Goal: Answer question/provide support: Share knowledge or assist other users

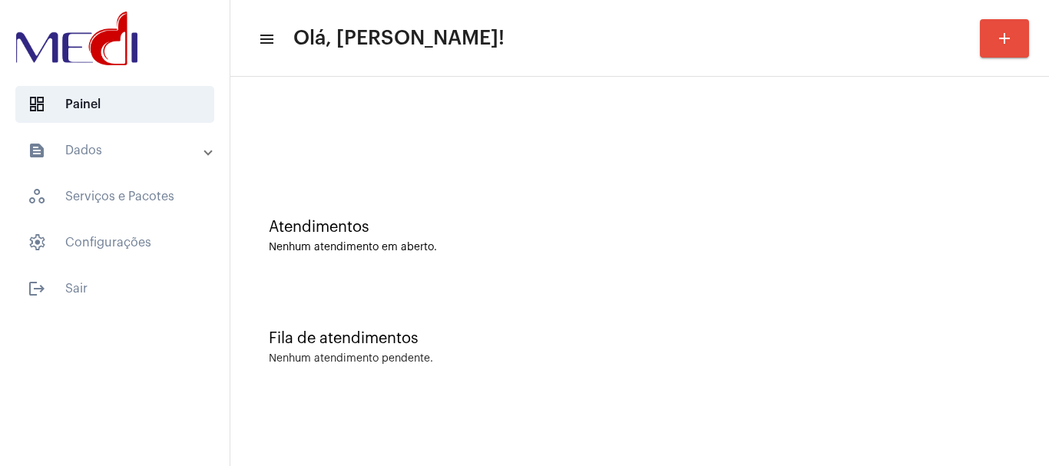
click at [987, 287] on div "Fila de atendimentos Nenhum atendimento pendente." at bounding box center [639, 339] width 803 height 111
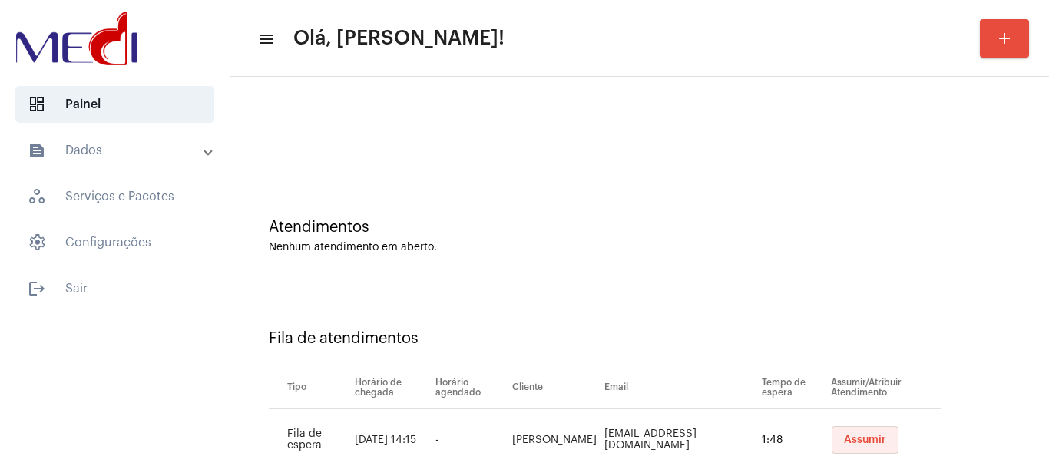
click at [844, 436] on span "Assumir" at bounding box center [865, 440] width 42 height 11
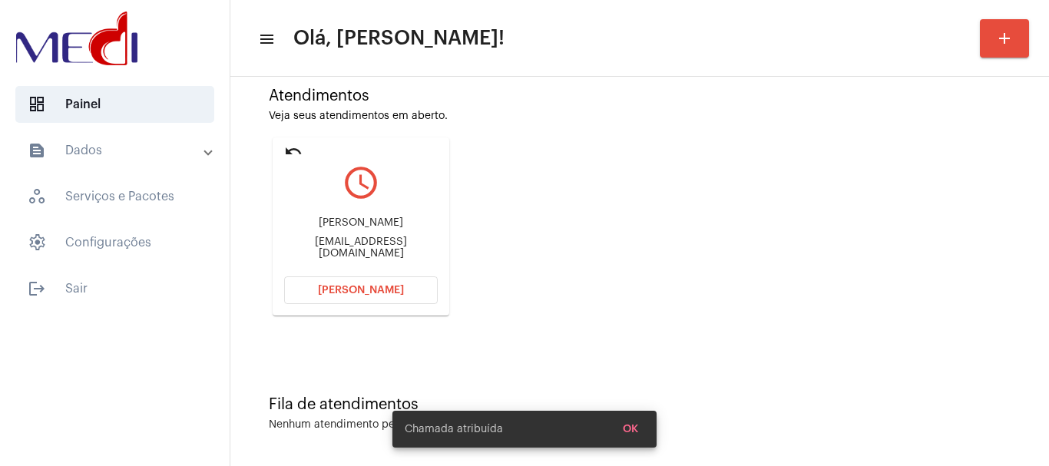
scroll to position [134, 0]
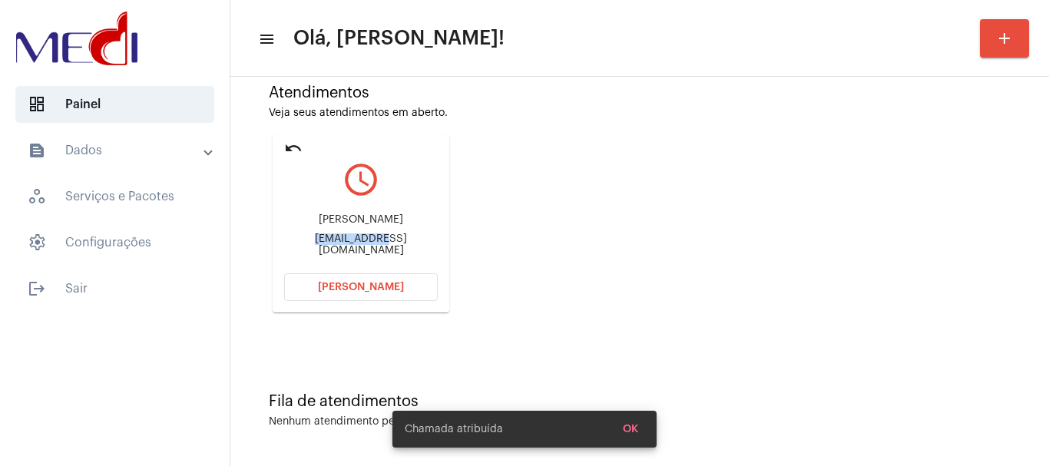
drag, startPoint x: 291, startPoint y: 243, endPoint x: 356, endPoint y: 250, distance: 64.8
click at [356, 250] on div "daniloselymes@icloud.com" at bounding box center [361, 244] width 154 height 23
copy div "daniloselyme"
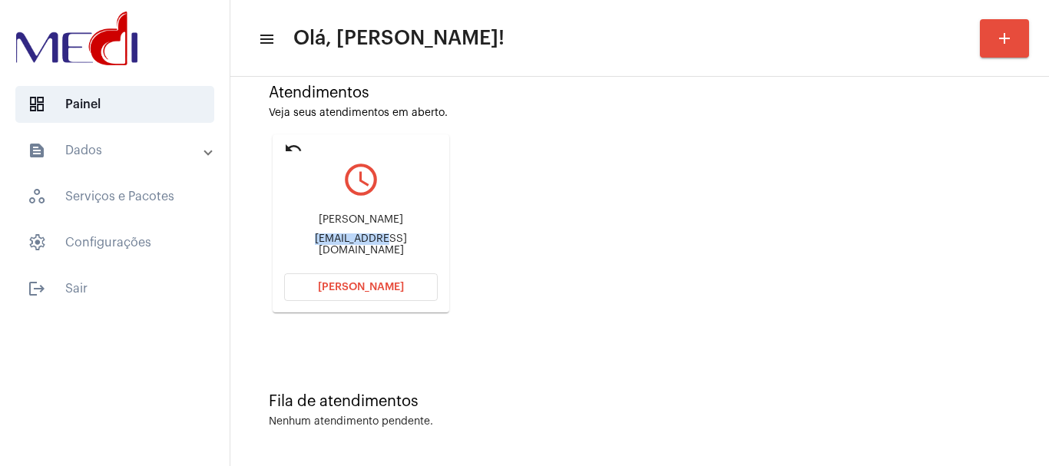
click at [310, 283] on button "Abrir Chamada" at bounding box center [361, 287] width 154 height 28
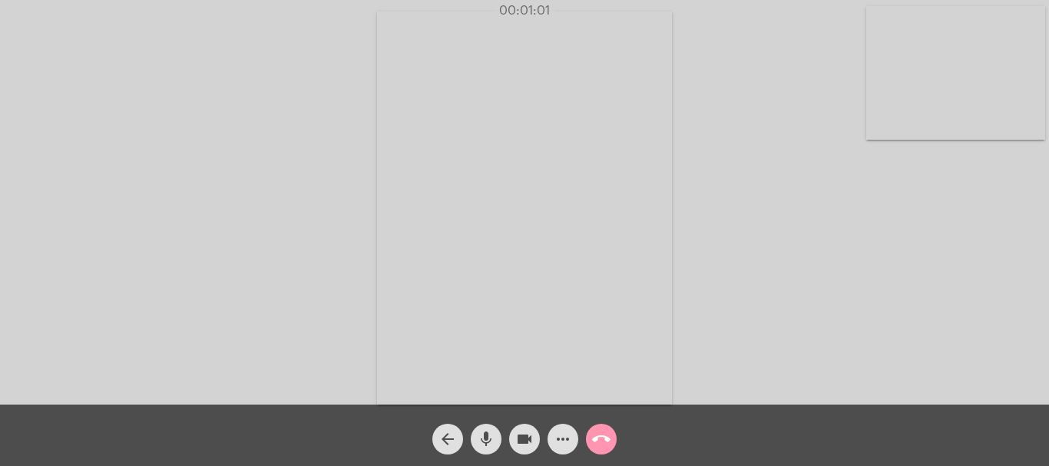
click at [601, 437] on mat-icon "call_end" at bounding box center [601, 439] width 18 height 18
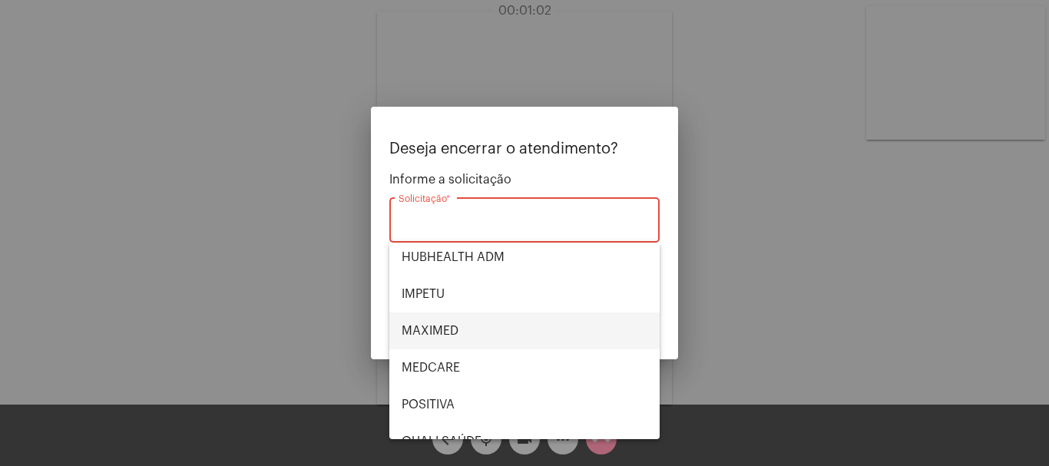
scroll to position [319, 0]
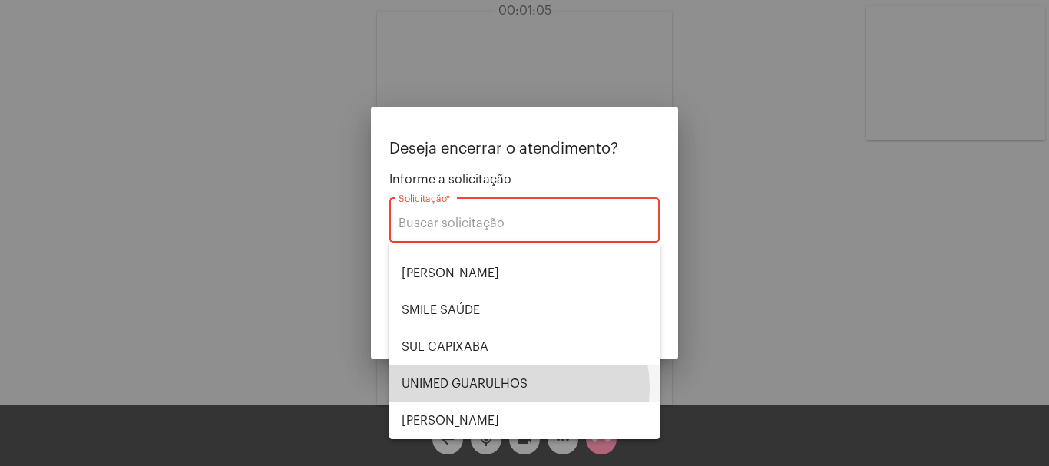
click at [518, 388] on span "UNIMED GUARULHOS" at bounding box center [525, 383] width 246 height 37
type input "UNIMED GUARULHOS"
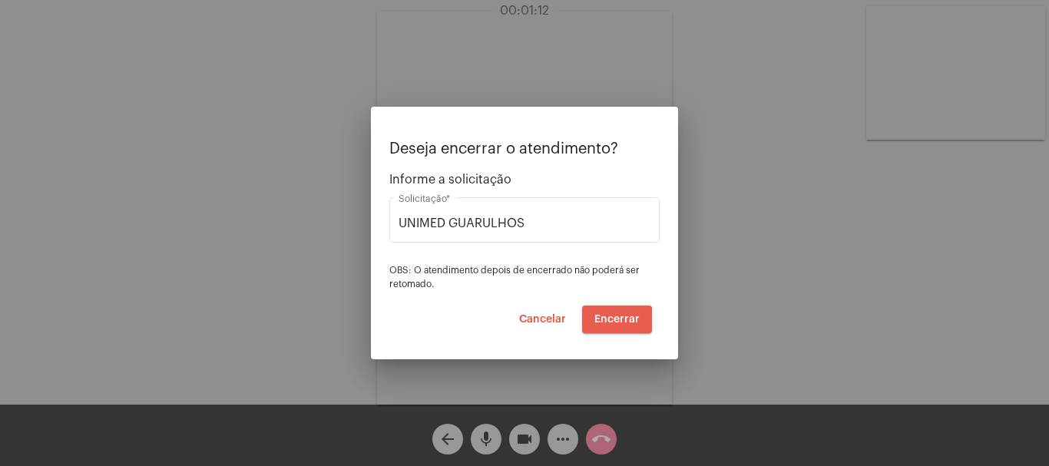
click at [615, 325] on button "Encerrar" at bounding box center [617, 320] width 70 height 28
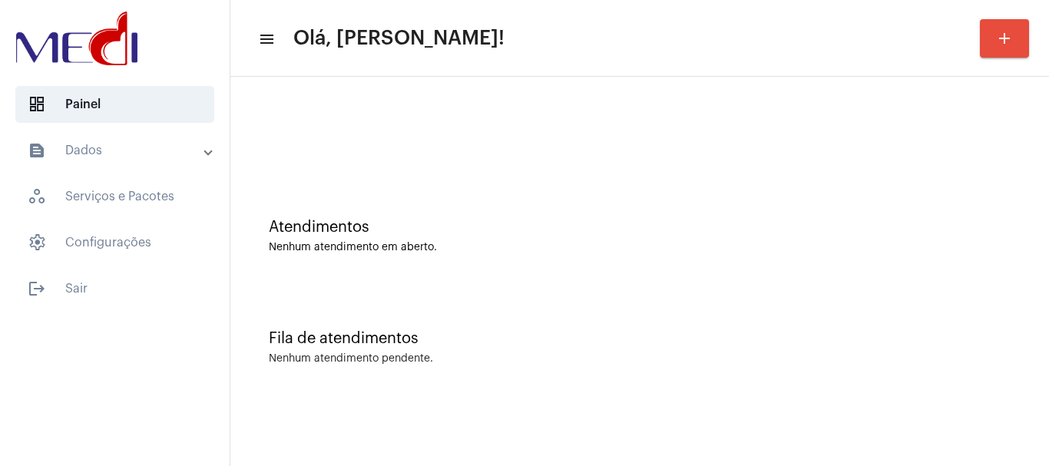
click at [613, 323] on div "Fila de atendimentos Nenhum atendimento pendente." at bounding box center [639, 339] width 803 height 111
click at [550, 417] on mat-sidenav-content "menu Olá, Leandra! add Atendimentos Nenhum atendimento em aberto. Fila de atend…" at bounding box center [639, 233] width 819 height 466
click at [605, 287] on div "Fila de atendimentos Nenhum atendimento pendente." at bounding box center [639, 339] width 803 height 111
click at [393, 173] on div "Atendimentos Nenhum atendimento em aberto." at bounding box center [639, 228] width 803 height 111
click at [613, 62] on mat-toolbar-row "menu Olá, Leandra! add" at bounding box center [639, 38] width 819 height 49
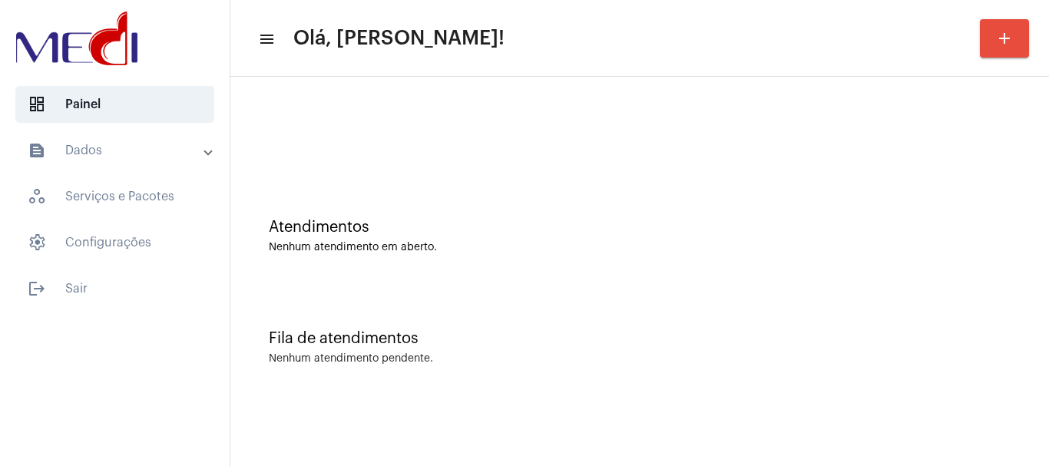
click at [570, 174] on div "Atendimentos Nenhum atendimento em aberto." at bounding box center [639, 228] width 803 height 111
click at [388, 230] on div "Atendimentos" at bounding box center [640, 227] width 742 height 17
click at [103, 217] on mat-accordion "text_snippet_outlined Dados history_outlined Histórico schedule_outlined Agenda…" at bounding box center [115, 196] width 230 height 129
click at [101, 111] on span "dashboard Painel" at bounding box center [114, 104] width 199 height 37
click at [133, 250] on span "settings Configurações" at bounding box center [114, 242] width 199 height 37
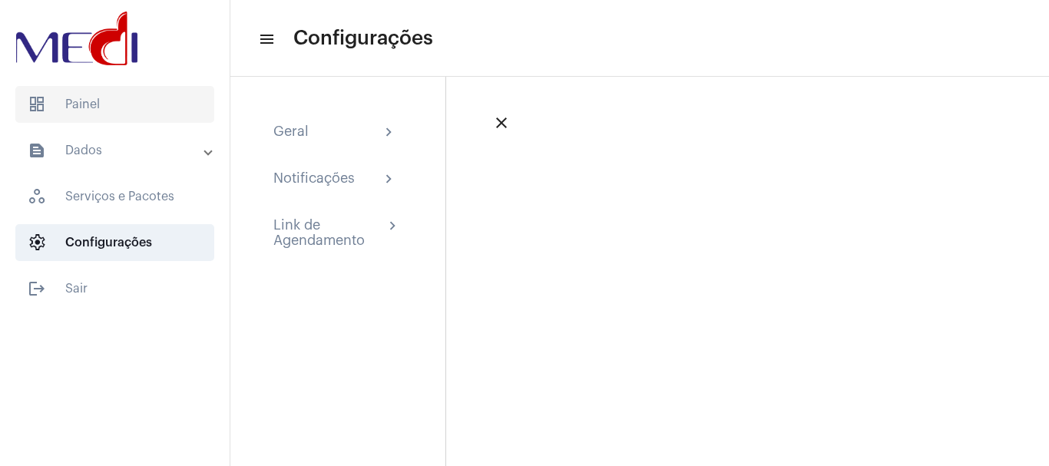
click at [157, 107] on span "dashboard Painel" at bounding box center [114, 104] width 199 height 37
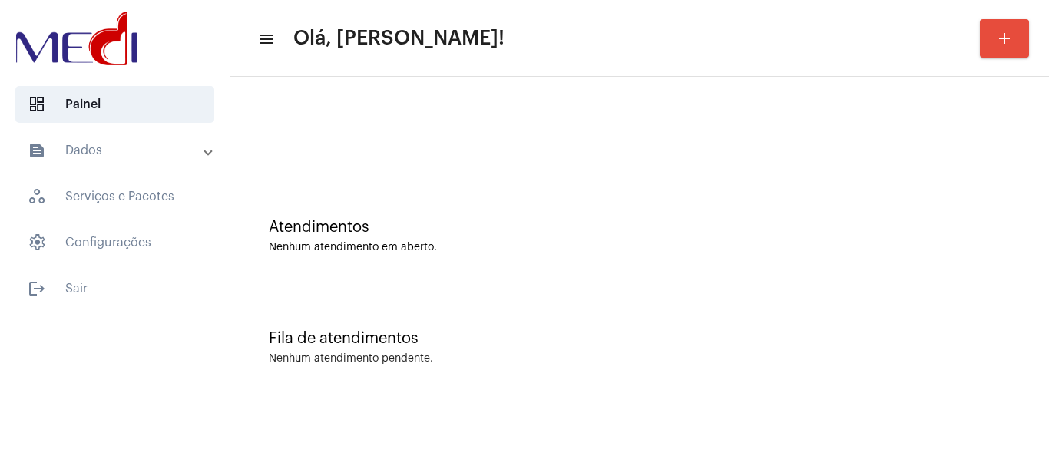
click at [443, 154] on div at bounding box center [639, 128] width 803 height 88
click at [139, 151] on mat-panel-title "text_snippet_outlined Dados" at bounding box center [116, 150] width 177 height 18
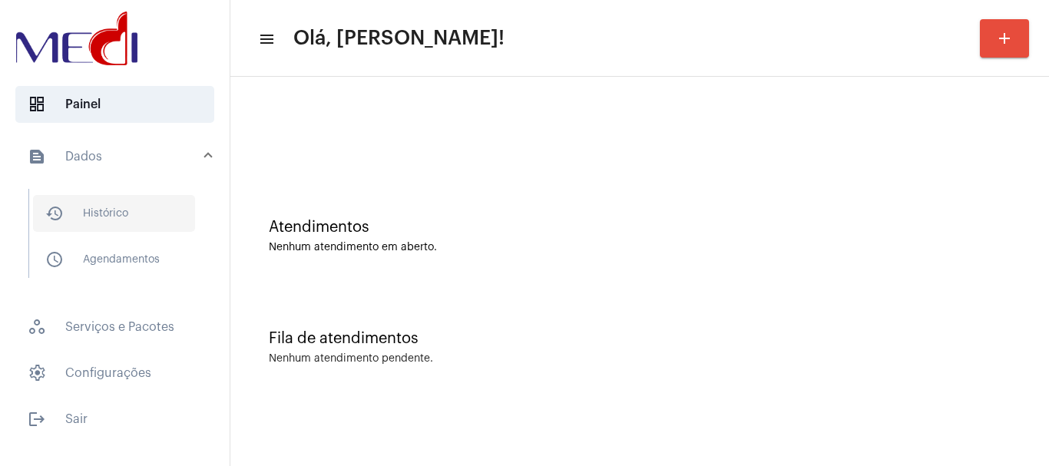
click at [139, 220] on span "history_outlined Histórico" at bounding box center [114, 213] width 162 height 37
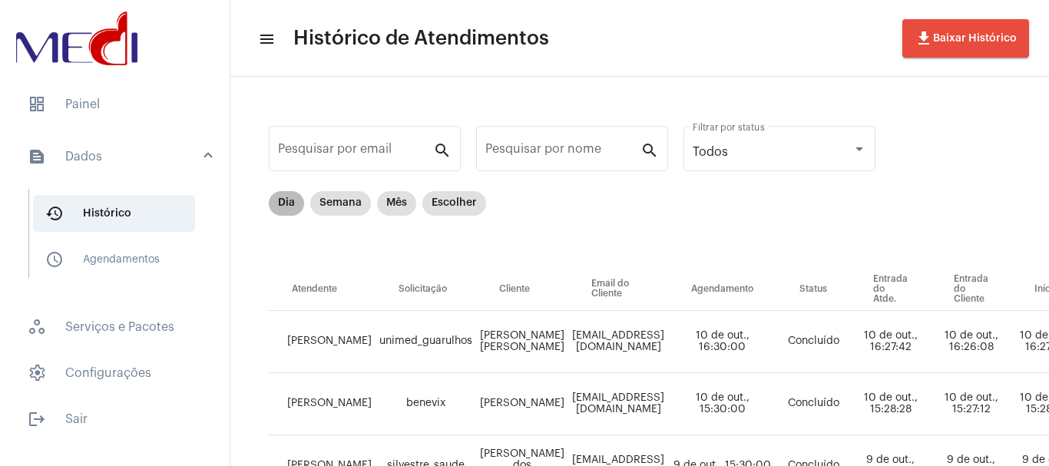
click at [283, 204] on mat-chip "Dia" at bounding box center [286, 203] width 35 height 25
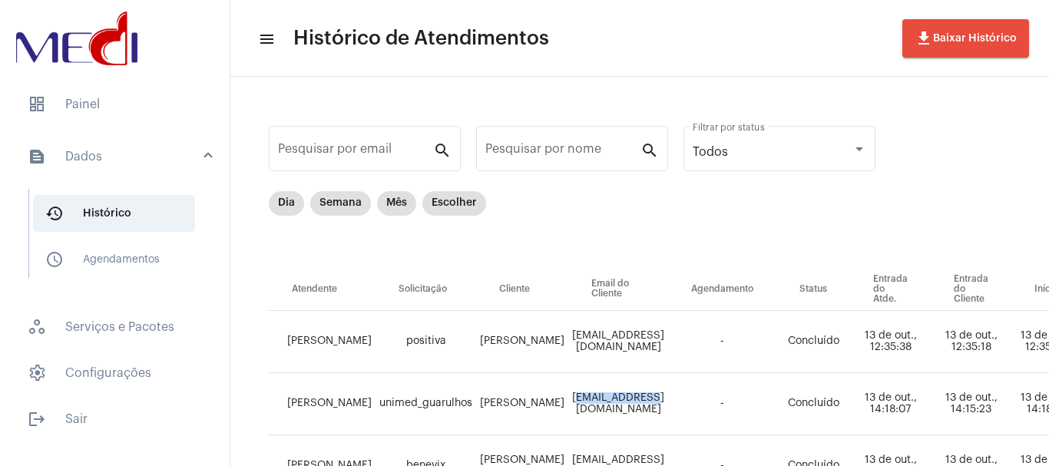
drag, startPoint x: 547, startPoint y: 398, endPoint x: 631, endPoint y: 399, distance: 84.5
click at [631, 399] on td "daniloselymes@icloud.com" at bounding box center [618, 404] width 100 height 62
copy td "daniloselymes"
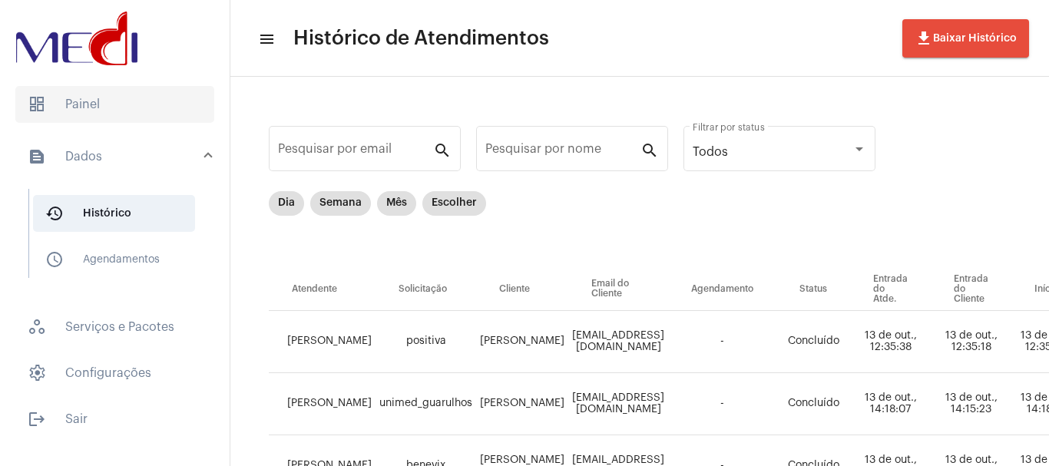
drag, startPoint x: 98, startPoint y: 104, endPoint x: 91, endPoint y: 103, distance: 7.7
click at [98, 103] on span "dashboard Painel" at bounding box center [114, 104] width 199 height 37
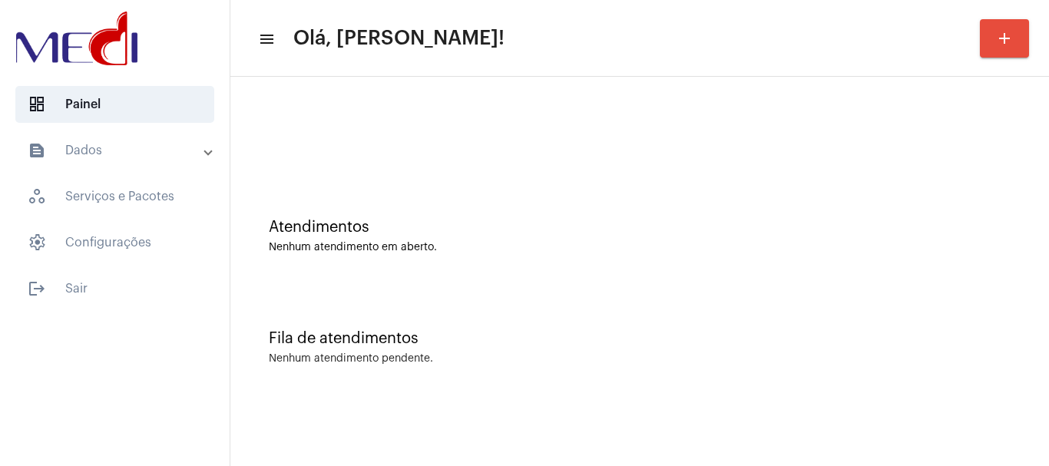
click at [514, 382] on div "Fila de atendimentos Nenhum atendimento pendente." at bounding box center [639, 339] width 803 height 111
click at [585, 146] on div at bounding box center [639, 128] width 803 height 88
click at [587, 326] on div "Fila de atendimentos Nenhum atendimento pendente." at bounding box center [639, 339] width 803 height 111
click at [456, 363] on div "Nenhum atendimento pendente." at bounding box center [640, 359] width 742 height 12
click at [166, 150] on mat-panel-title "text_snippet_outlined Dados" at bounding box center [116, 150] width 177 height 18
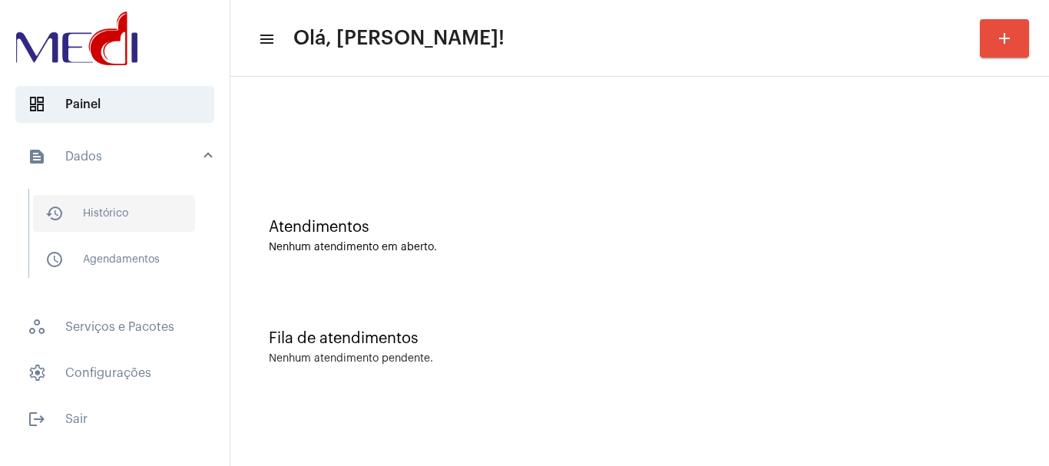
click at [142, 210] on span "history_outlined Histórico" at bounding box center [114, 213] width 162 height 37
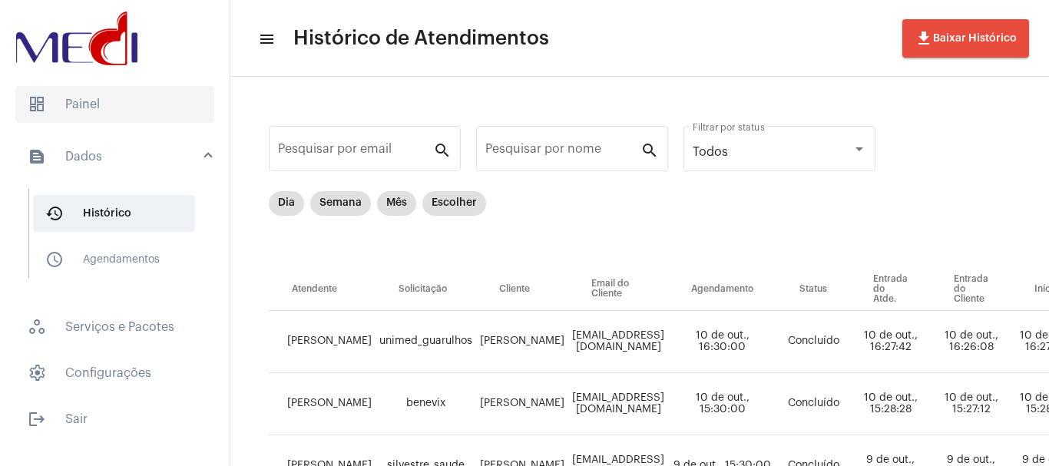
click at [107, 117] on span "dashboard Painel" at bounding box center [114, 104] width 199 height 37
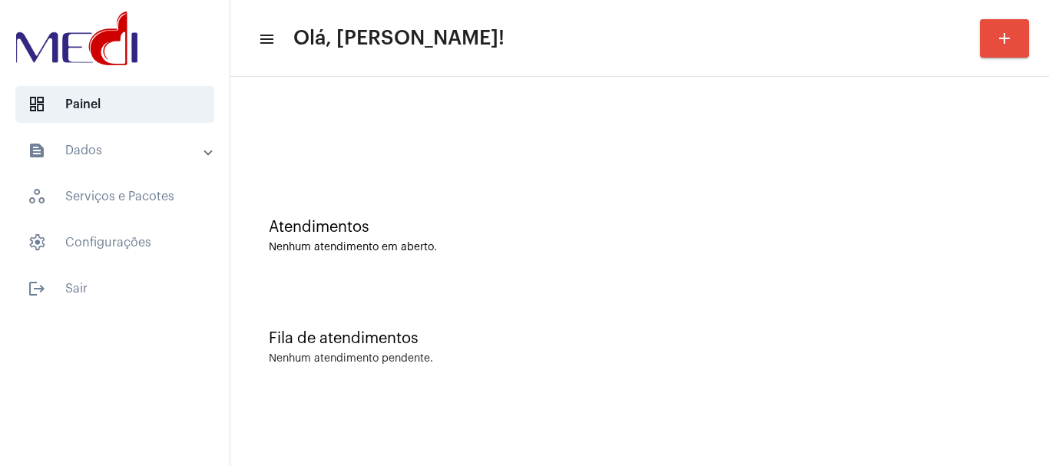
click at [398, 164] on div at bounding box center [639, 128] width 803 height 88
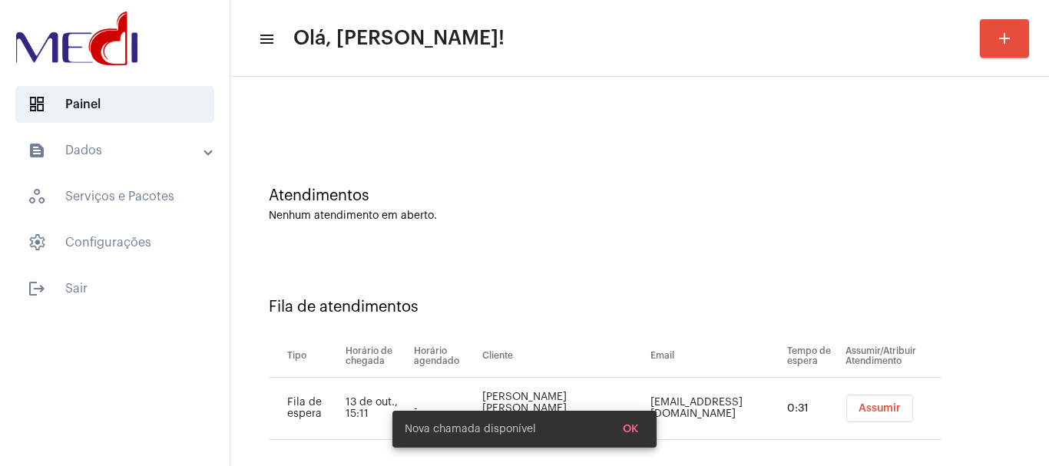
scroll to position [47, 0]
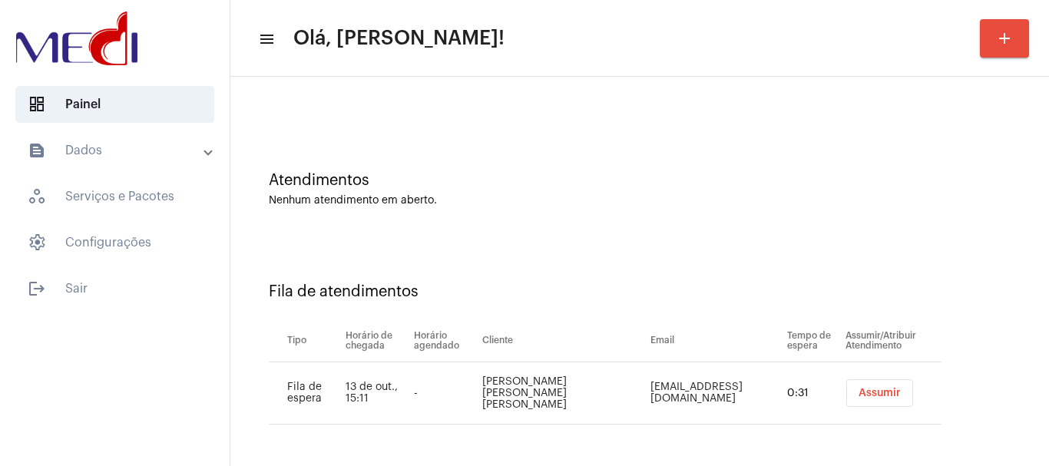
click at [861, 389] on span "Assumir" at bounding box center [879, 393] width 42 height 11
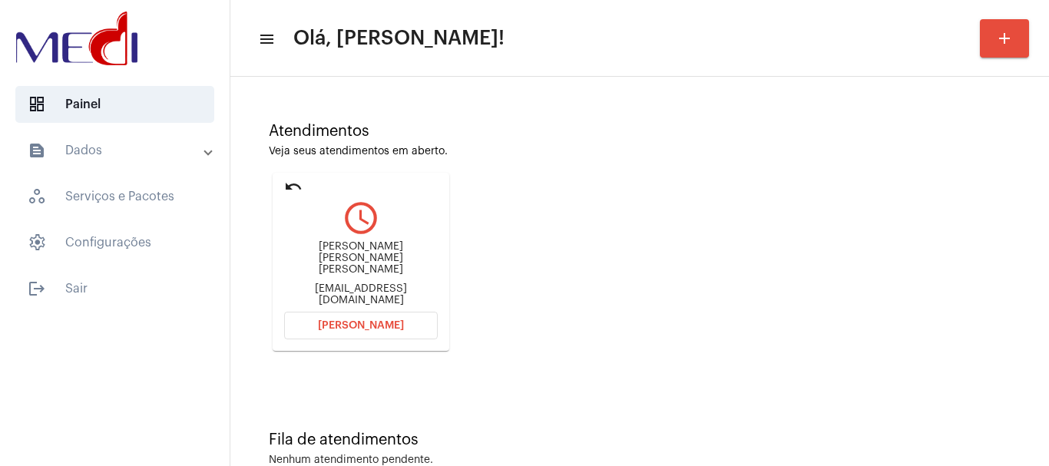
scroll to position [134, 0]
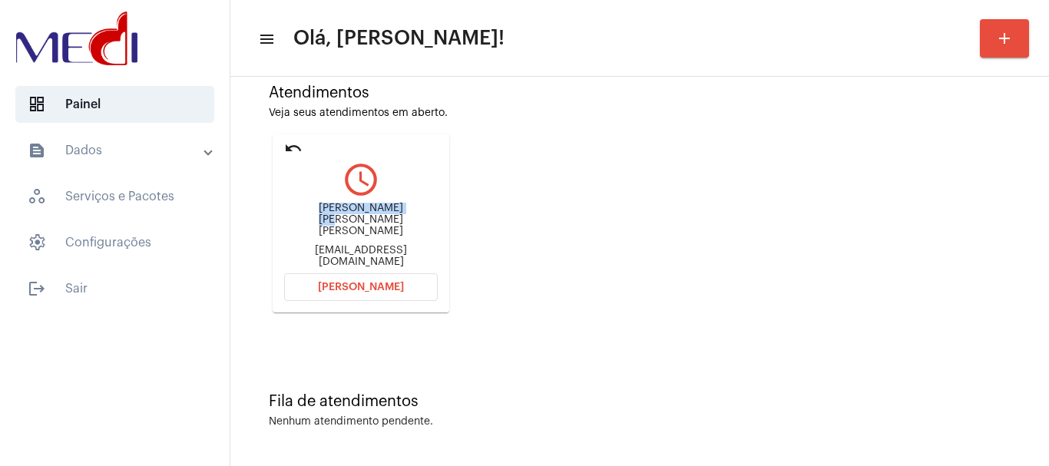
drag, startPoint x: 281, startPoint y: 215, endPoint x: 329, endPoint y: 133, distance: 95.0
click at [381, 218] on mat-card "undo query_builder Henrique Coelho Martins Neto mercadoautonomomatao@gmail.com …" at bounding box center [361, 223] width 177 height 178
copy div "Henrique Coelho M"
click at [296, 147] on mat-icon "undo" at bounding box center [293, 148] width 18 height 18
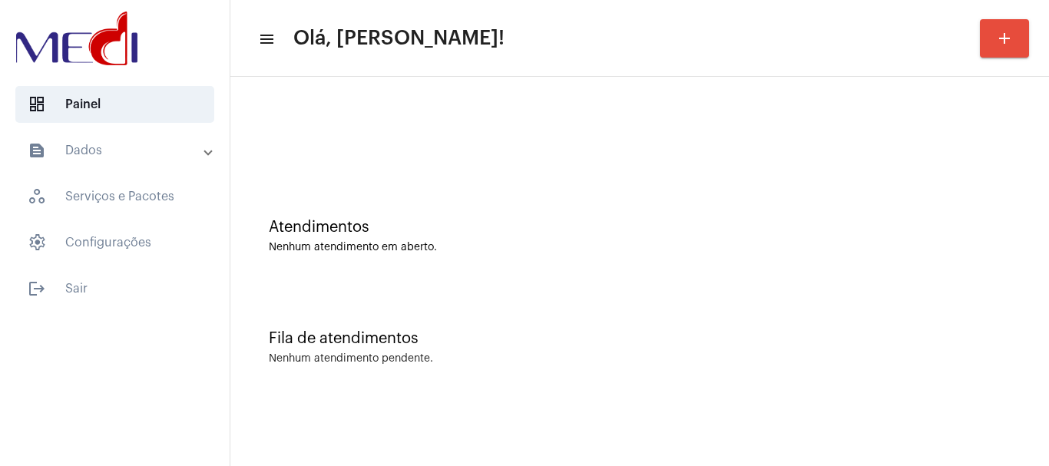
scroll to position [0, 0]
click at [615, 265] on div "Atendimentos Nenhum atendimento em aberto." at bounding box center [639, 228] width 803 height 111
click at [505, 180] on div "Atendimentos Nenhum atendimento em aberto." at bounding box center [639, 228] width 803 height 111
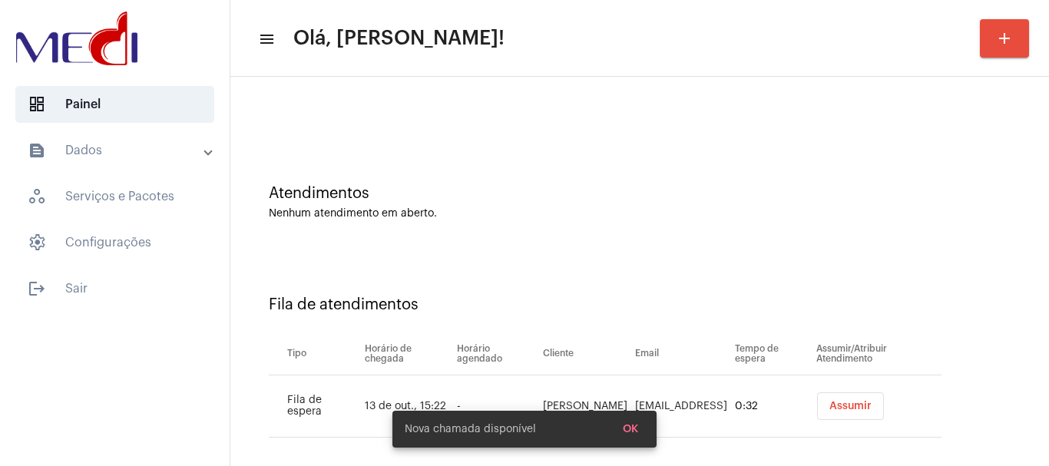
scroll to position [47, 0]
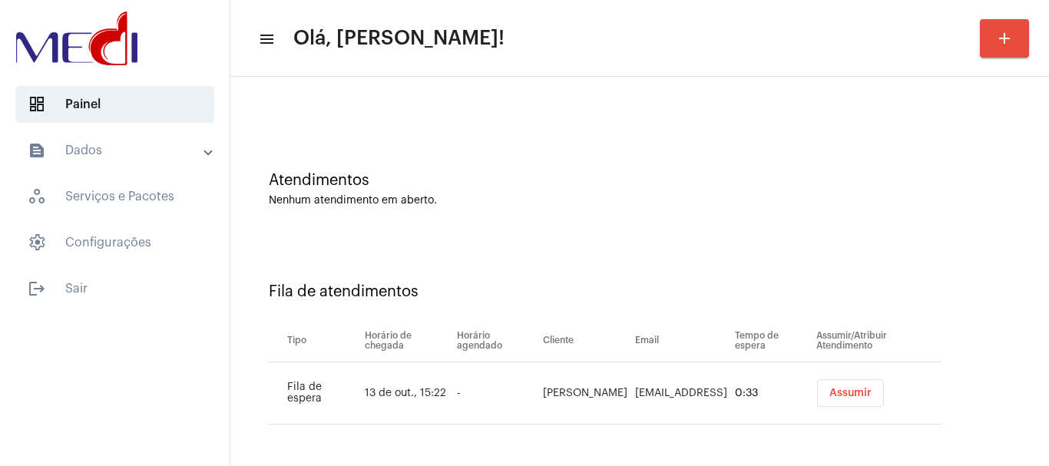
click at [836, 386] on button "Assumir" at bounding box center [850, 393] width 67 height 28
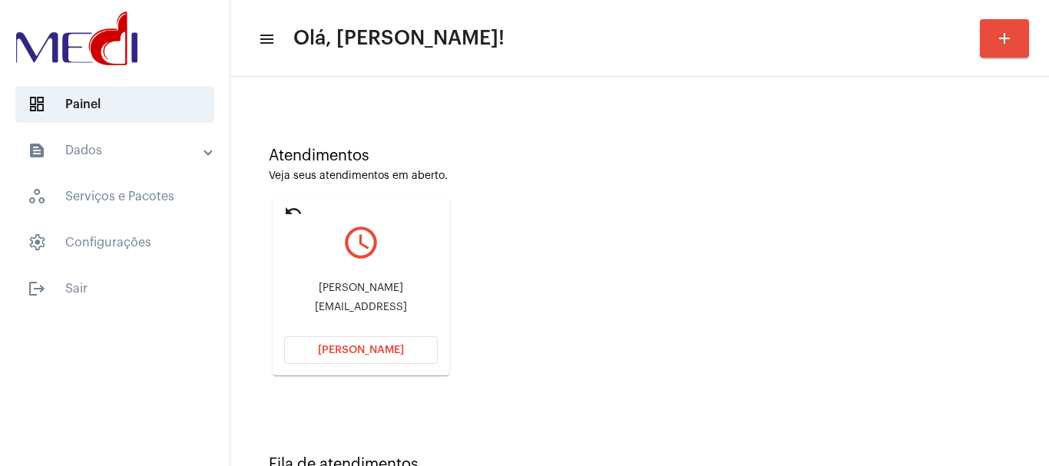
scroll to position [134, 0]
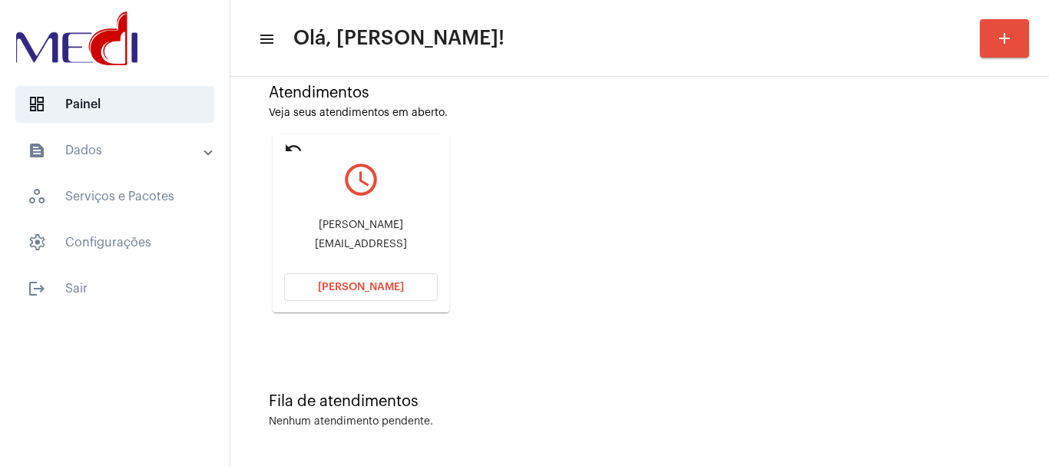
drag, startPoint x: 313, startPoint y: 219, endPoint x: 407, endPoint y: 208, distance: 94.3
click at [407, 208] on div "Mariana Leite Costa mary_bleite@hotmail.comm" at bounding box center [361, 234] width 154 height 69
copy div "Mariana Leite Cost"
click at [354, 293] on button "Abrir Chamada" at bounding box center [361, 287] width 154 height 28
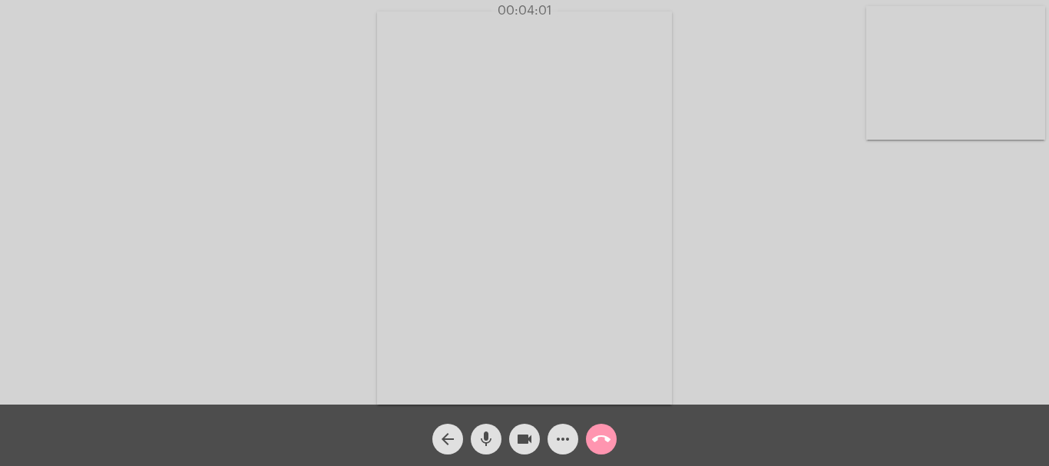
click at [599, 443] on mat-icon "call_end" at bounding box center [601, 439] width 18 height 18
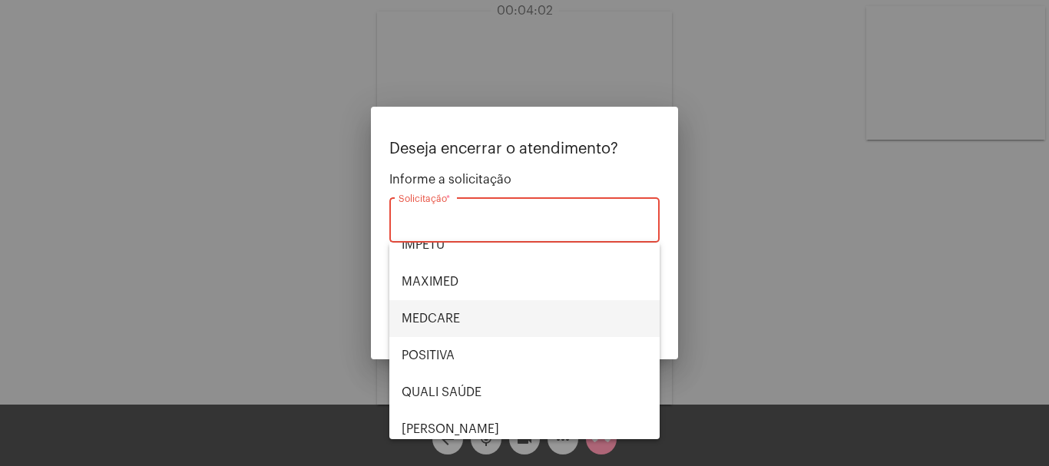
scroll to position [319, 0]
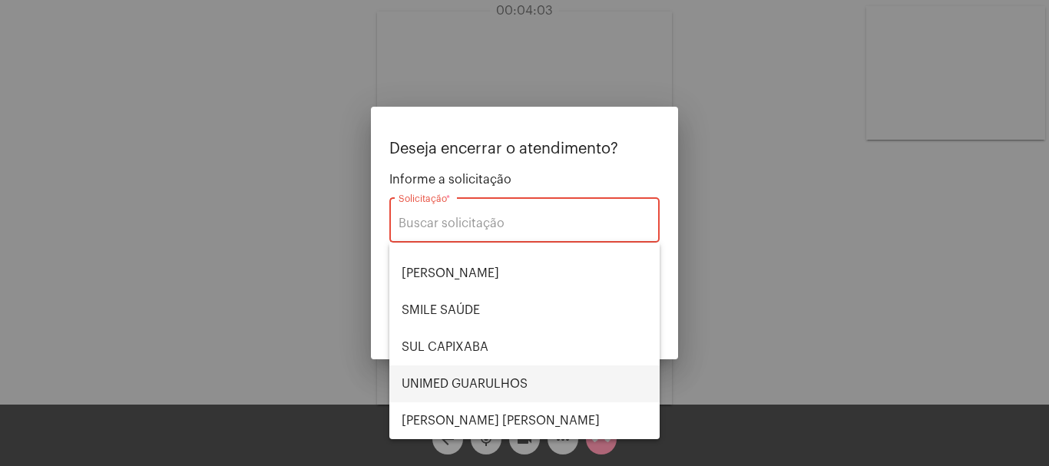
click at [493, 379] on span "UNIMED GUARULHOS" at bounding box center [525, 383] width 246 height 37
type input "UNIMED GUARULHOS"
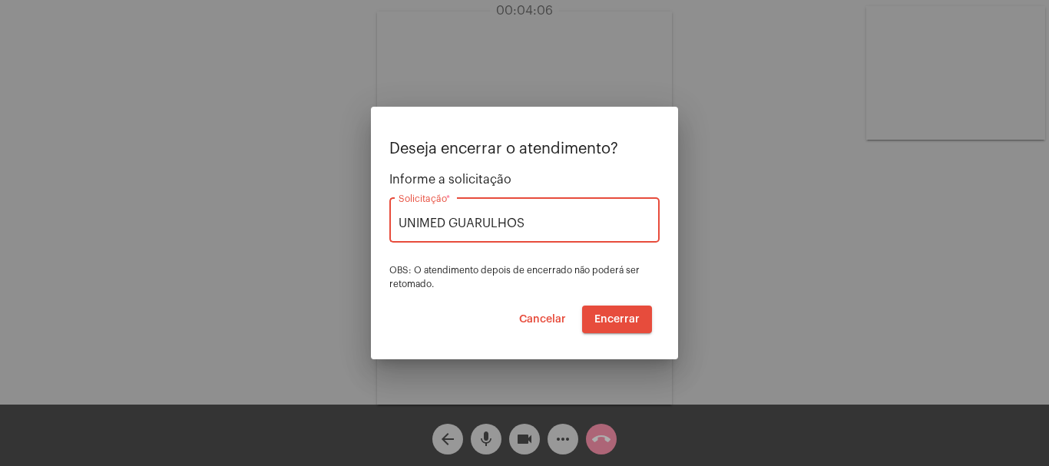
click at [612, 317] on span "Encerrar" at bounding box center [616, 319] width 45 height 11
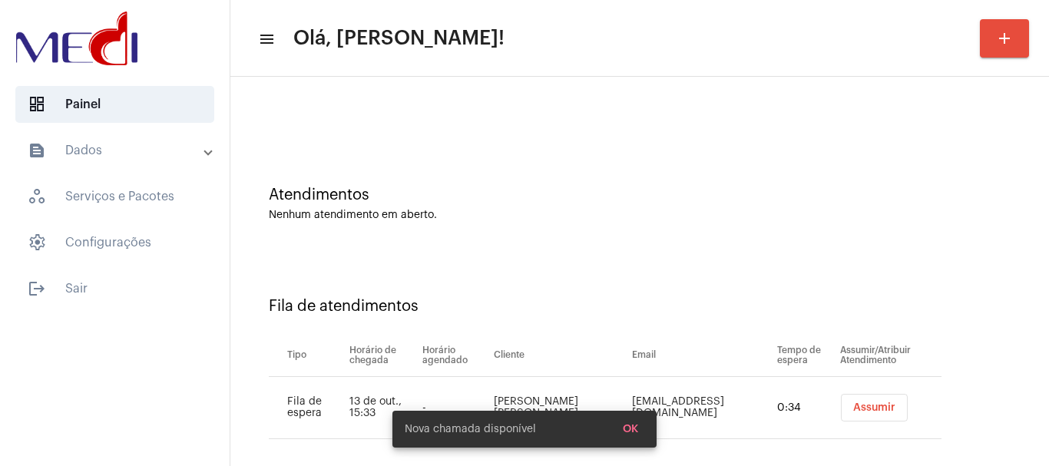
scroll to position [47, 0]
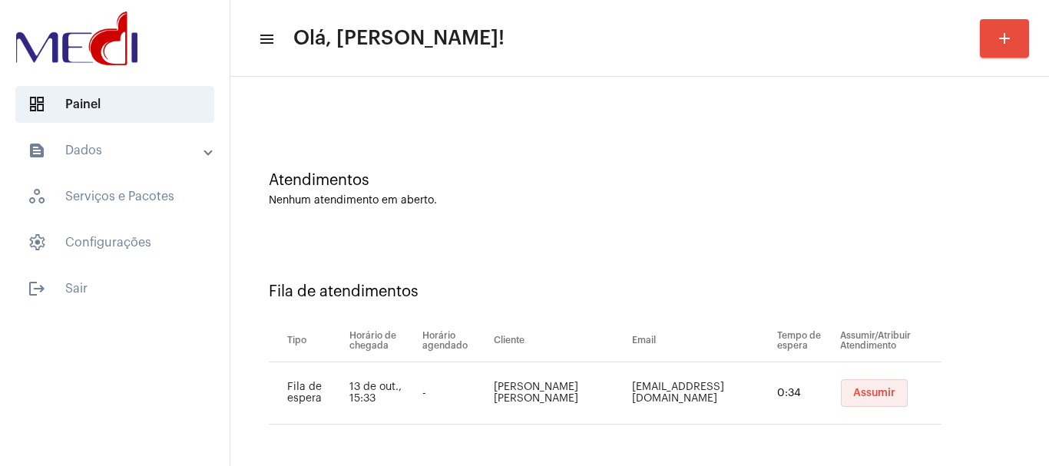
click at [853, 397] on span "Assumir" at bounding box center [874, 393] width 42 height 11
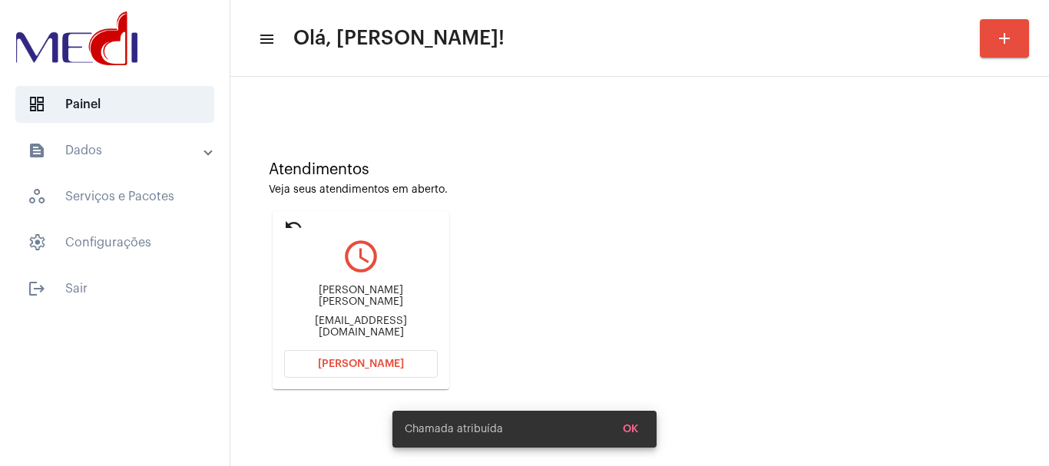
scroll to position [134, 0]
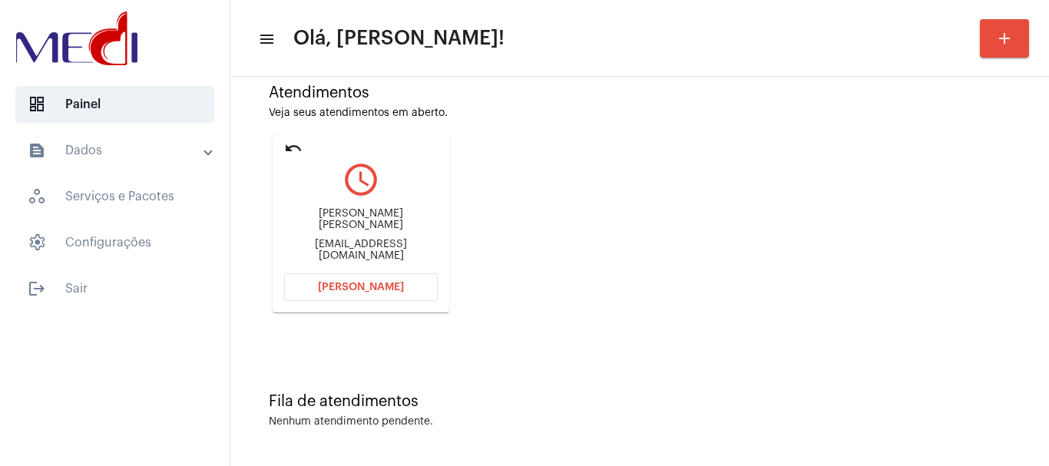
drag, startPoint x: 286, startPoint y: 213, endPoint x: 386, endPoint y: 227, distance: 100.7
click at [386, 227] on div "Luana Ramos Luz Gomes de Matos" at bounding box center [361, 219] width 154 height 23
copy div "Luana Ramos Luz Gomes de Matos"
click at [323, 289] on span "[PERSON_NAME]" at bounding box center [361, 287] width 86 height 11
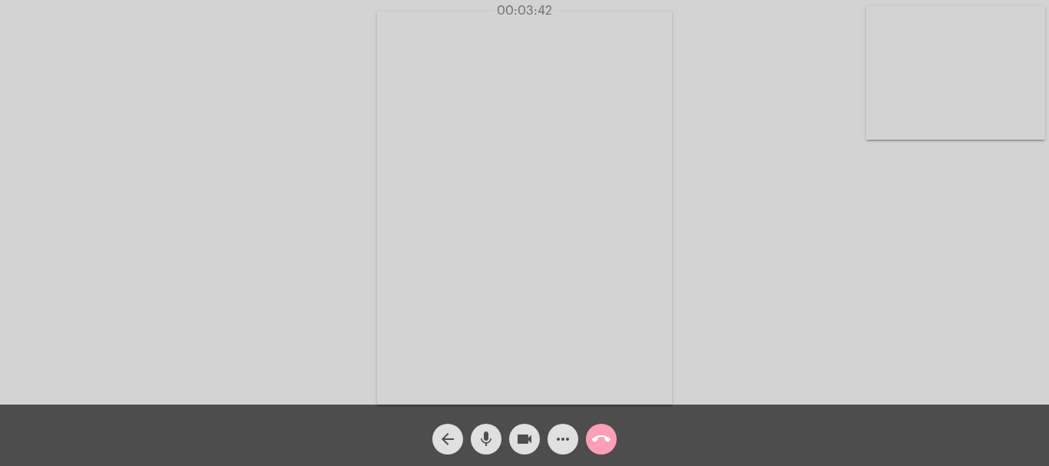
click at [602, 439] on mat-icon "call_end" at bounding box center [601, 439] width 18 height 18
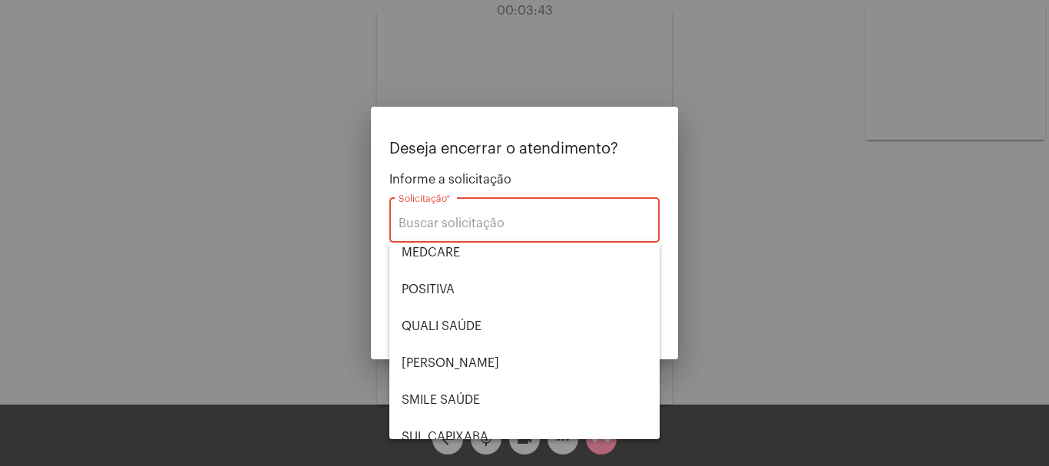
scroll to position [319, 0]
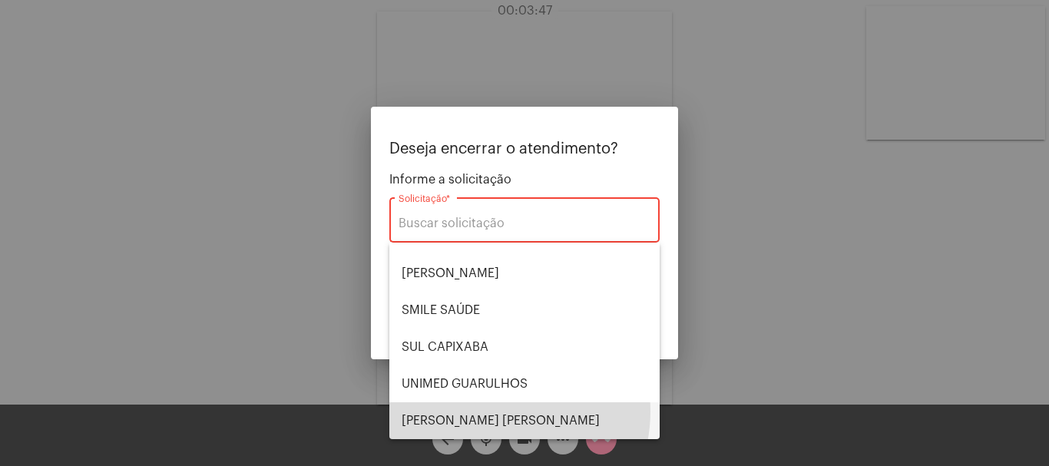
click at [494, 411] on span "[PERSON_NAME] [PERSON_NAME]" at bounding box center [525, 420] width 246 height 37
type input "[PERSON_NAME] [PERSON_NAME]"
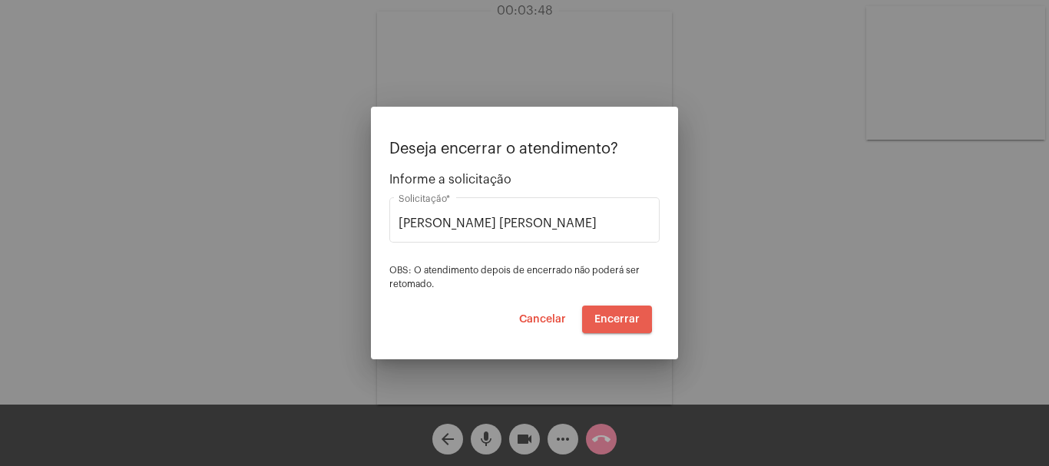
click at [592, 316] on button "Encerrar" at bounding box center [617, 320] width 70 height 28
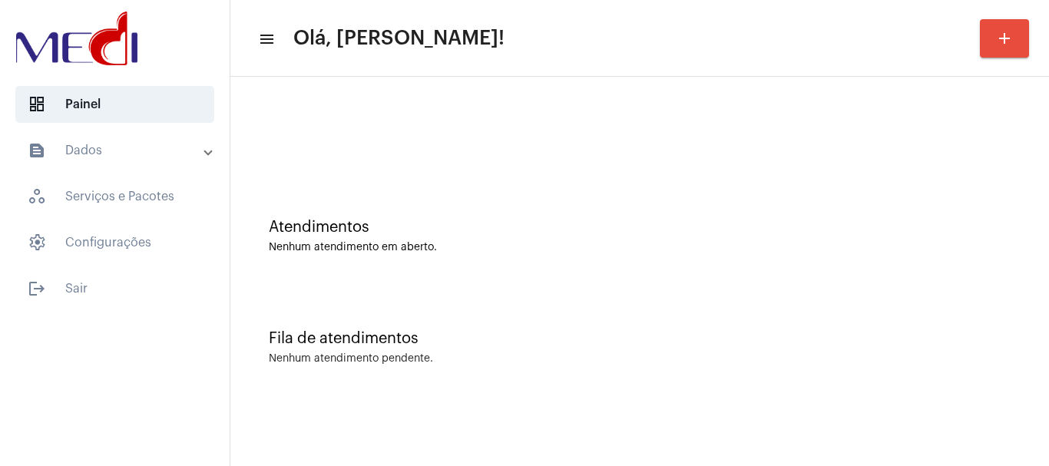
click at [520, 341] on div "Fila de atendimentos" at bounding box center [640, 338] width 742 height 17
click at [505, 254] on div "Atendimentos Nenhum atendimento em aberto." at bounding box center [639, 228] width 803 height 111
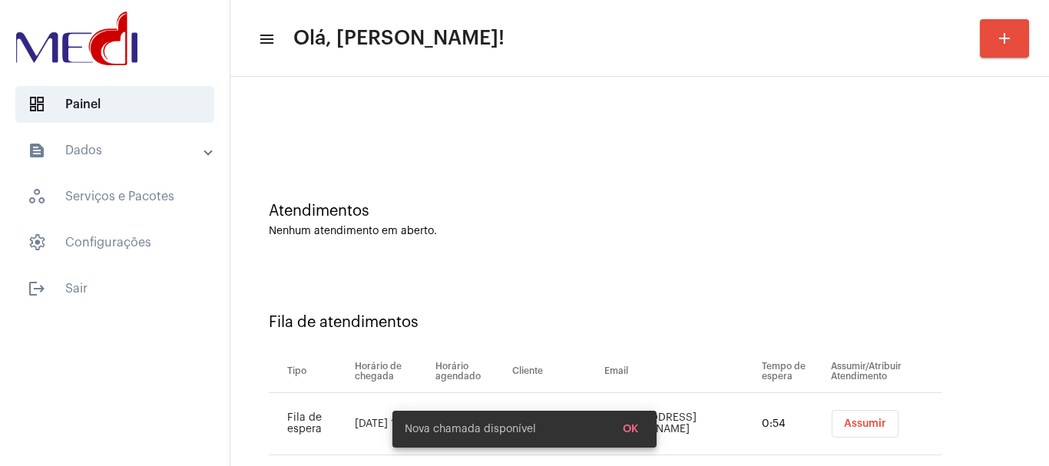
scroll to position [47, 0]
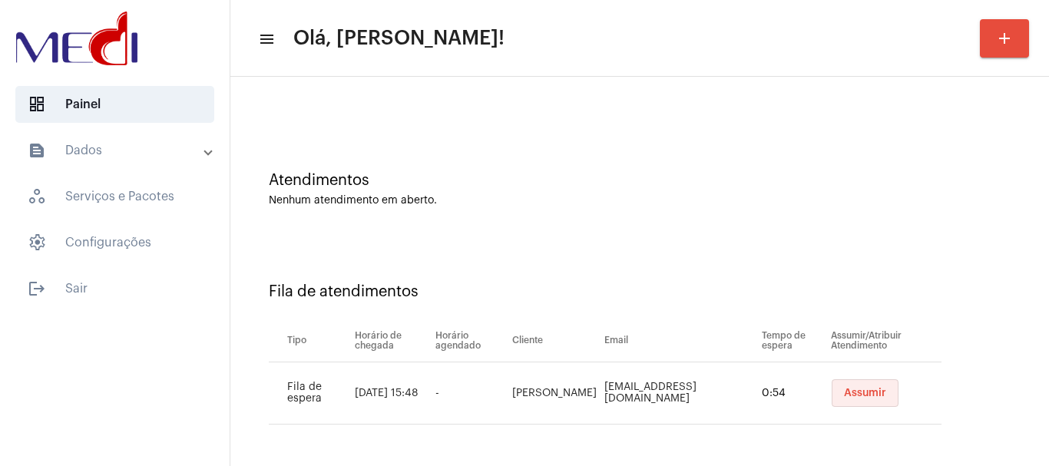
click at [852, 386] on button "Assumir" at bounding box center [865, 393] width 67 height 28
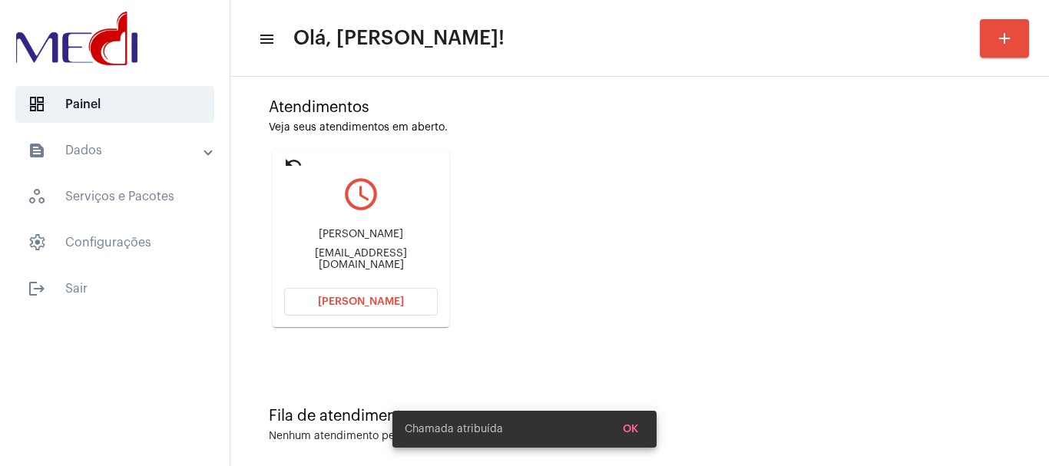
scroll to position [134, 0]
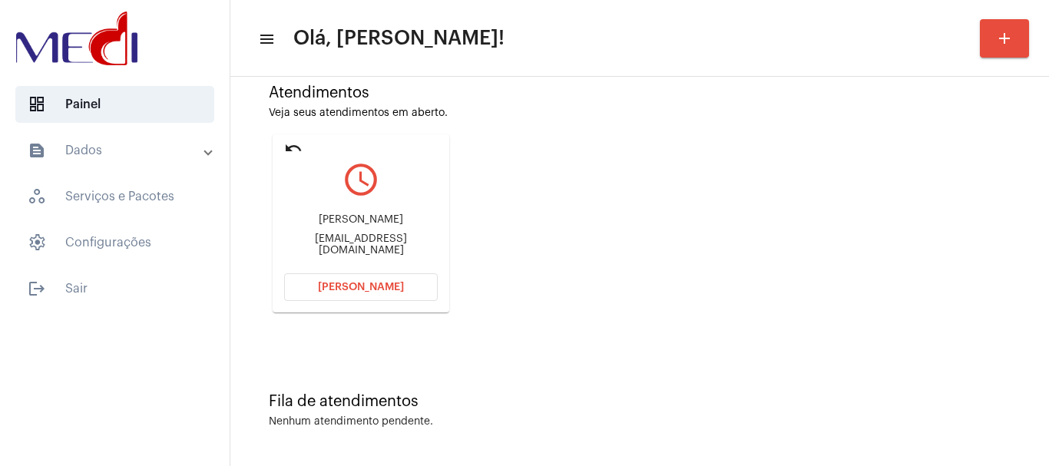
click at [378, 283] on span "[PERSON_NAME]" at bounding box center [361, 287] width 86 height 11
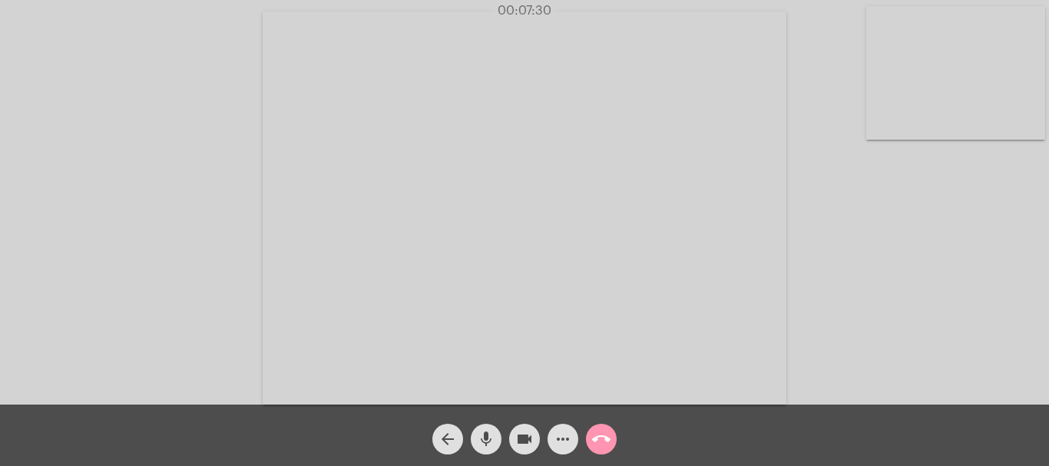
click at [558, 437] on mat-icon "more_horiz" at bounding box center [563, 439] width 18 height 18
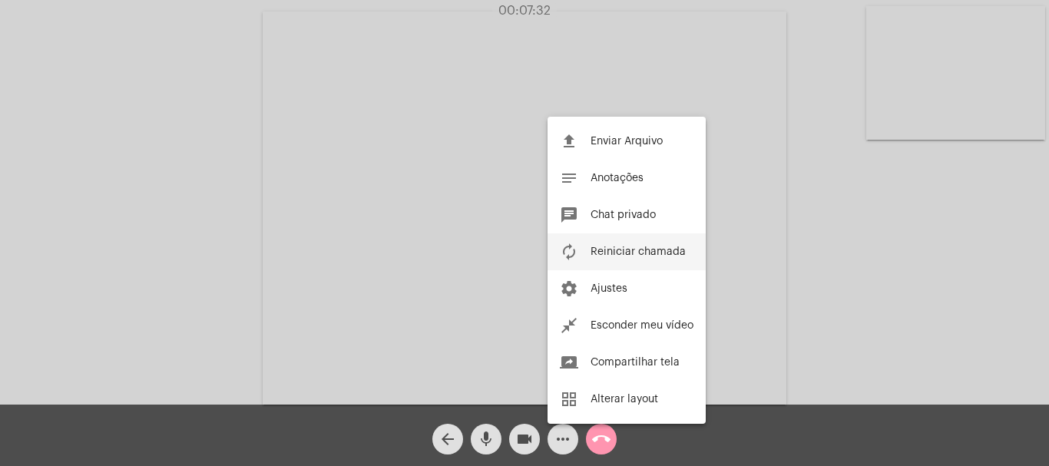
click at [656, 249] on span "Reiniciar chamada" at bounding box center [637, 251] width 95 height 11
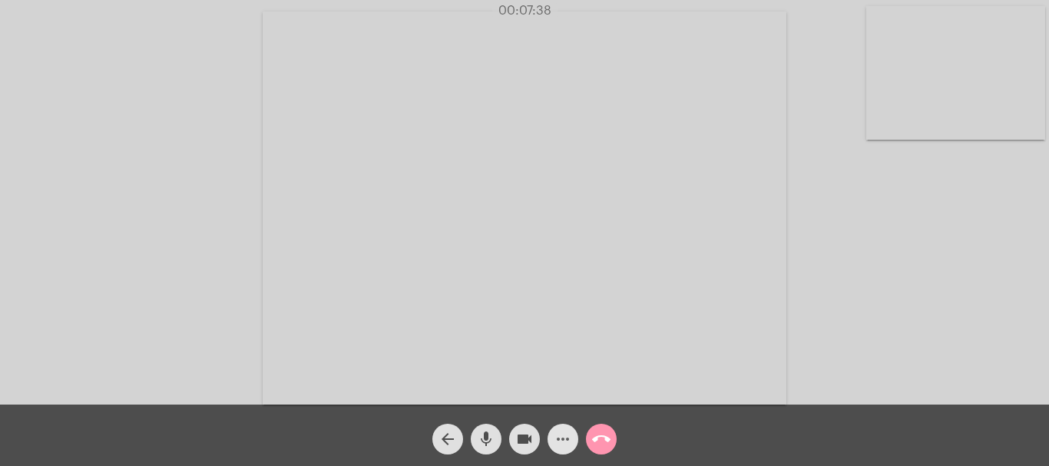
click at [566, 442] on mat-icon "more_horiz" at bounding box center [563, 439] width 18 height 18
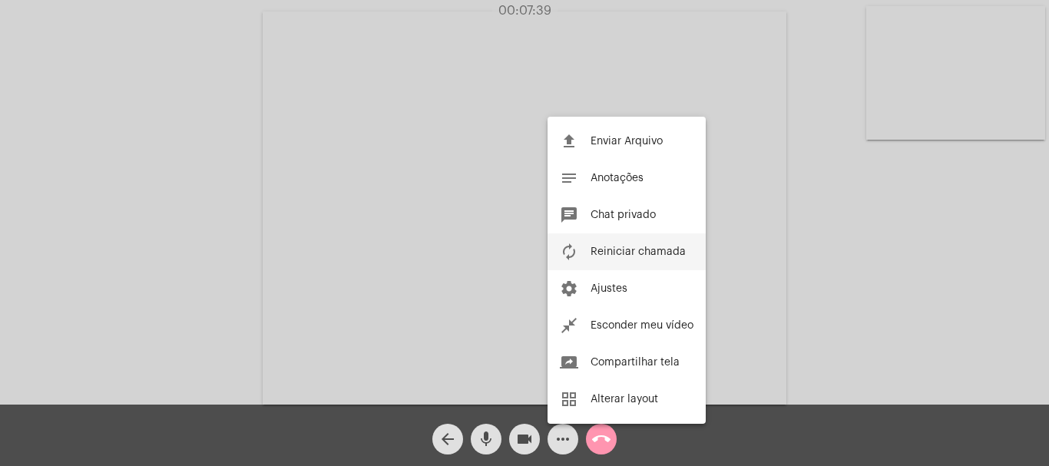
click at [630, 256] on span "Reiniciar chamada" at bounding box center [637, 251] width 95 height 11
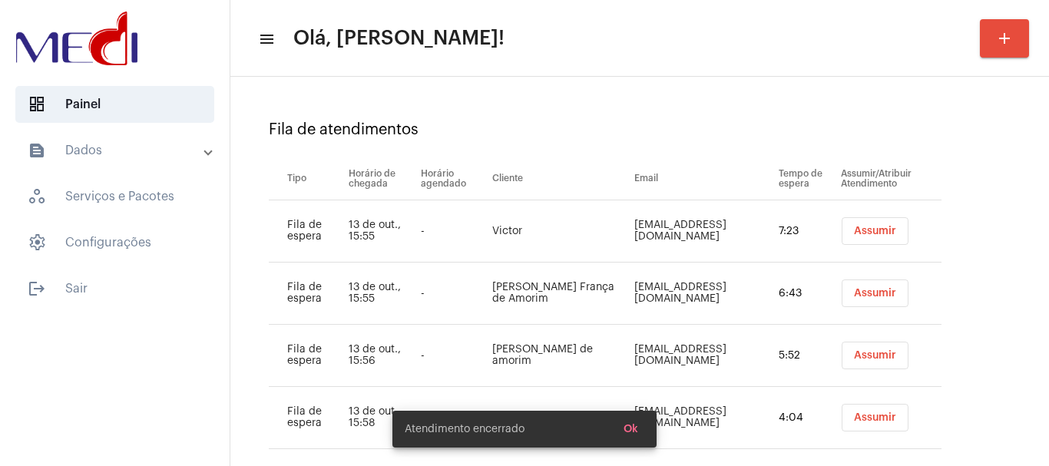
scroll to position [233, 0]
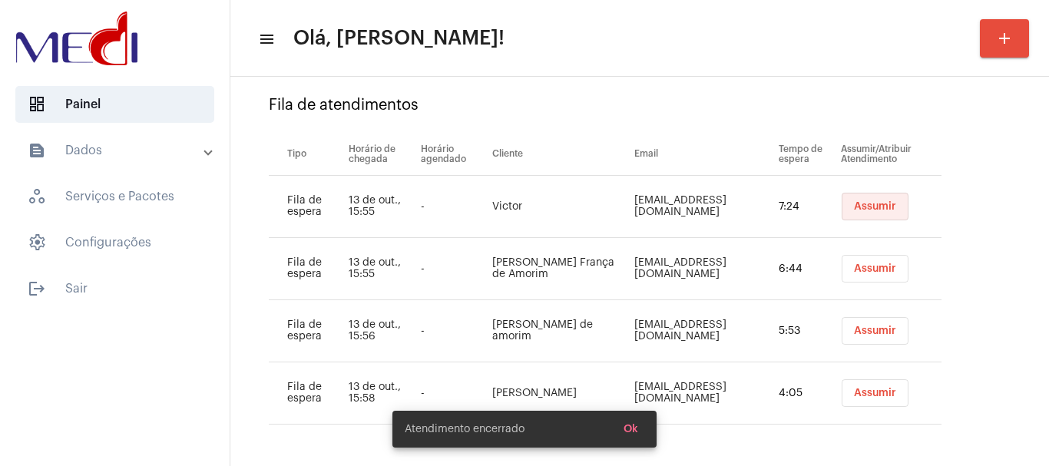
click at [863, 207] on span "Assumir" at bounding box center [875, 206] width 42 height 11
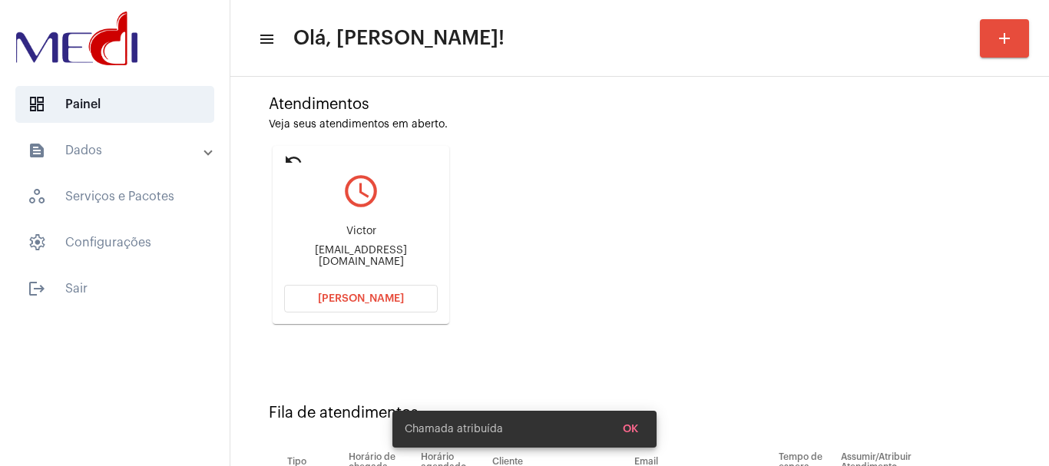
scroll to position [369, 0]
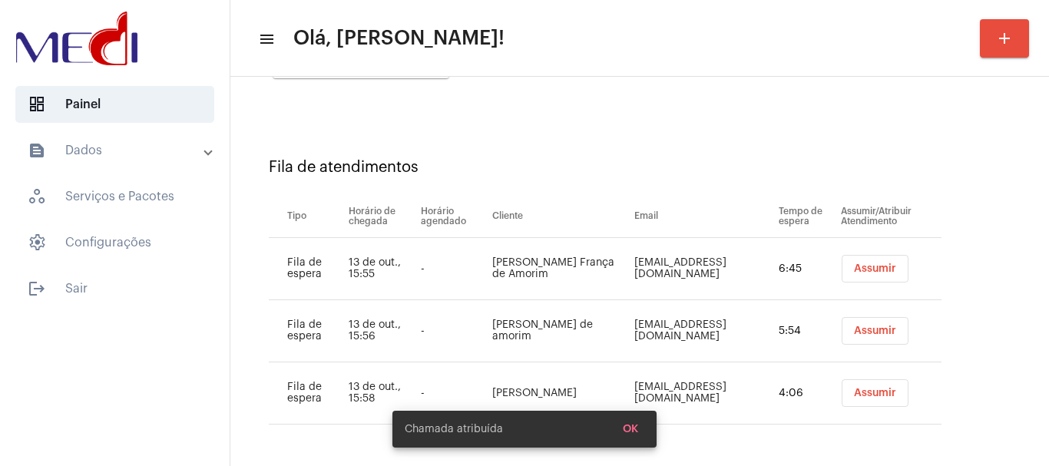
click at [878, 266] on span "Assumir" at bounding box center [875, 268] width 42 height 11
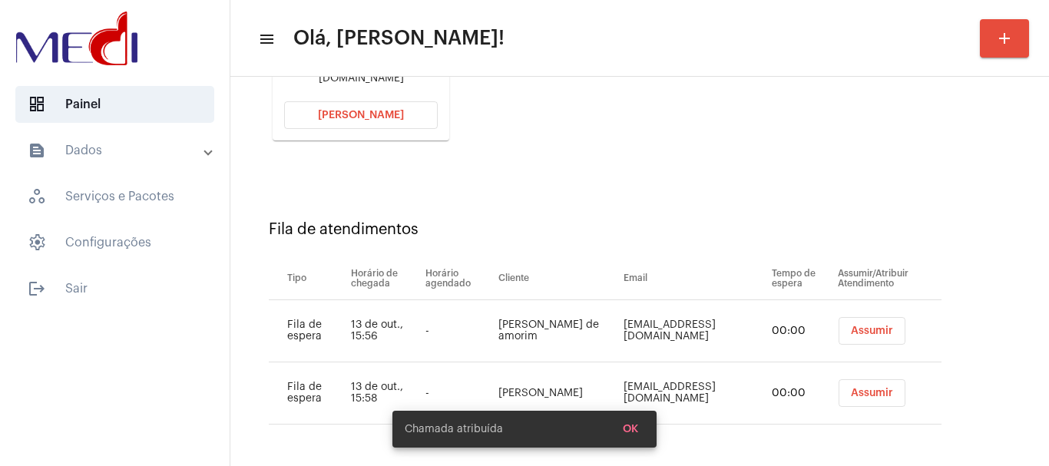
scroll to position [306, 0]
click at [866, 328] on span "Assumir" at bounding box center [872, 331] width 42 height 11
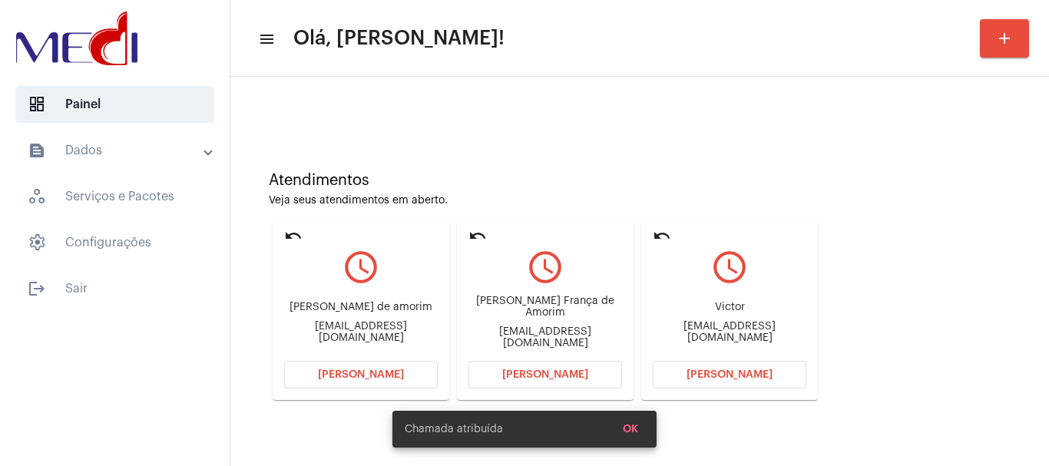
scroll to position [244, 0]
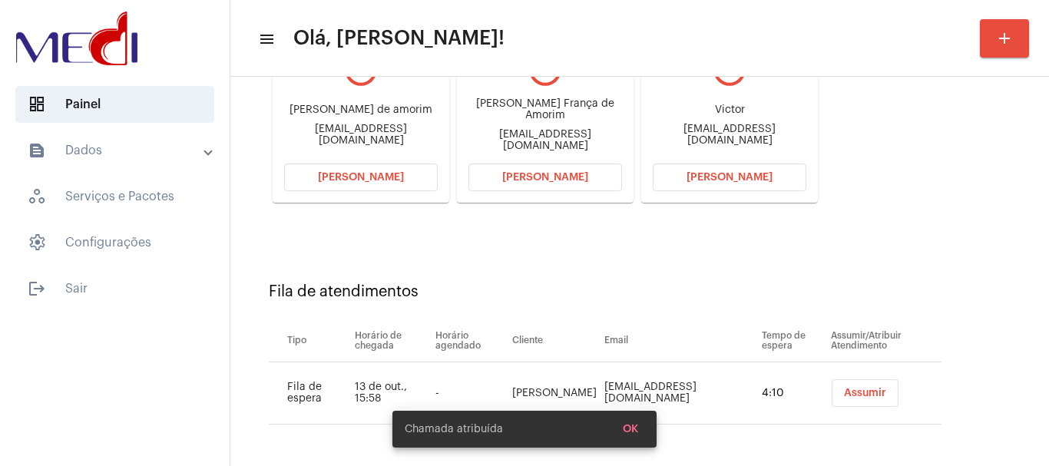
click at [865, 395] on span "Assumir" at bounding box center [865, 393] width 42 height 11
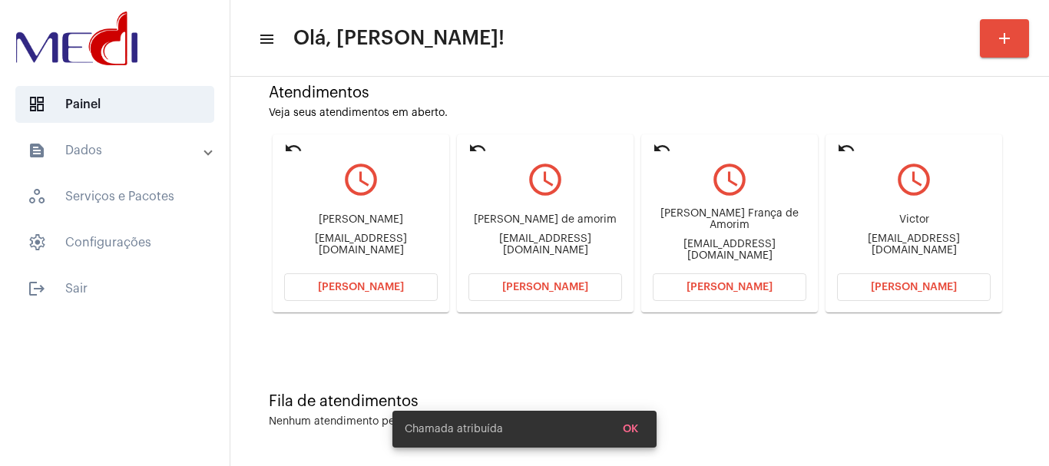
scroll to position [243, 0]
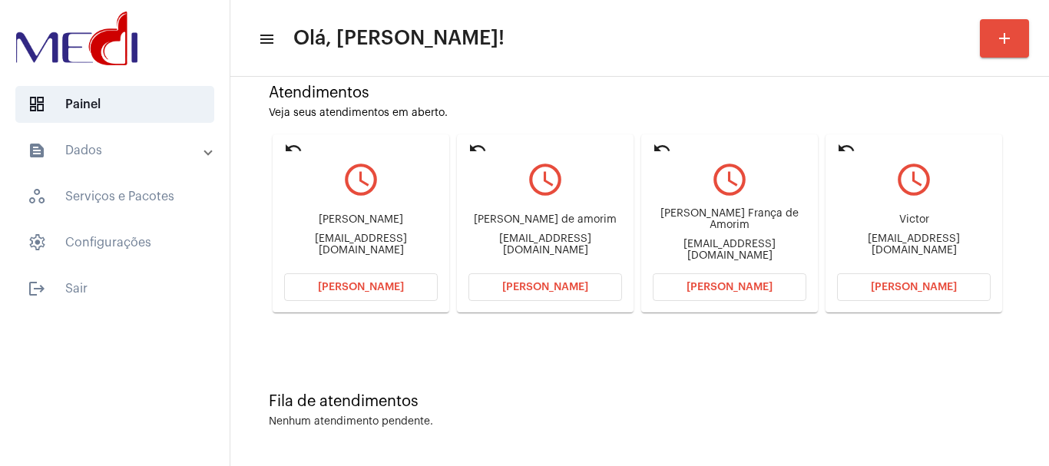
drag, startPoint x: 289, startPoint y: 114, endPoint x: 361, endPoint y: 114, distance: 71.4
click at [361, 214] on div "Helen Sonalle Maciel Ribeiro" at bounding box center [361, 220] width 154 height 12
copy div "Helen Sonalle"
drag, startPoint x: 281, startPoint y: 399, endPoint x: 345, endPoint y: 400, distance: 63.7
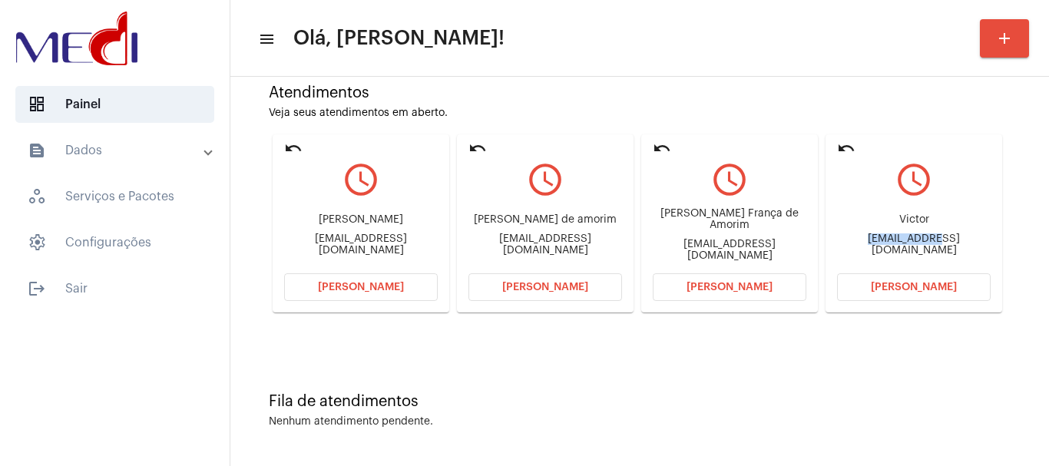
click at [825, 313] on mat-card "undo query_builder Victor victorfontes2001@hotmail.com Abrir Chamada" at bounding box center [913, 223] width 177 height 178
copy div "victorfontes"
click at [837, 301] on button "[PERSON_NAME]" at bounding box center [914, 287] width 154 height 28
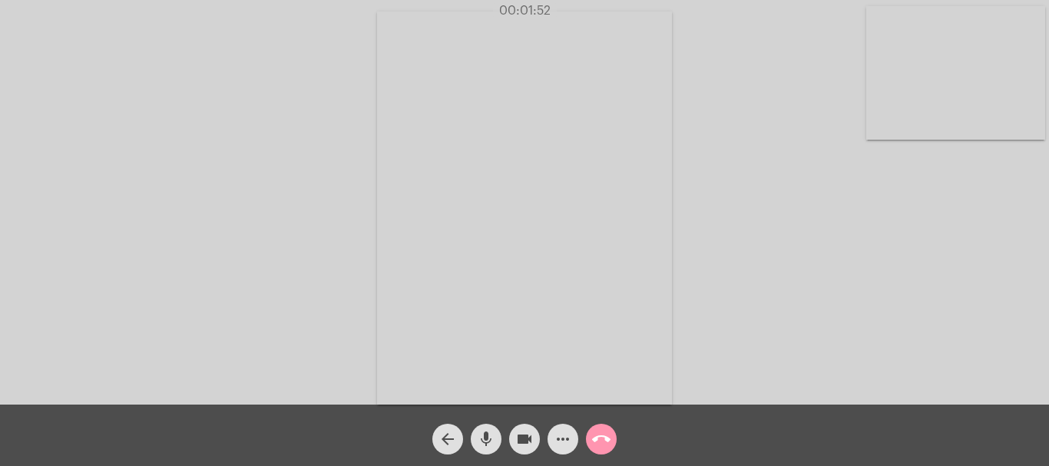
click at [607, 441] on mat-icon "call_end" at bounding box center [601, 439] width 18 height 18
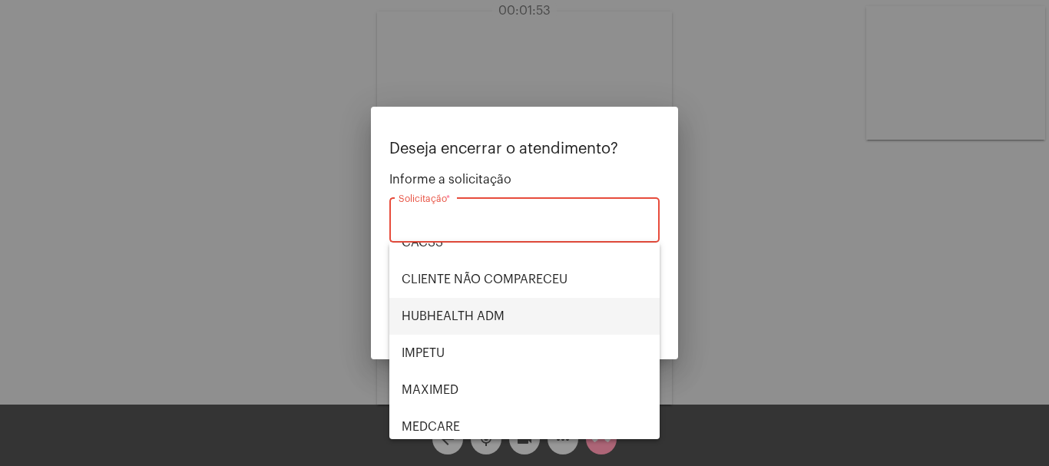
scroll to position [77, 0]
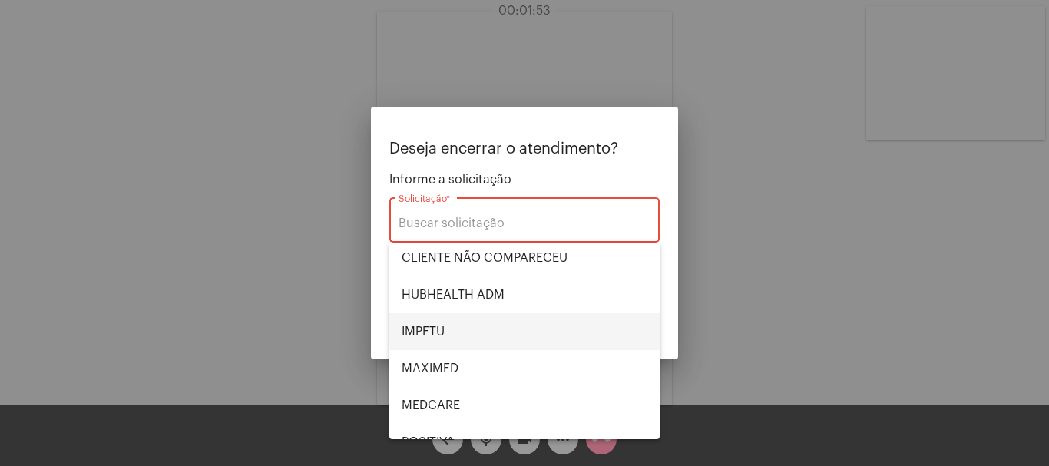
click at [508, 331] on span "IMPETU" at bounding box center [525, 331] width 246 height 37
type input "IMPETU"
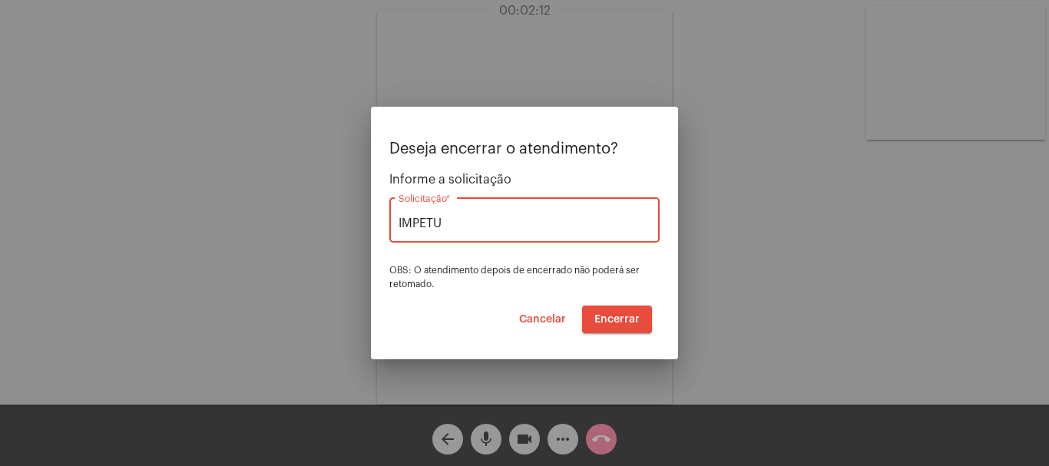
click at [623, 322] on span "Encerrar" at bounding box center [616, 319] width 45 height 11
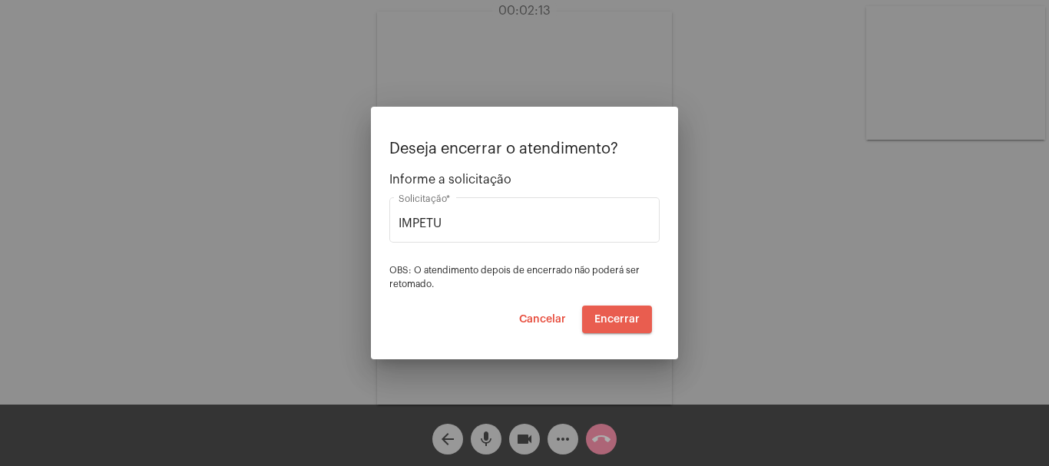
click at [623, 322] on span "Encerrar" at bounding box center [616, 319] width 45 height 11
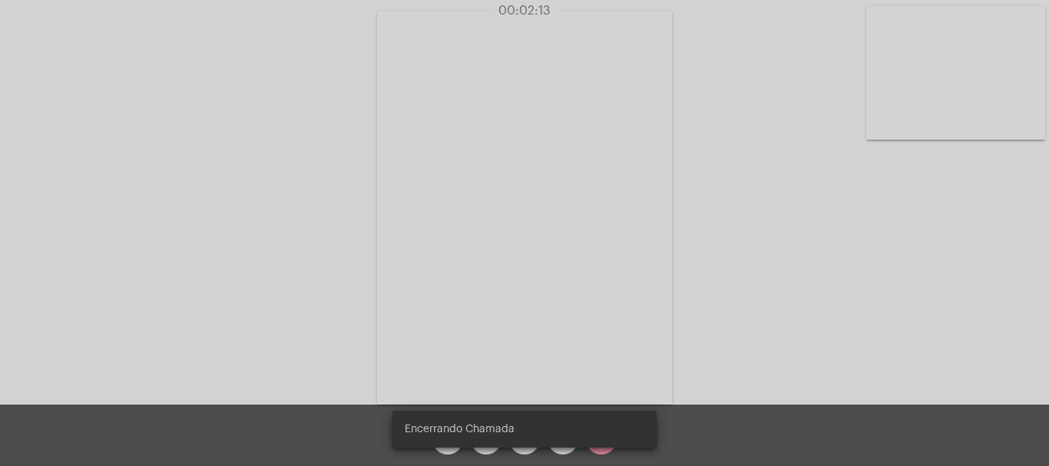
click at [623, 322] on video at bounding box center [524, 208] width 295 height 393
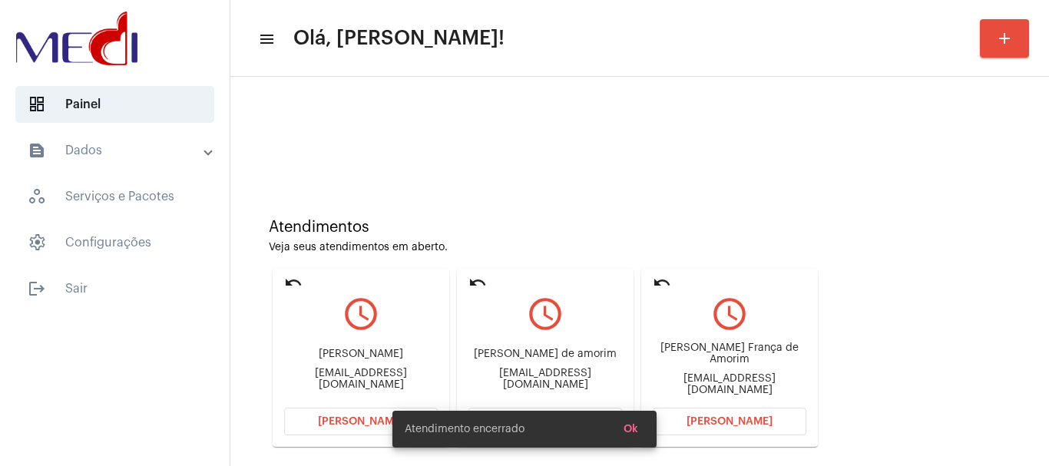
scroll to position [134, 0]
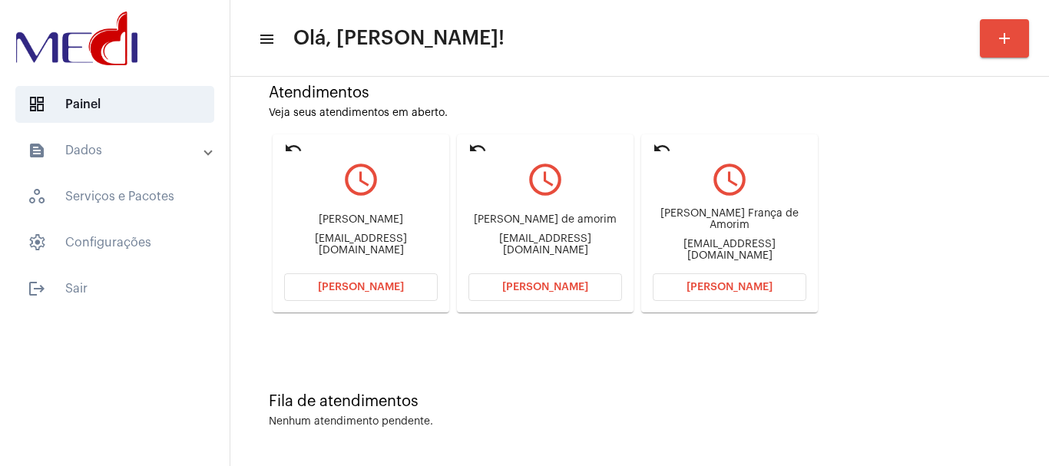
drag, startPoint x: 723, startPoint y: 228, endPoint x: 671, endPoint y: 212, distance: 53.9
click at [671, 212] on div "Nivia Priscylla França de Amorim pry1445@gmail.com" at bounding box center [730, 234] width 154 height 69
copy div "Nivia Priscylla França de Amorim"
click at [666, 372] on div "Fila de atendimentos Nenhum atendimento pendente." at bounding box center [639, 402] width 803 height 111
drag, startPoint x: 465, startPoint y: 219, endPoint x: 604, endPoint y: 221, distance: 139.0
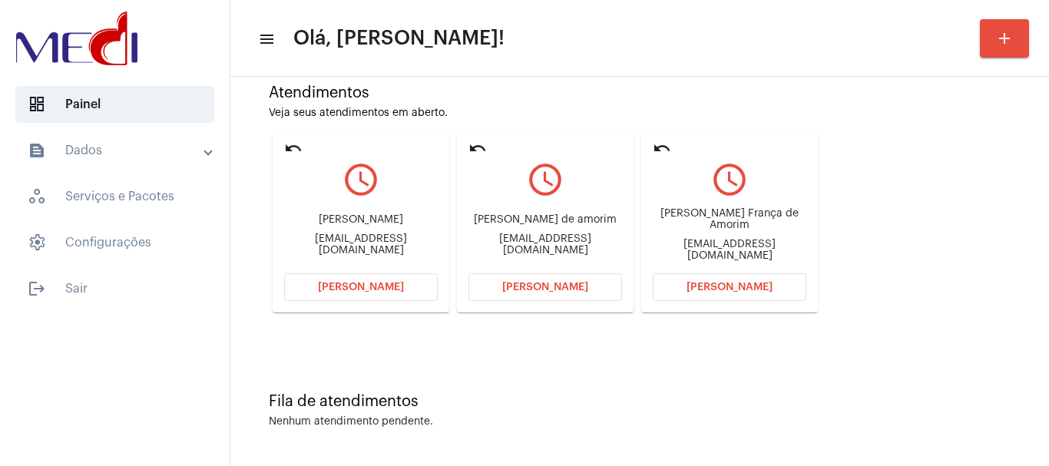
click at [604, 221] on mat-card "undo query_builder Antonio machado de amorim antonioamorim1912@hotmail.com Abri…" at bounding box center [545, 223] width 177 height 178
copy div "Antonio machado de amo"
click at [983, 209] on div "Atendimentos Veja seus atendimentos em aberto. undo query_builder Helen Sonalle…" at bounding box center [639, 192] width 803 height 309
drag, startPoint x: 350, startPoint y: 217, endPoint x: 395, endPoint y: 219, distance: 45.3
click at [395, 219] on div "Helen Sonalle Maciel Ribeiro helenzinha.maciel83@gmail.com" at bounding box center [361, 234] width 154 height 69
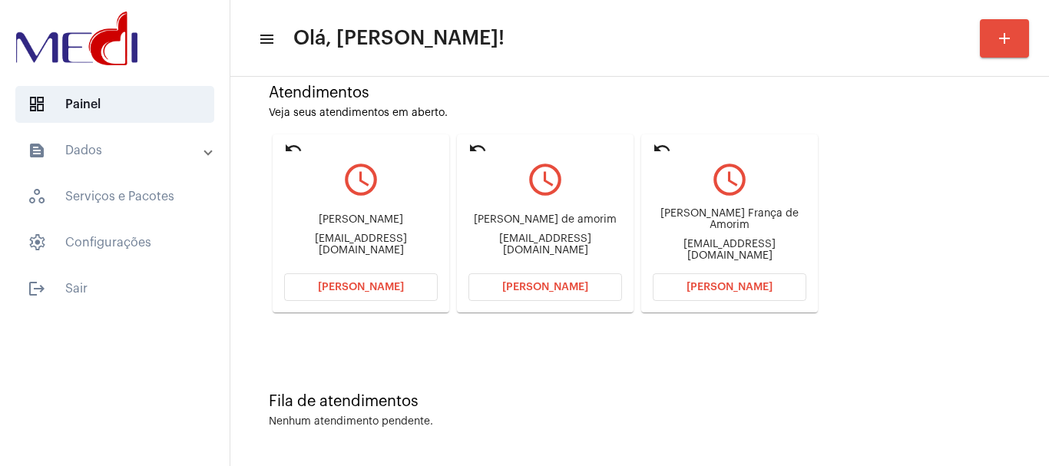
copy div "Helen Sonalle Maciel"
click at [365, 285] on span "[PERSON_NAME]" at bounding box center [361, 287] width 86 height 11
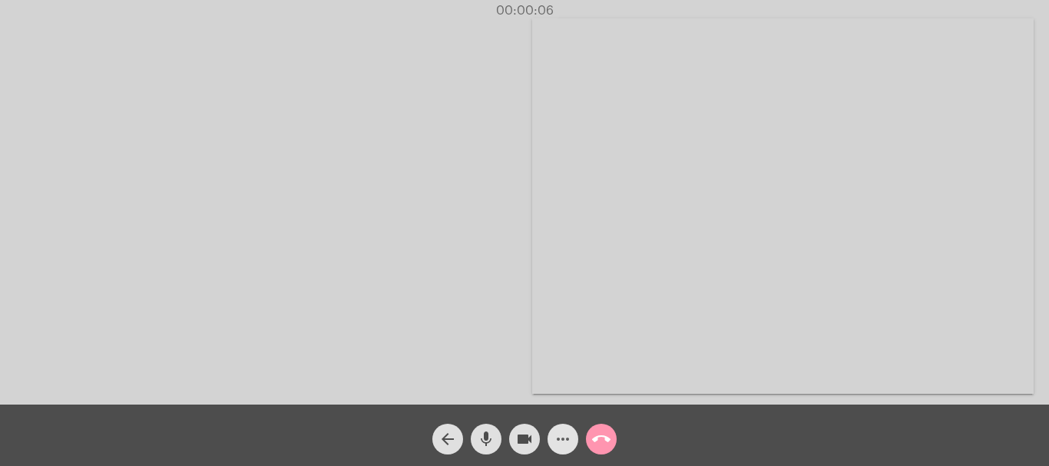
click at [562, 438] on mat-icon "more_horiz" at bounding box center [563, 439] width 18 height 18
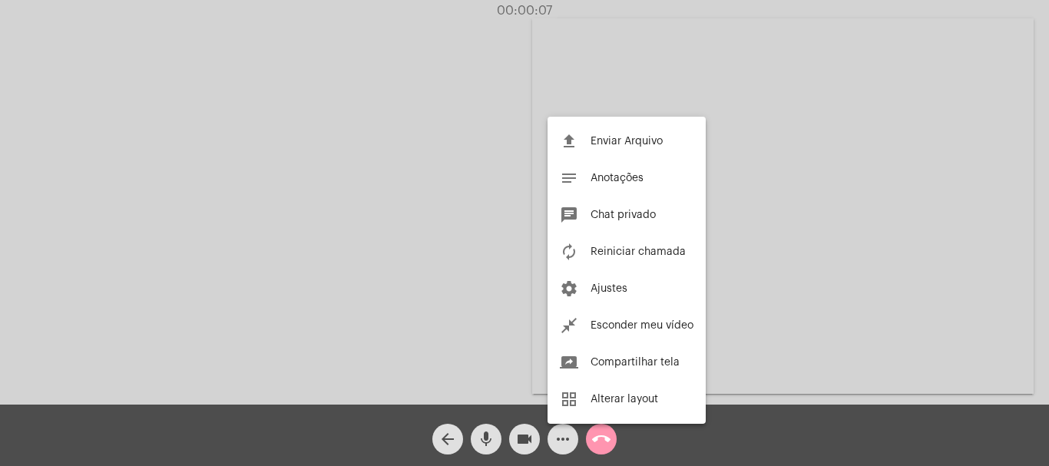
click at [629, 250] on span "Reiniciar chamada" at bounding box center [637, 251] width 95 height 11
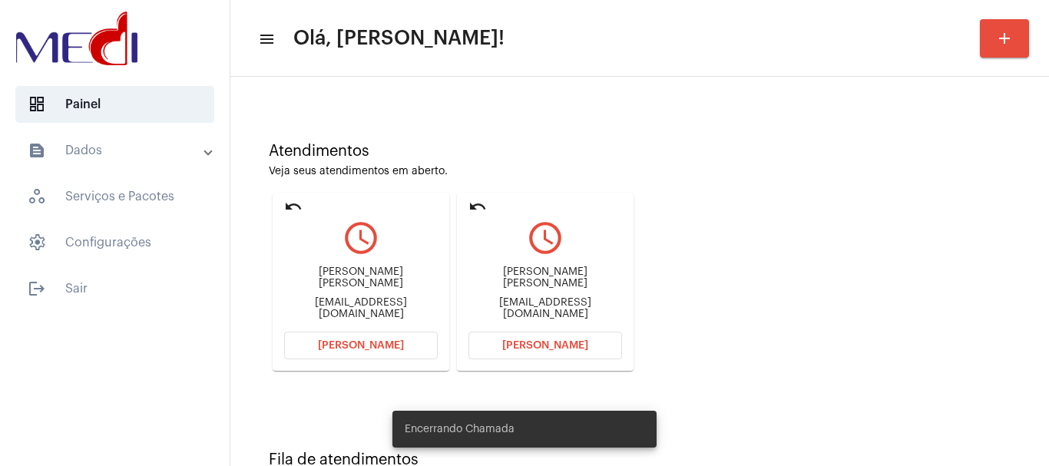
scroll to position [134, 0]
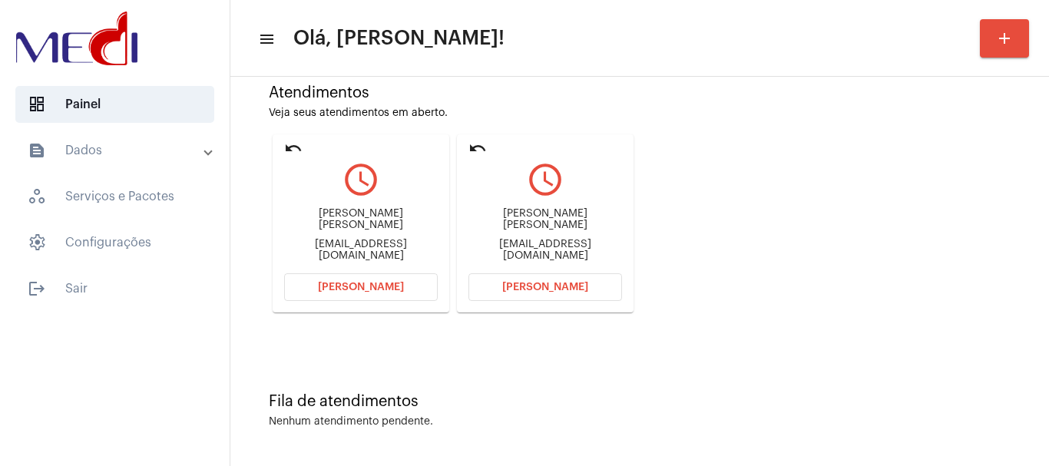
drag, startPoint x: 488, startPoint y: 216, endPoint x: 578, endPoint y: 233, distance: 92.3
click at [578, 231] on div "[PERSON_NAME] [PERSON_NAME]" at bounding box center [545, 219] width 154 height 23
copy div "[PERSON_NAME] [PERSON_NAME]"
click at [783, 325] on div "Atendimentos Veja seus atendimentos em aberto. undo query_builder [PERSON_NAME]…" at bounding box center [639, 192] width 803 height 309
click at [581, 283] on span "[PERSON_NAME]" at bounding box center [545, 287] width 86 height 11
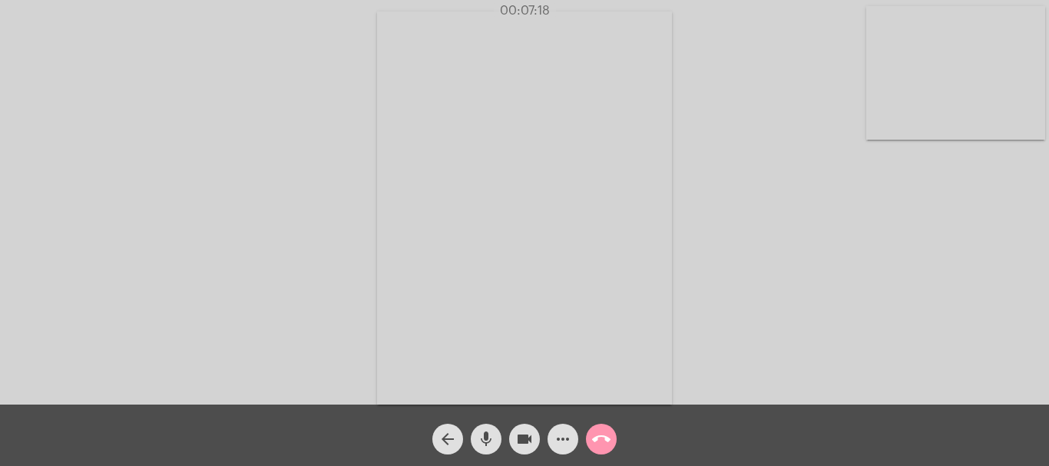
click at [611, 434] on button "call_end" at bounding box center [601, 439] width 31 height 31
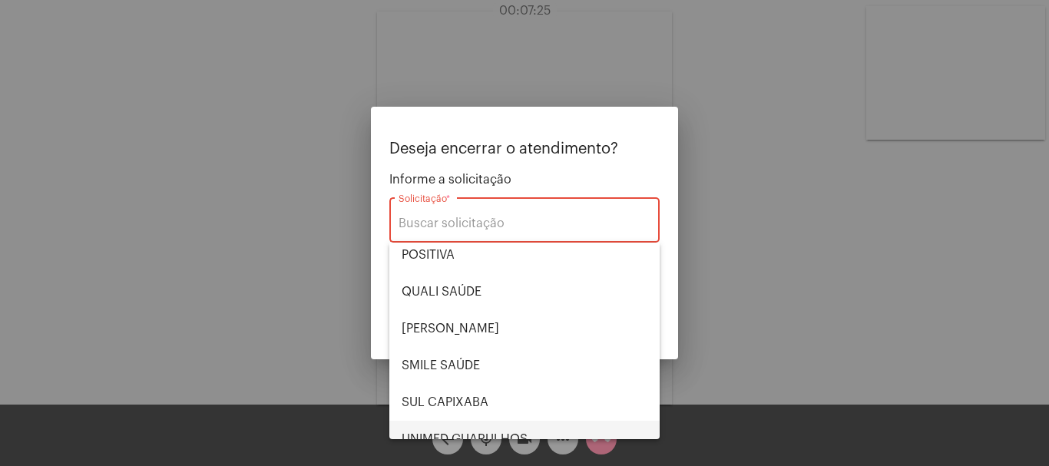
scroll to position [319, 0]
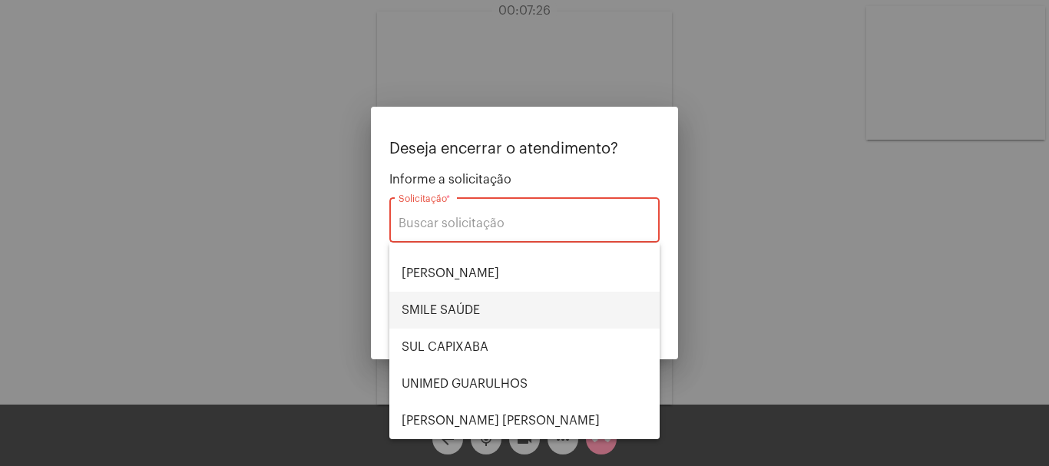
click at [494, 308] on span "SMILE SAÚDE" at bounding box center [525, 310] width 246 height 37
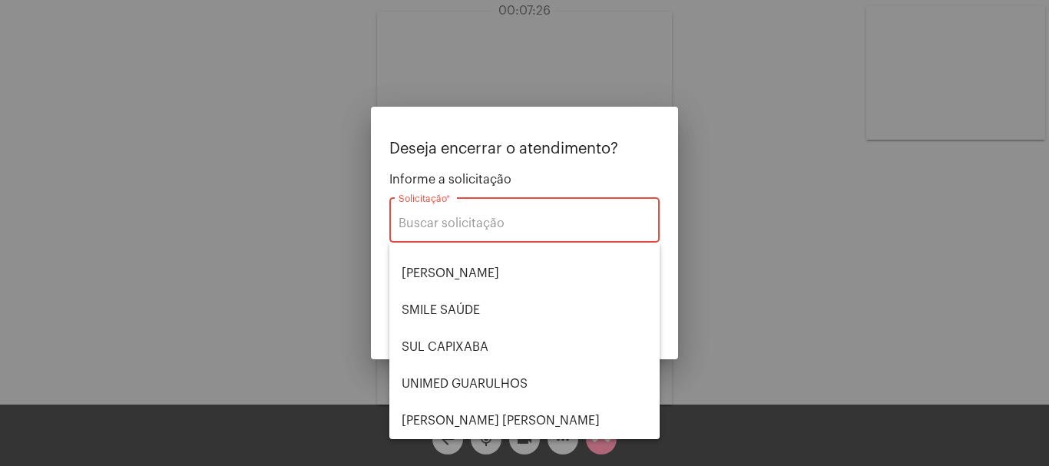
type input "SMILE SAÚDE"
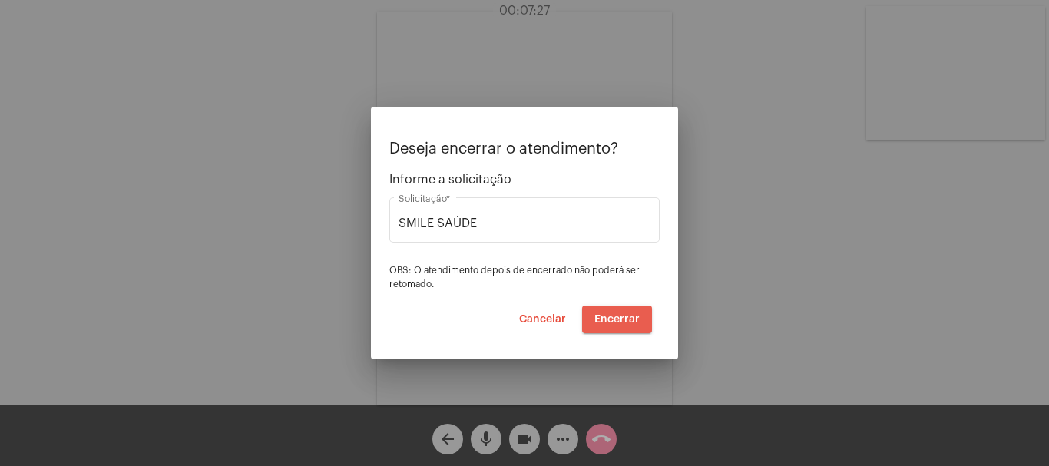
click at [614, 326] on button "Encerrar" at bounding box center [617, 320] width 70 height 28
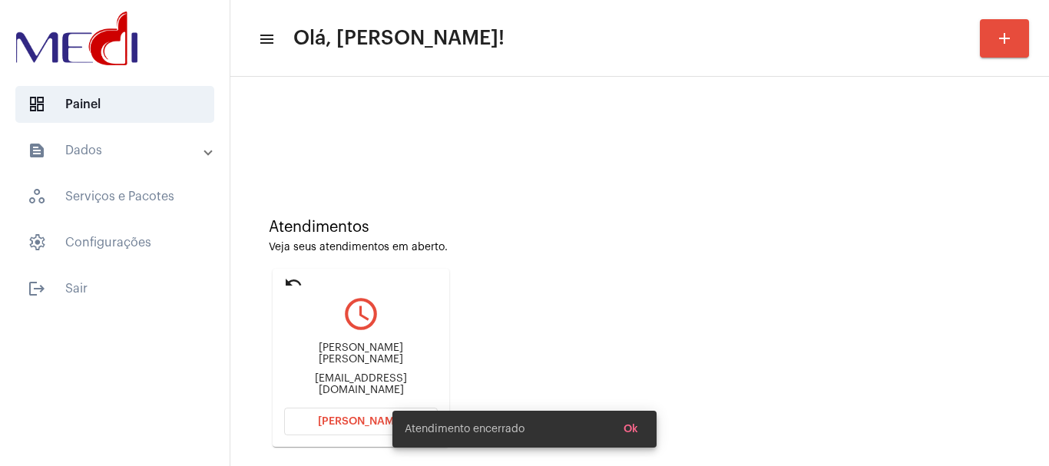
click at [573, 307] on div "Atendimentos Veja seus atendimentos em aberto. undo query_builder Antonio macha…" at bounding box center [639, 327] width 803 height 309
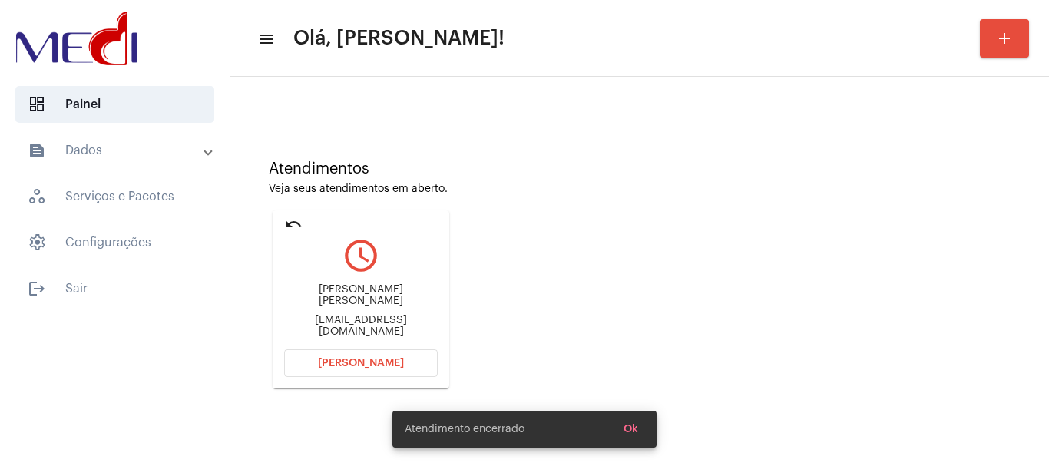
scroll to position [244, 0]
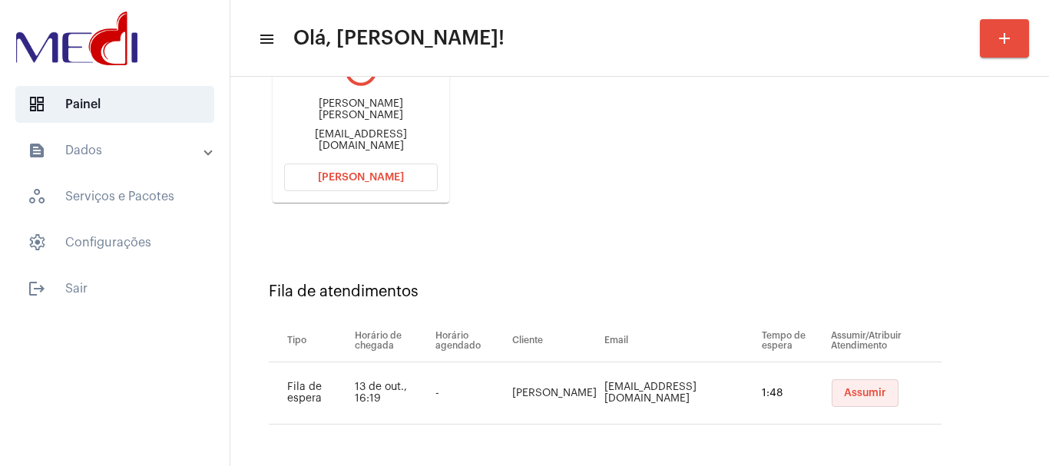
click at [844, 395] on span "Assumir" at bounding box center [865, 393] width 42 height 11
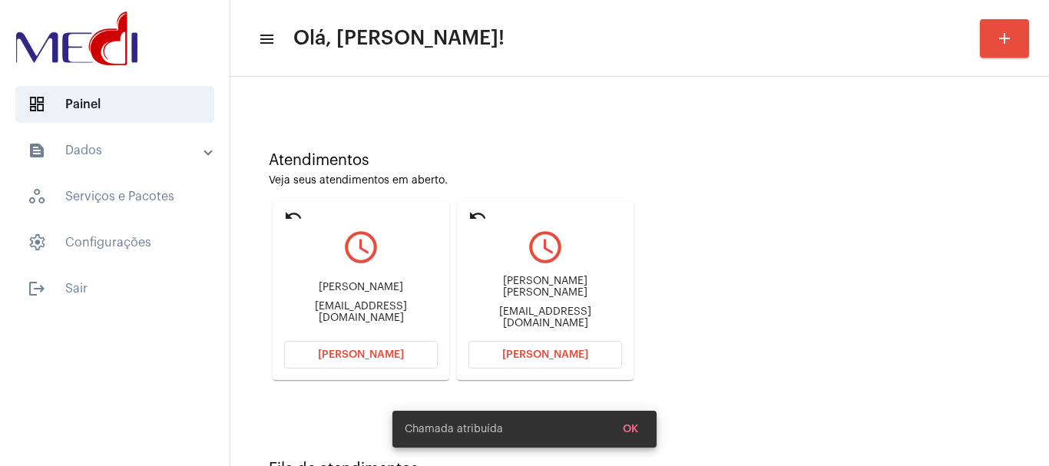
scroll to position [134, 0]
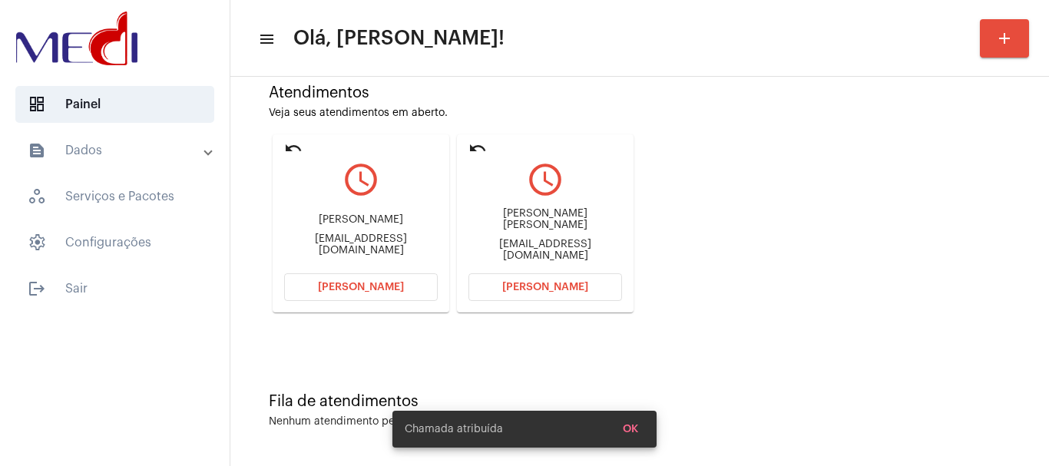
drag, startPoint x: 470, startPoint y: 225, endPoint x: 593, endPoint y: 226, distance: 122.9
click at [593, 226] on mat-card "undo query_builder Antonio machado de amorim antonioamorim1912@hotmail.com Abri…" at bounding box center [545, 223] width 177 height 178
copy div "Antonio machado de am"
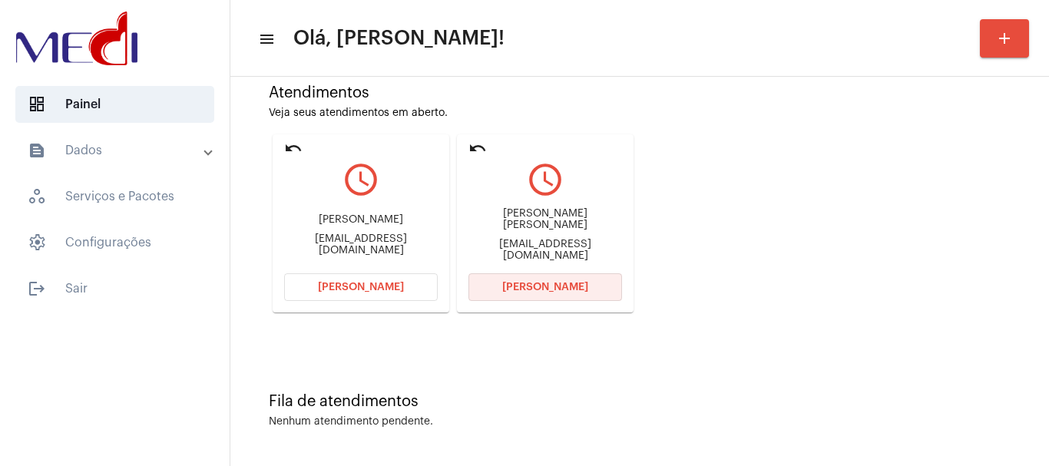
click at [554, 286] on span "[PERSON_NAME]" at bounding box center [545, 287] width 86 height 11
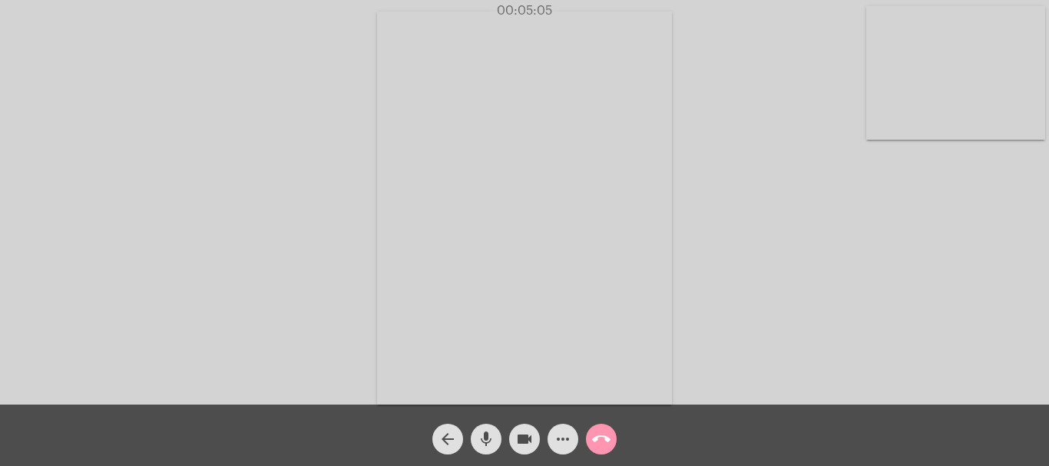
click at [607, 438] on mat-icon "call_end" at bounding box center [601, 439] width 18 height 18
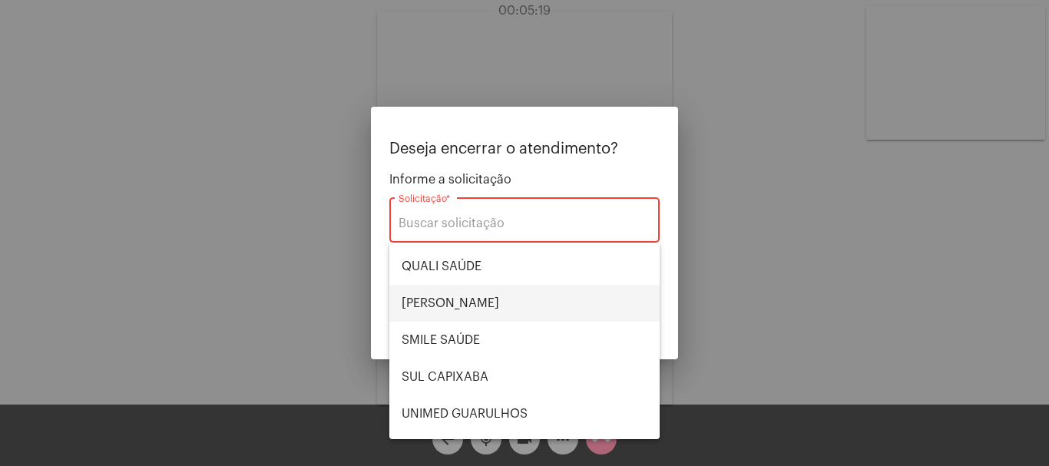
scroll to position [243, 0]
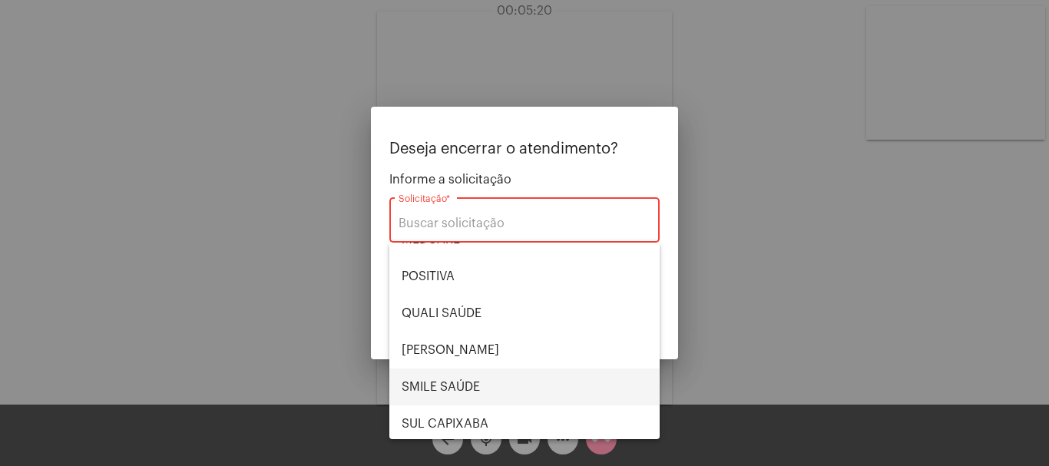
click at [501, 385] on span "SMILE SAÚDE" at bounding box center [525, 387] width 246 height 37
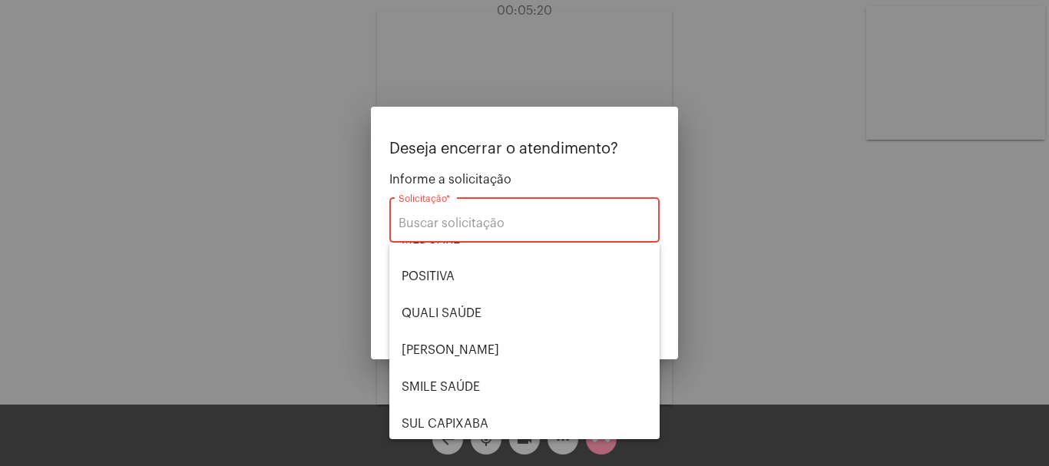
type input "SMILE SAÚDE"
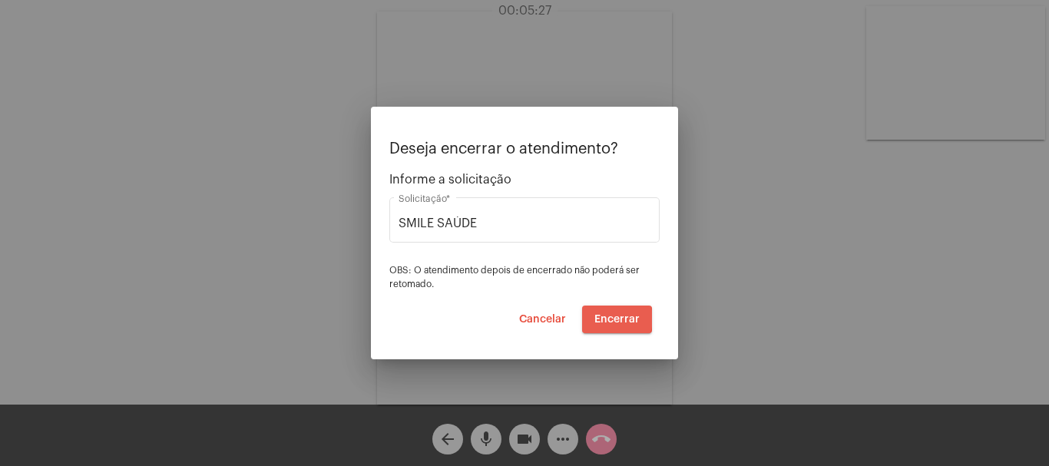
click at [612, 319] on span "Encerrar" at bounding box center [616, 319] width 45 height 11
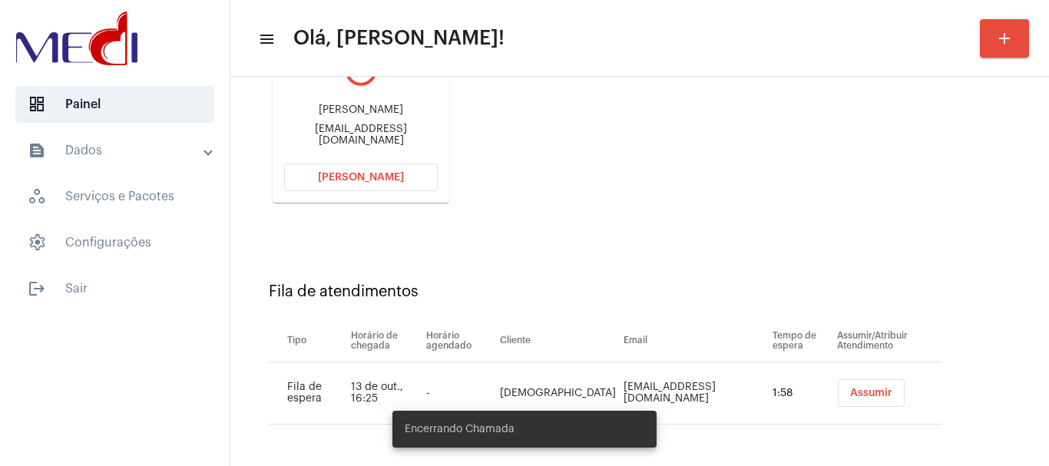
click at [853, 392] on span "Assumir" at bounding box center [871, 393] width 42 height 11
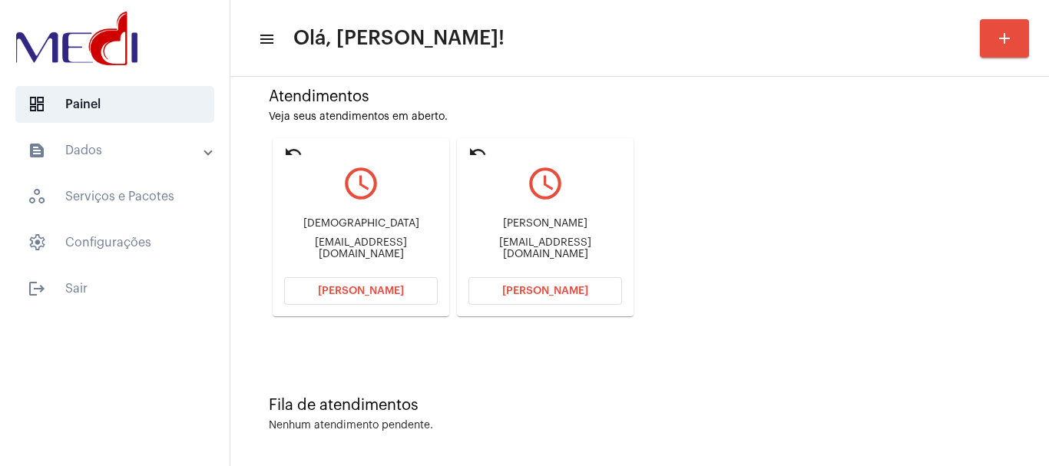
scroll to position [134, 0]
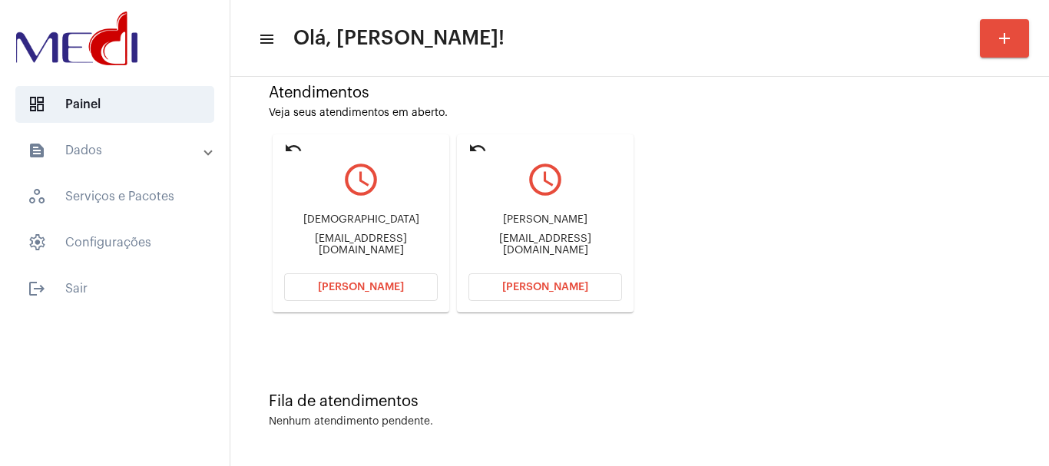
drag, startPoint x: 564, startPoint y: 216, endPoint x: 587, endPoint y: 217, distance: 23.0
click at [587, 216] on div "Emily Gomes Meireles eg29276meireles@gmail.com" at bounding box center [545, 234] width 154 height 69
copy div "Emily Gomes Meire"
click at [542, 284] on span "Abrir Chamada" at bounding box center [545, 287] width 86 height 11
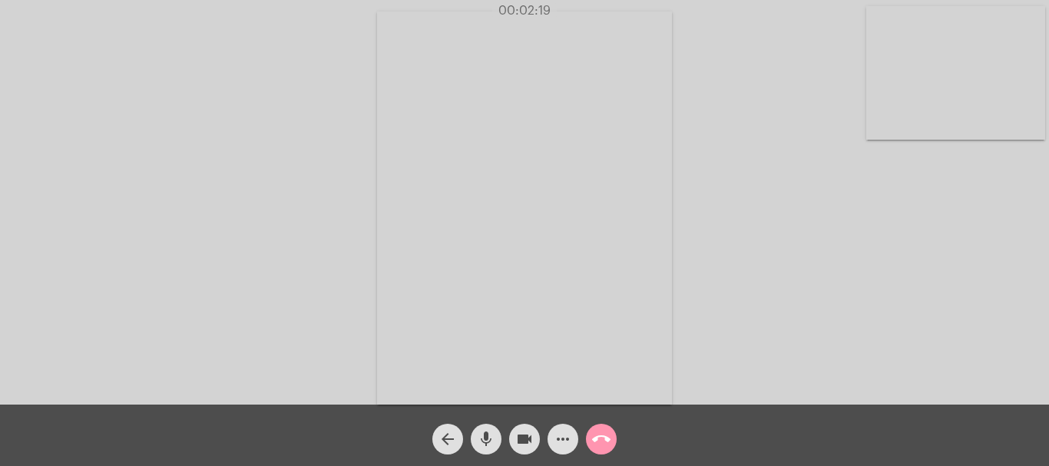
click at [600, 445] on mat-icon "call_end" at bounding box center [601, 439] width 18 height 18
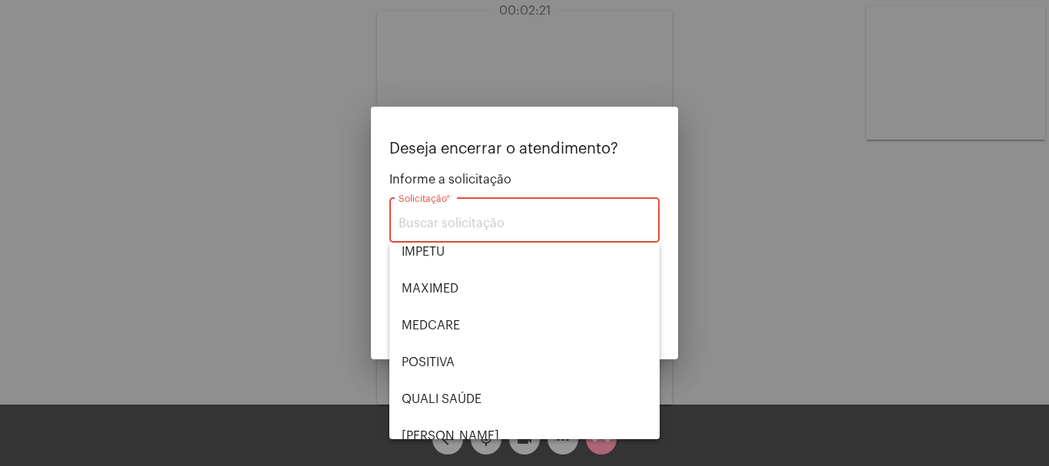
scroll to position [319, 0]
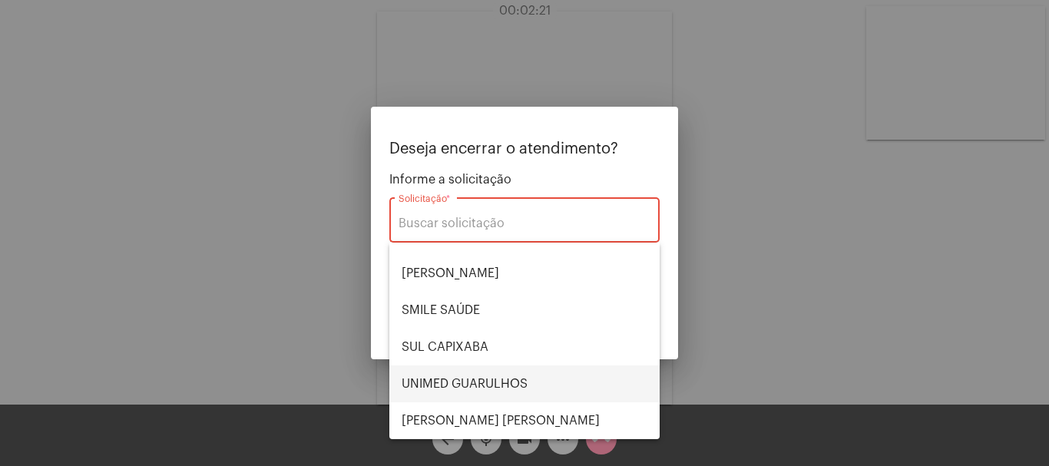
click at [490, 381] on span "UNIMED GUARULHOS" at bounding box center [525, 383] width 246 height 37
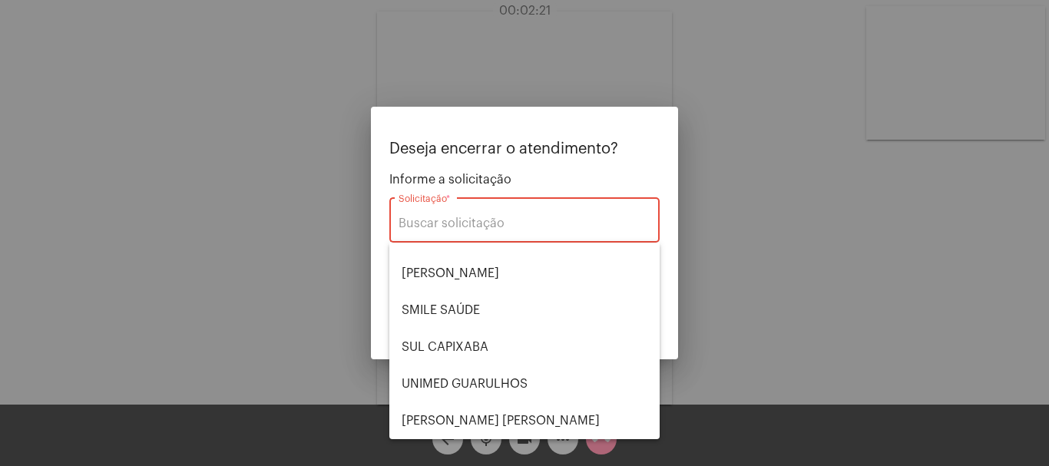
type input "UNIMED GUARULHOS"
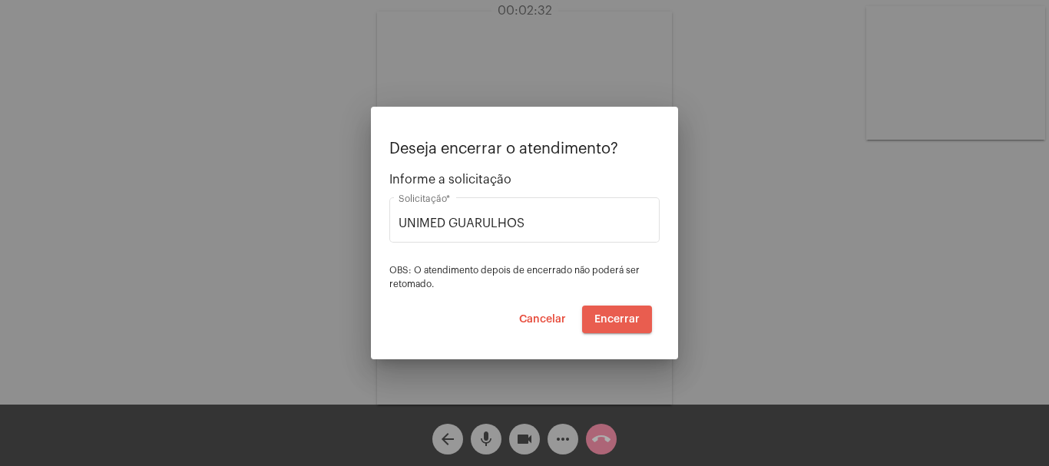
click at [620, 316] on span "Encerrar" at bounding box center [616, 319] width 45 height 11
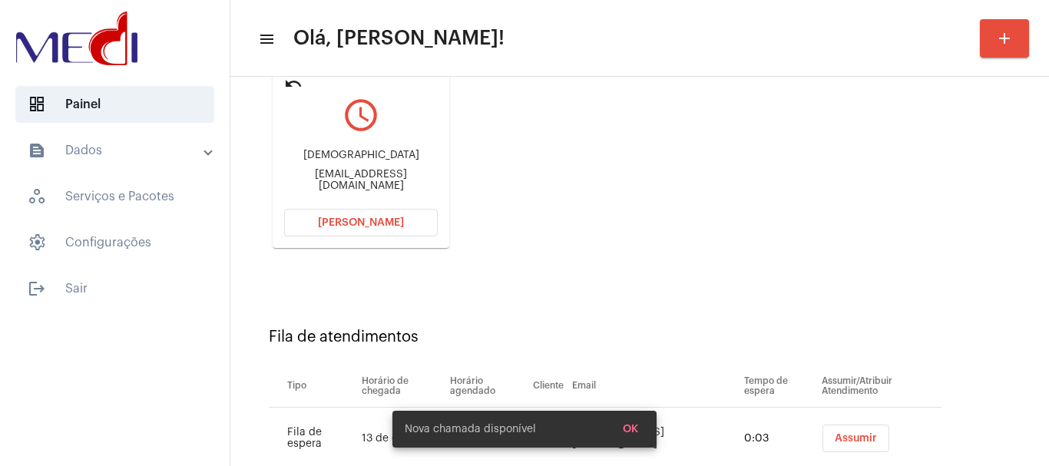
scroll to position [244, 0]
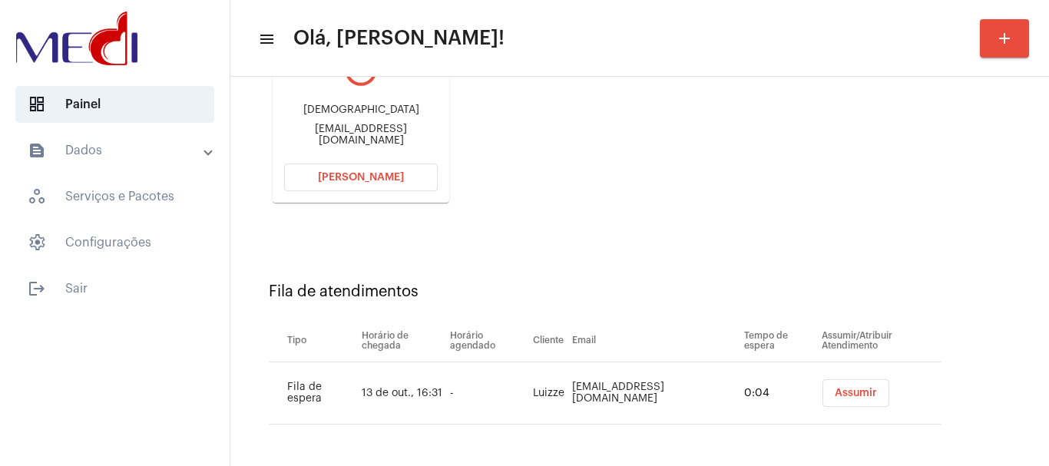
click at [841, 395] on span "Assumir" at bounding box center [856, 393] width 42 height 11
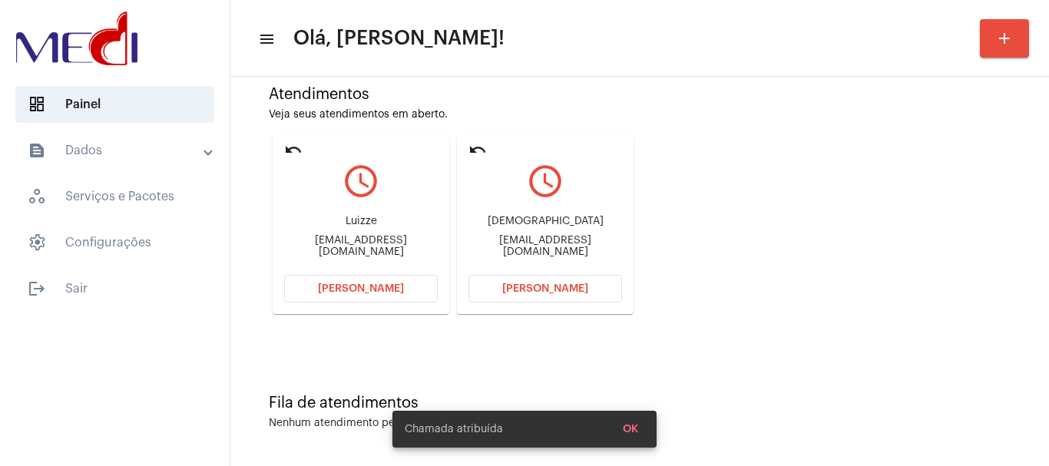
scroll to position [134, 0]
drag, startPoint x: 518, startPoint y: 223, endPoint x: 579, endPoint y: 230, distance: 61.8
click at [579, 226] on div "Cristiane" at bounding box center [545, 220] width 154 height 12
copy div "Cristiane"
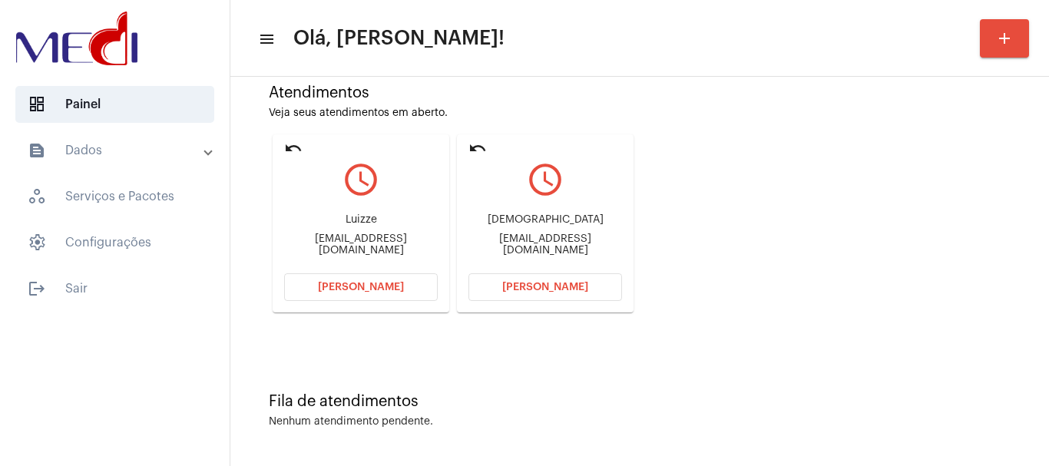
drag, startPoint x: 470, startPoint y: 242, endPoint x: 544, endPoint y: 248, distance: 74.7
click at [544, 248] on div "Crysttyane.duda66@gmail.com" at bounding box center [545, 244] width 154 height 23
copy div "Crysttyane.dud"
click at [570, 289] on span "Abrir Chamada" at bounding box center [545, 287] width 86 height 11
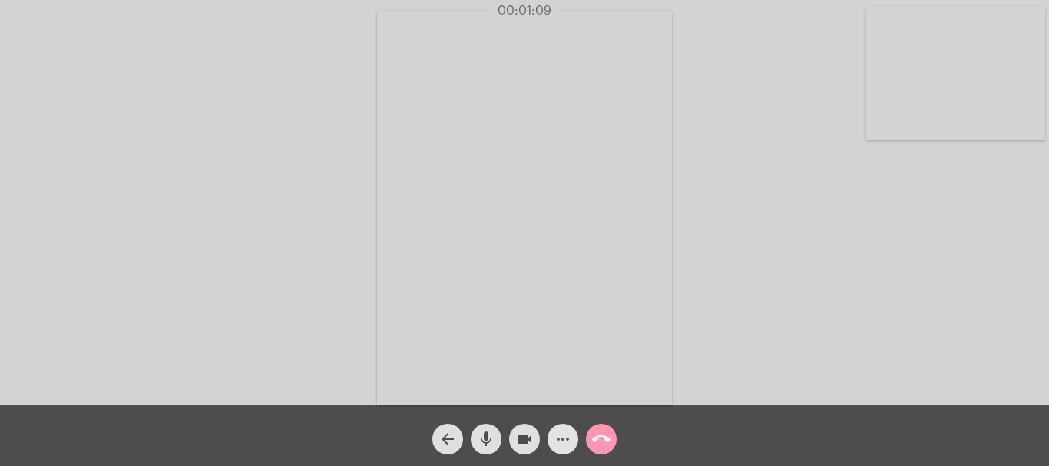
click at [558, 438] on mat-icon "more_horiz" at bounding box center [563, 439] width 18 height 18
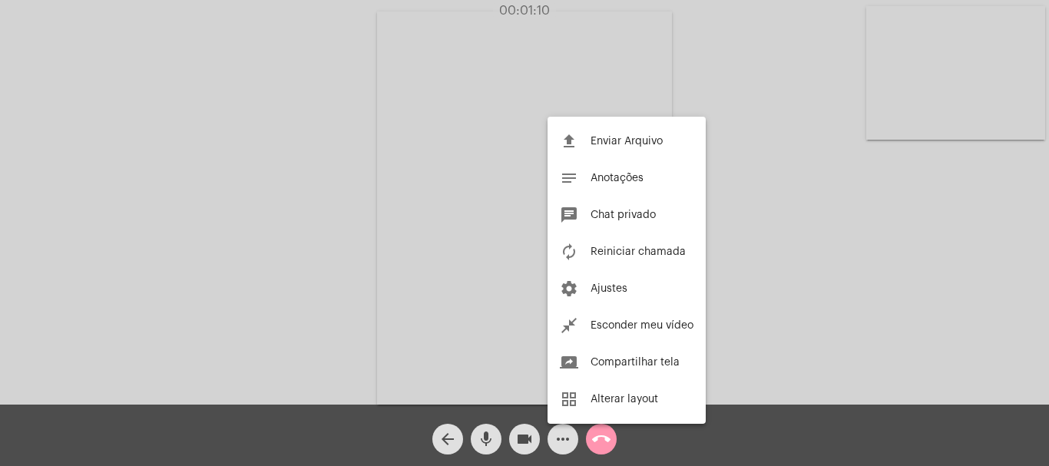
click at [617, 246] on button "autorenew Reiniciar chamada" at bounding box center [626, 251] width 158 height 37
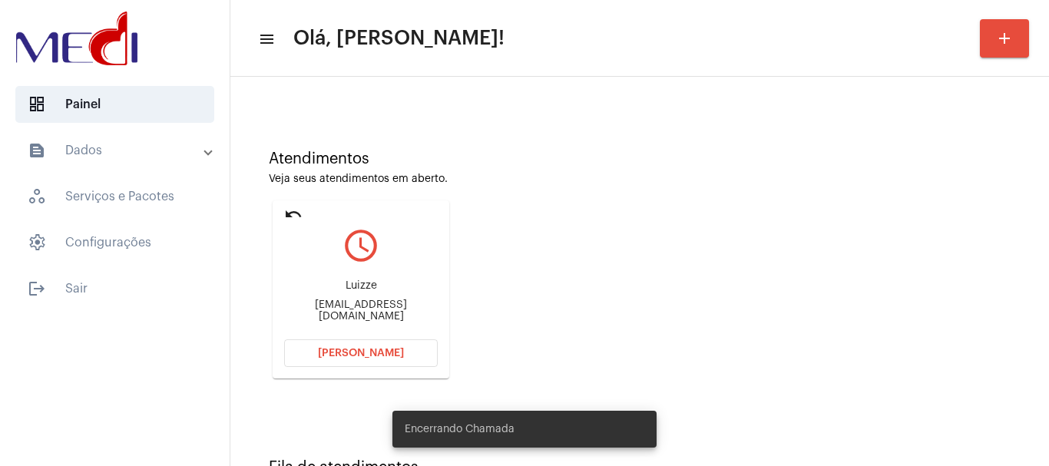
scroll to position [134, 0]
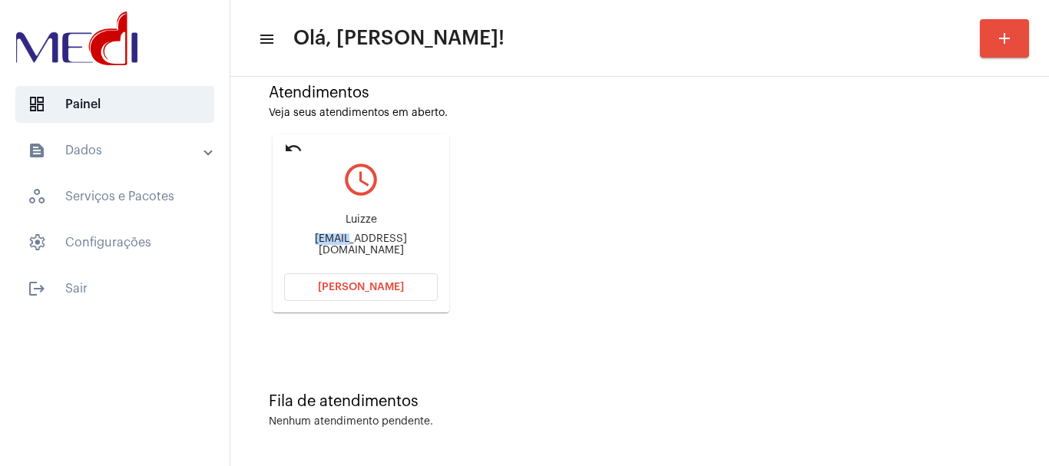
drag, startPoint x: 283, startPoint y: 242, endPoint x: 318, endPoint y: 240, distance: 34.6
click at [318, 240] on mat-card "undo query_builder Luizze [EMAIL_ADDRESS][DOMAIN_NAME] [PERSON_NAME]" at bounding box center [361, 223] width 177 height 178
copy div "Luizze"
click at [719, 321] on div "Atendimentos Veja seus atendimentos em aberto. undo query_builder Luizze [EMAIL…" at bounding box center [639, 192] width 803 height 309
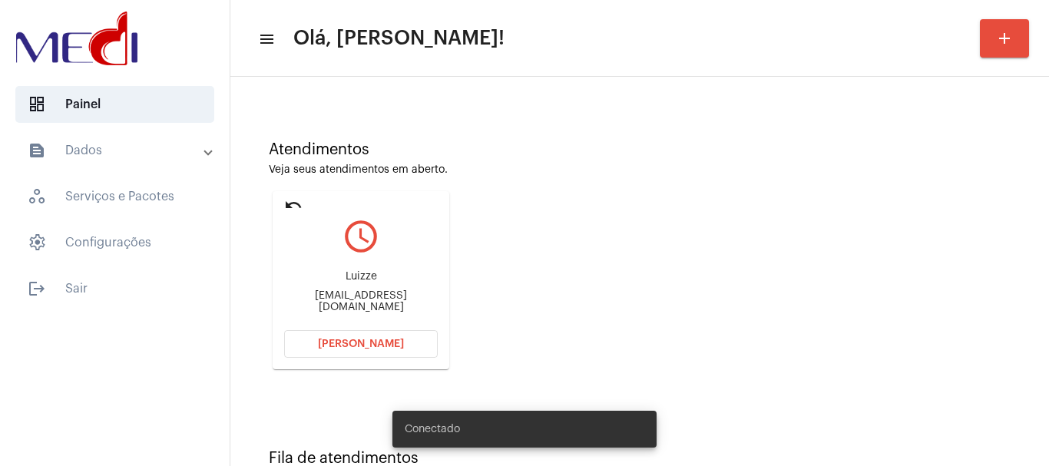
scroll to position [134, 0]
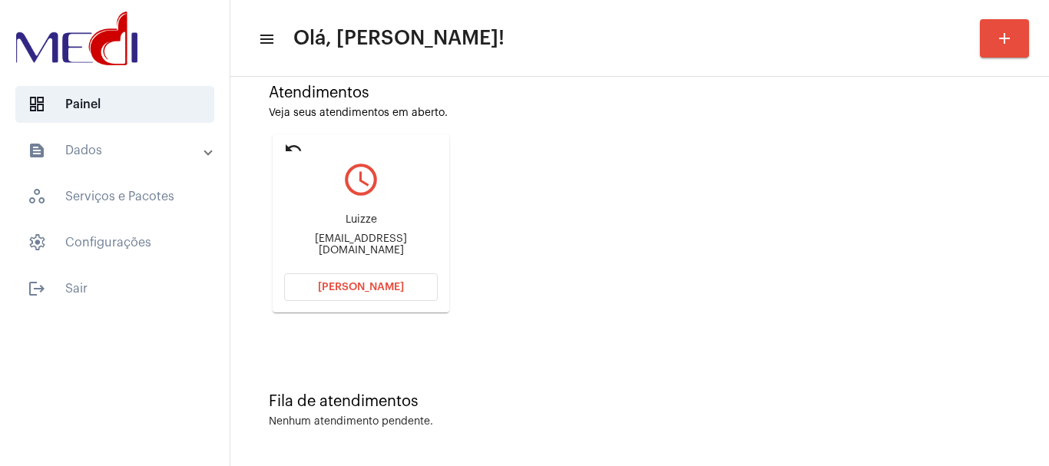
click at [332, 284] on span "[PERSON_NAME]" at bounding box center [361, 287] width 86 height 11
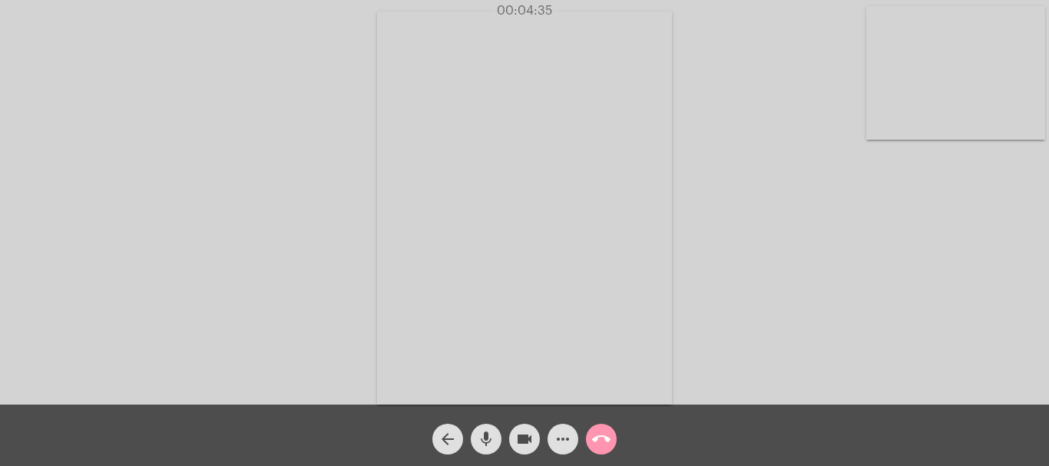
click at [613, 435] on button "call_end" at bounding box center [601, 439] width 31 height 31
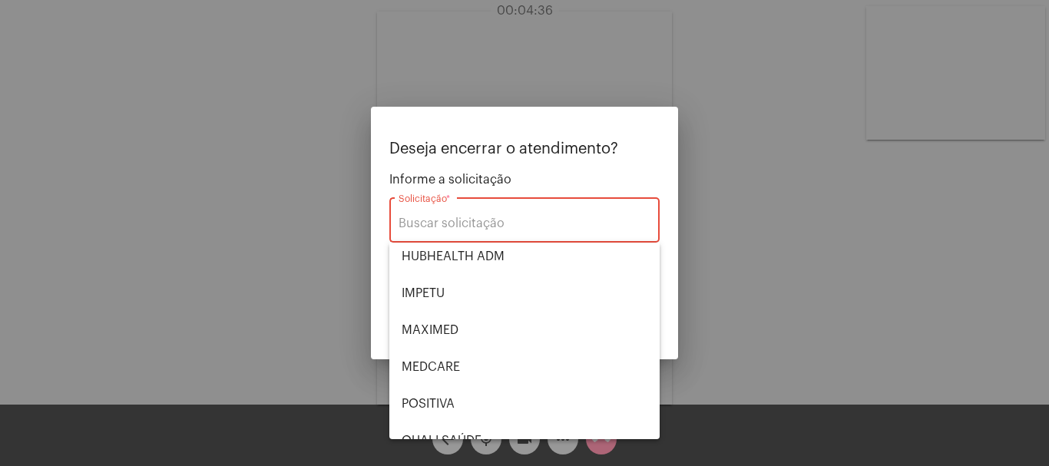
scroll to position [319, 0]
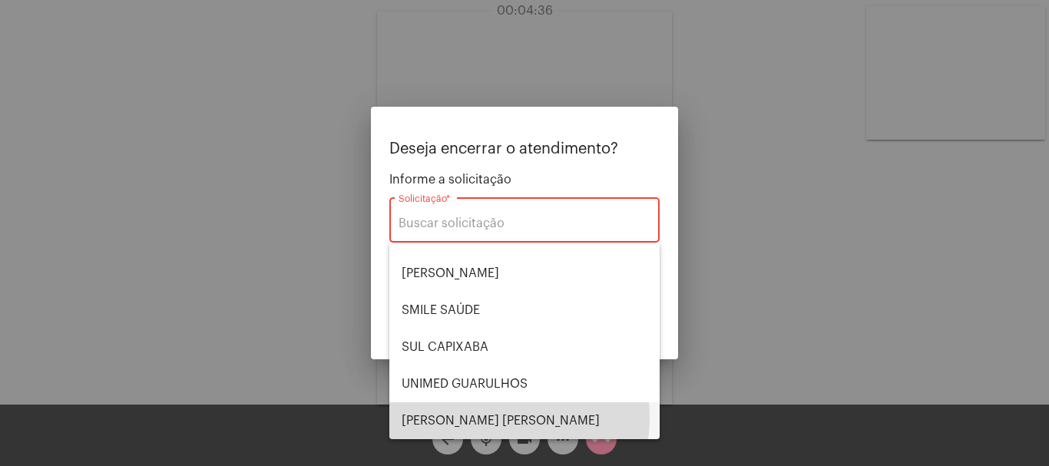
click at [504, 418] on span "[PERSON_NAME] [PERSON_NAME]" at bounding box center [525, 420] width 246 height 37
type input "[PERSON_NAME] [PERSON_NAME]"
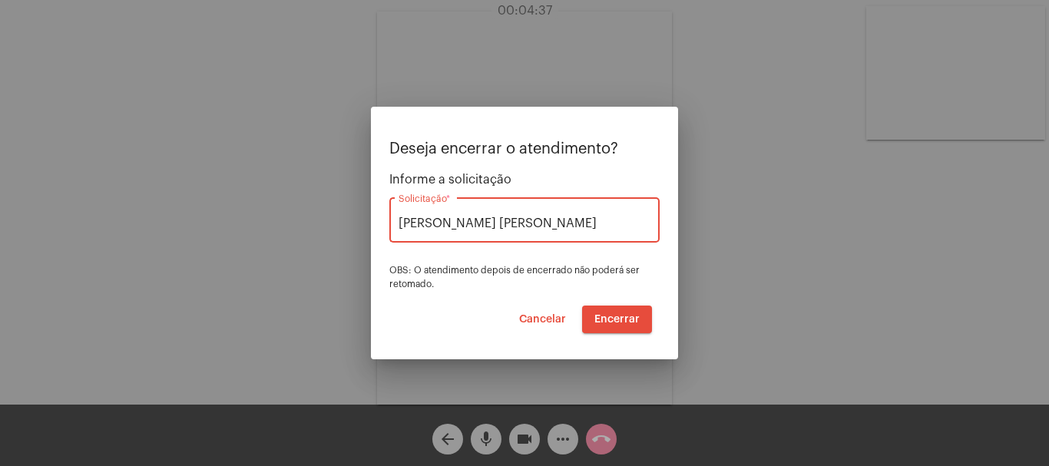
click at [637, 319] on span "Encerrar" at bounding box center [616, 319] width 45 height 11
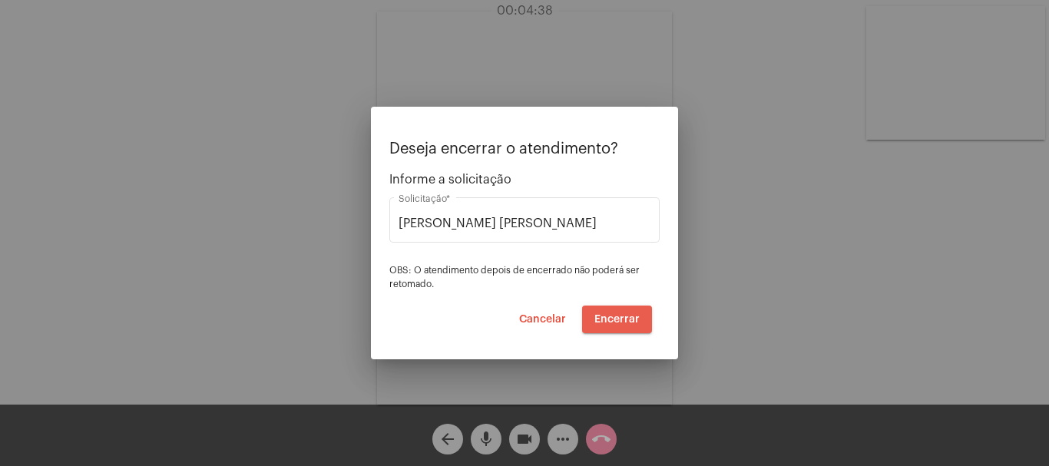
click at [639, 320] on span "Encerrar" at bounding box center [616, 319] width 45 height 11
click at [640, 320] on button "Encerrar" at bounding box center [617, 320] width 70 height 28
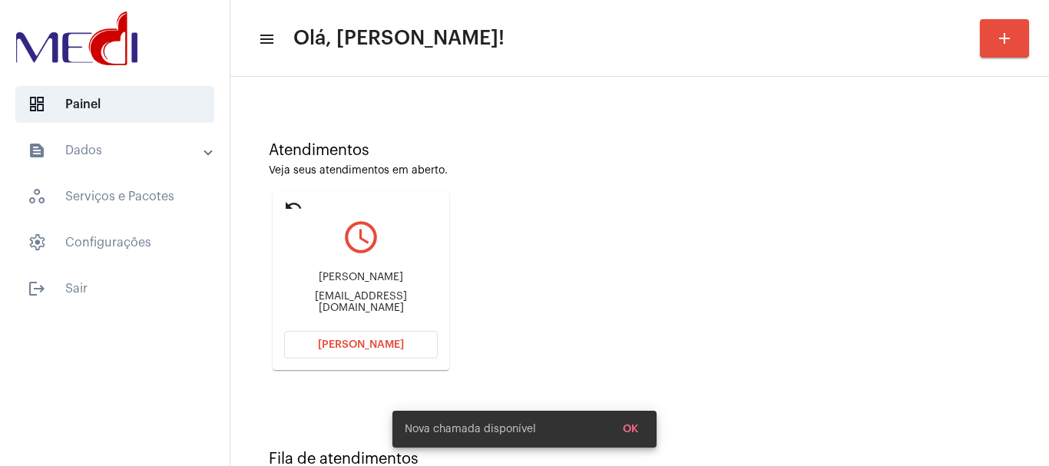
scroll to position [134, 0]
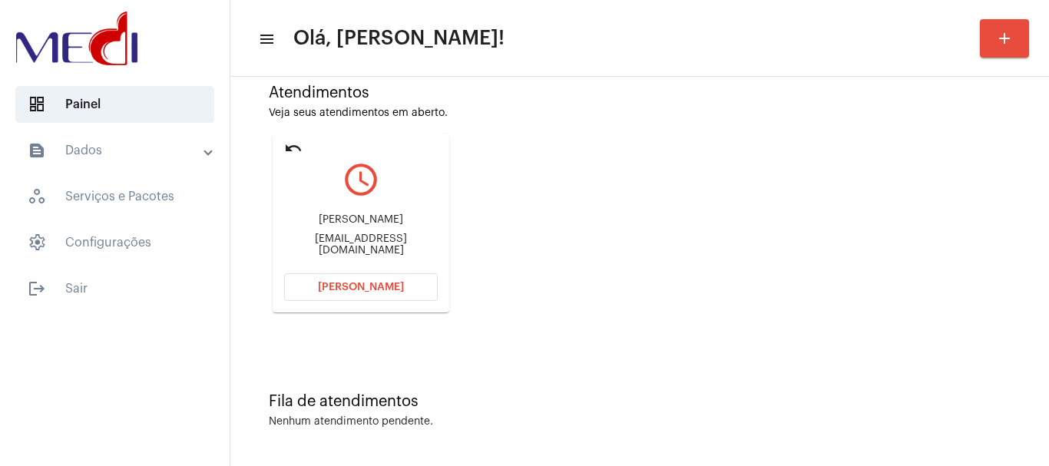
drag, startPoint x: 303, startPoint y: 240, endPoint x: 359, endPoint y: 246, distance: 57.1
click at [359, 246] on div "Esteonate@gmail.com" at bounding box center [361, 244] width 154 height 23
copy div "Esteonate@"
click at [390, 288] on span "[PERSON_NAME]" at bounding box center [361, 287] width 86 height 11
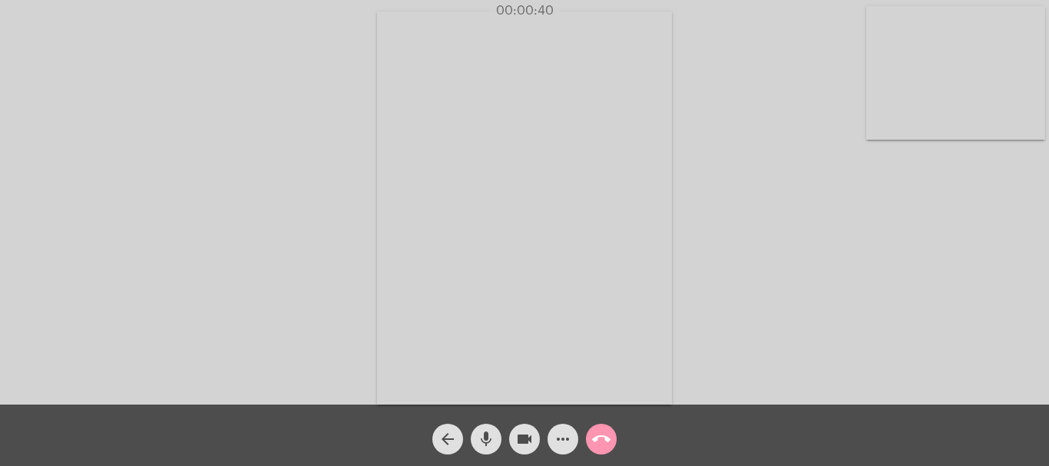
click at [594, 444] on mat-icon "call_end" at bounding box center [601, 439] width 18 height 18
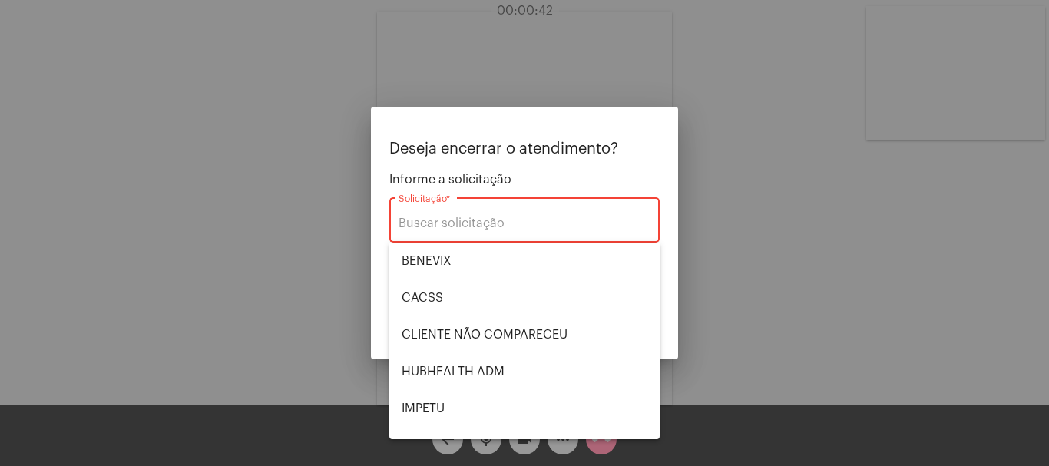
click at [261, 93] on div at bounding box center [524, 233] width 1049 height 466
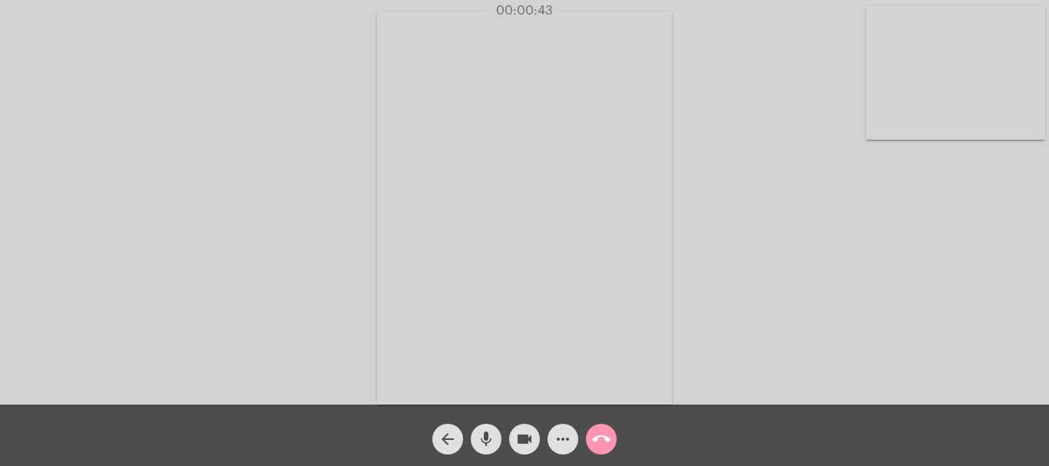
click at [556, 439] on mat-icon "more_horiz" at bounding box center [563, 439] width 18 height 18
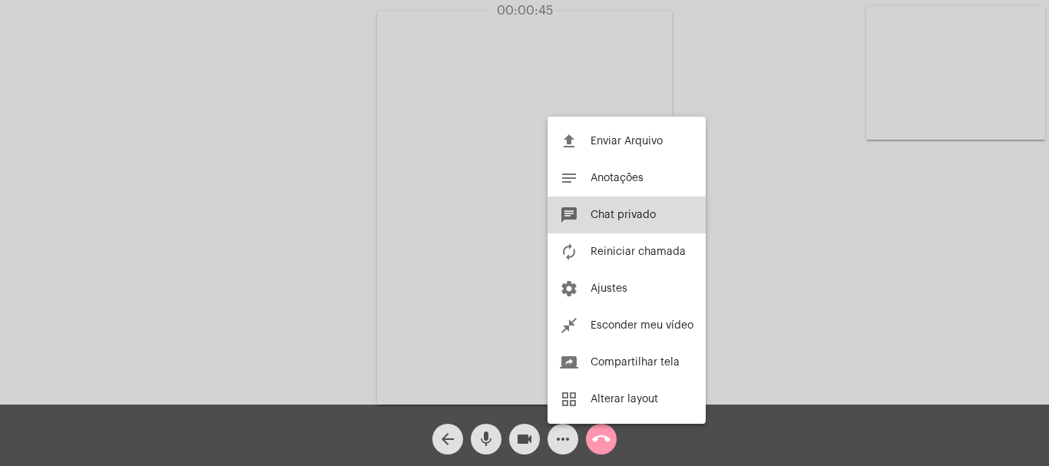
click at [640, 213] on span "Chat privado" at bounding box center [622, 215] width 65 height 11
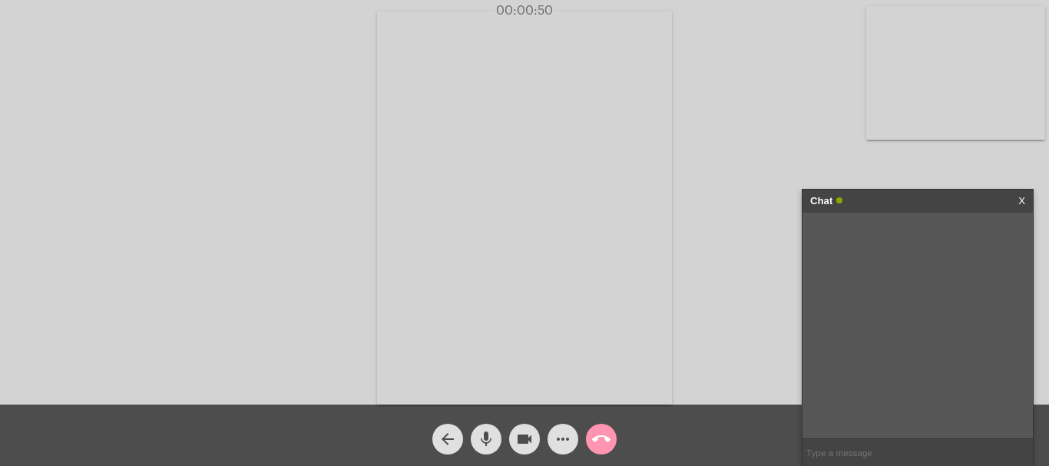
click at [749, 294] on div "Acessando Câmera e Microfone..." at bounding box center [525, 206] width 1046 height 405
click at [1019, 195] on link "X" at bounding box center [1021, 201] width 7 height 23
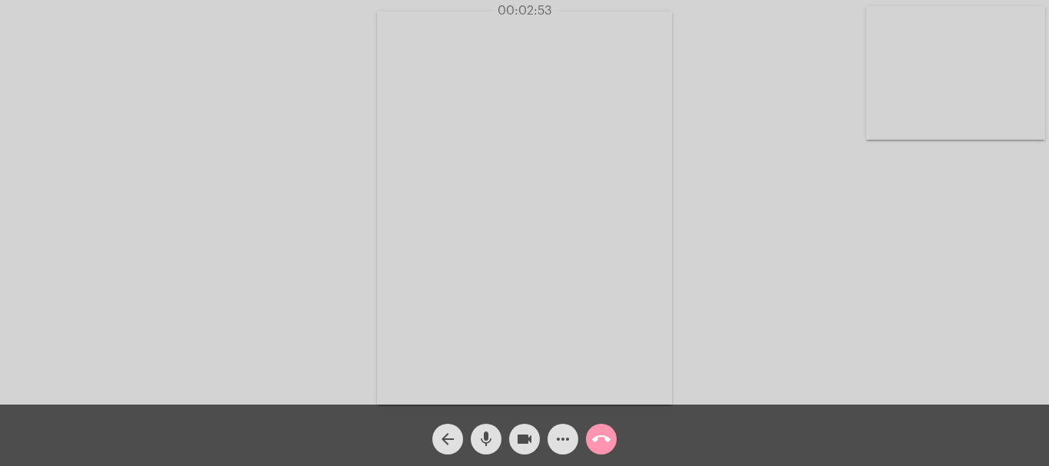
click at [600, 438] on mat-icon "call_end" at bounding box center [601, 439] width 18 height 18
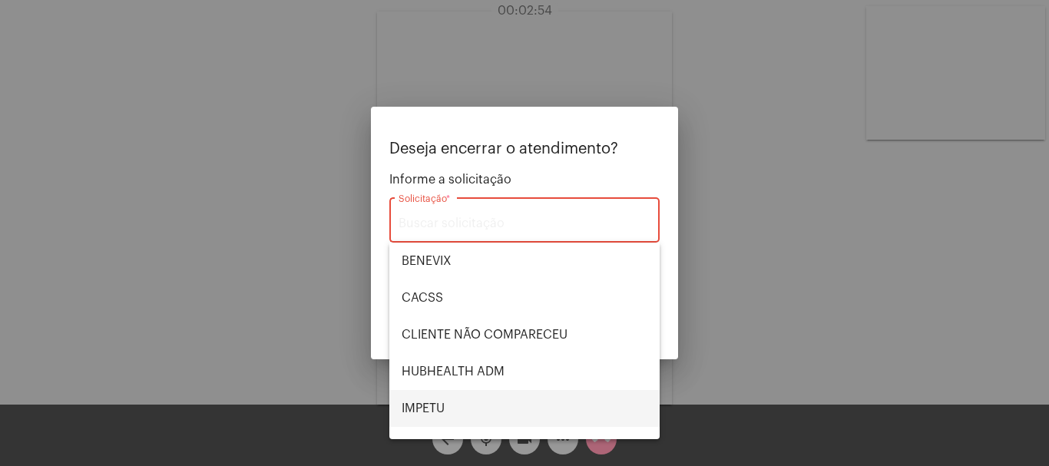
scroll to position [319, 0]
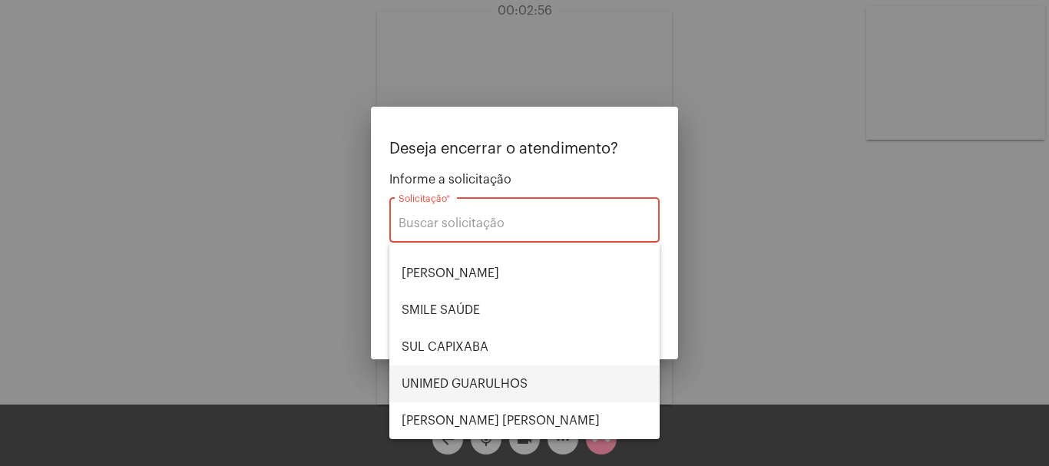
click at [515, 379] on span "UNIMED GUARULHOS" at bounding box center [525, 383] width 246 height 37
type input "UNIMED GUARULHOS"
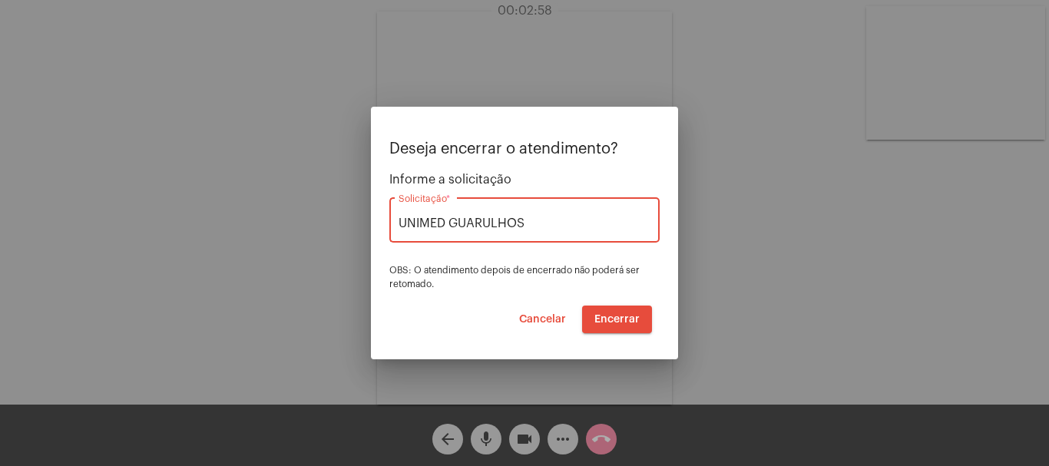
click at [627, 319] on span "Encerrar" at bounding box center [616, 319] width 45 height 11
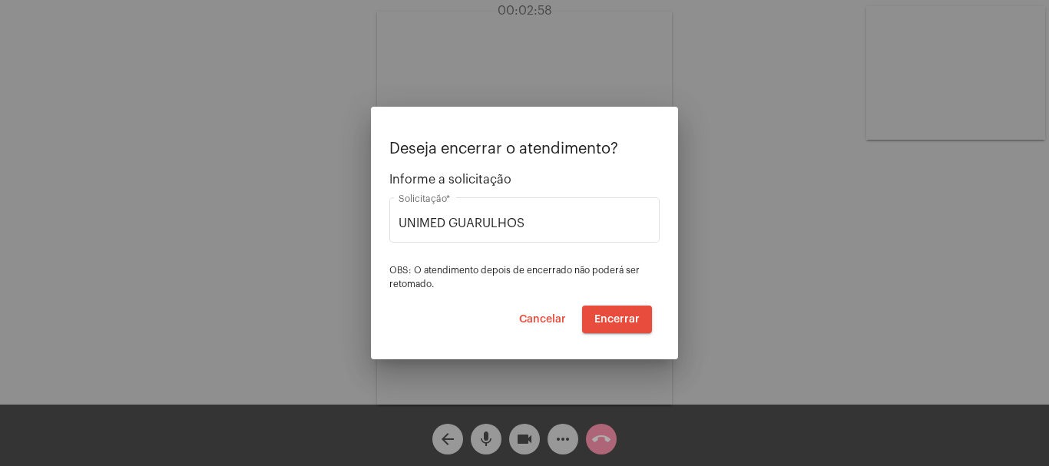
click at [627, 319] on span "Encerrar" at bounding box center [616, 319] width 45 height 11
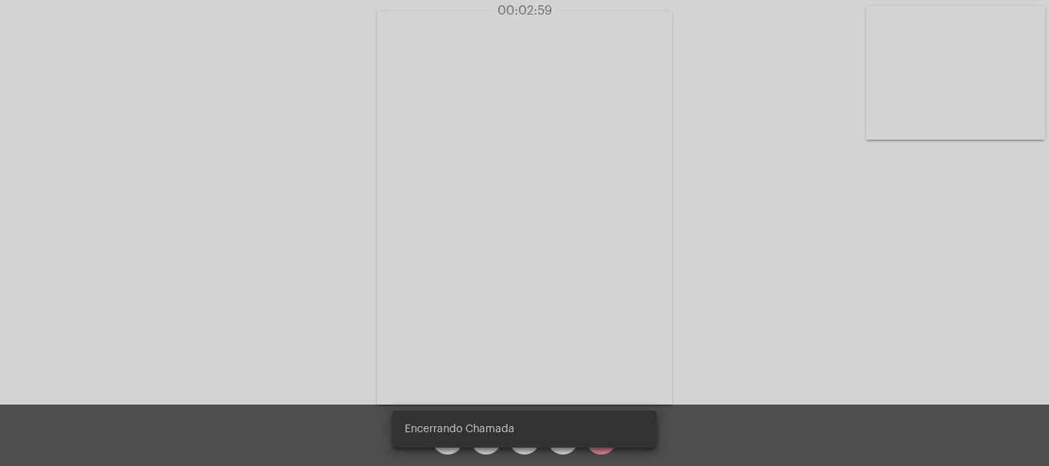
click at [627, 319] on video at bounding box center [524, 208] width 295 height 393
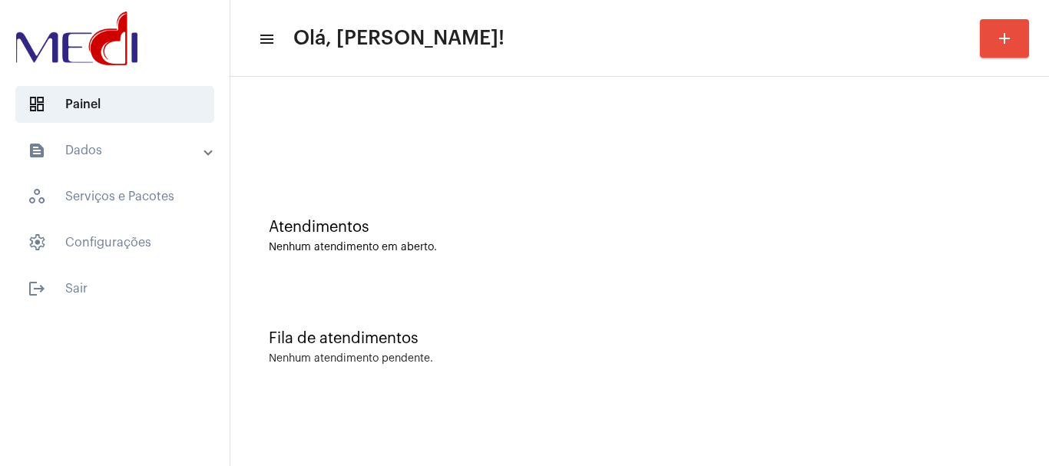
click at [452, 220] on div "Atendimentos" at bounding box center [640, 227] width 742 height 17
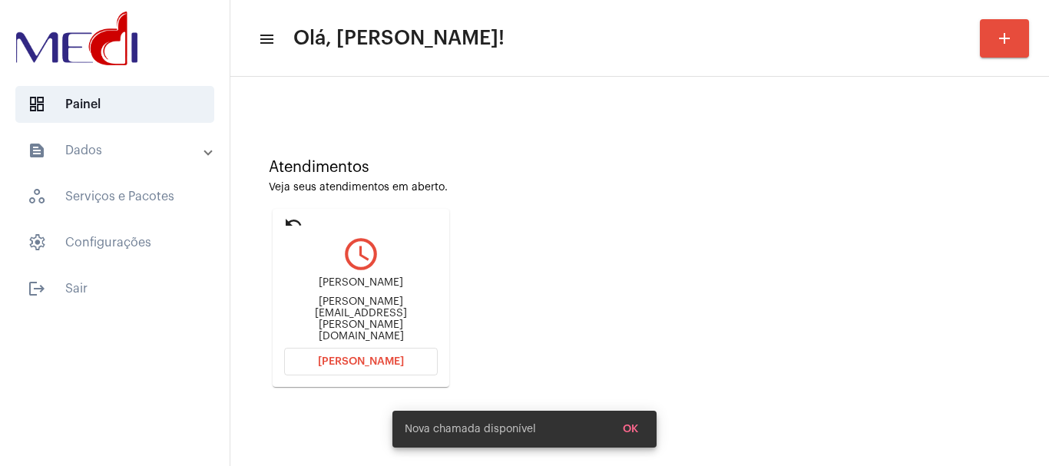
scroll to position [134, 0]
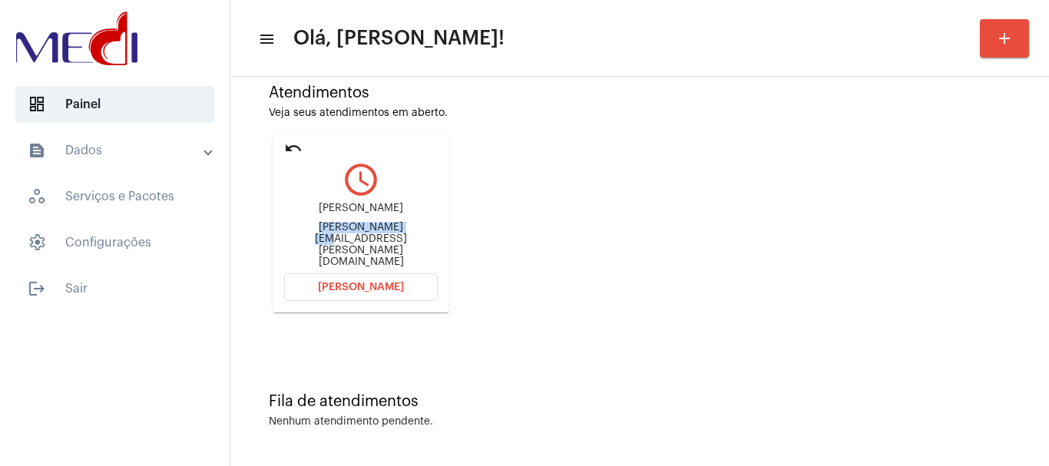
drag, startPoint x: 303, startPoint y: 240, endPoint x: 369, endPoint y: 246, distance: 66.3
click at [371, 253] on div "Marcella [EMAIL_ADDRESS][PERSON_NAME][DOMAIN_NAME]" at bounding box center [361, 234] width 154 height 69
copy div "[PERSON_NAME].[PERSON_NAME]"
click at [368, 273] on button "[PERSON_NAME]" at bounding box center [361, 287] width 154 height 28
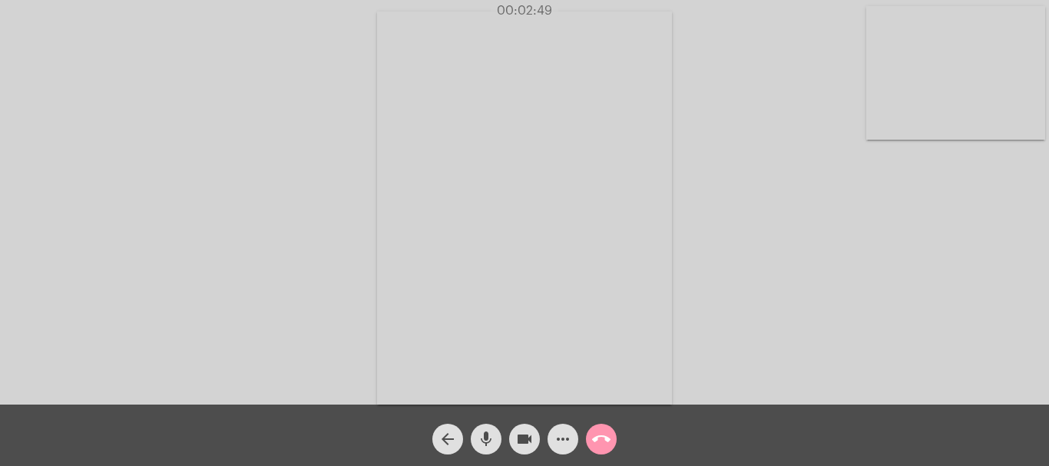
click at [600, 442] on mat-icon "call_end" at bounding box center [601, 439] width 18 height 18
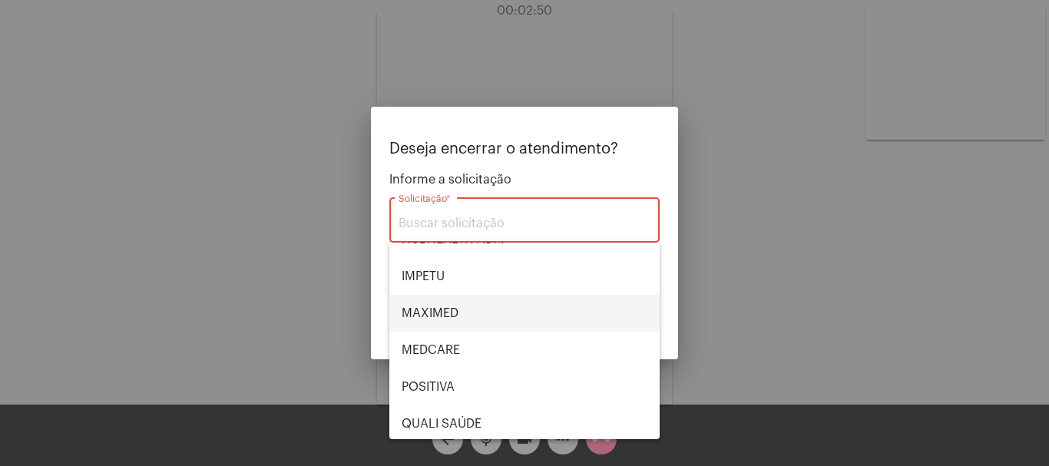
scroll to position [230, 0]
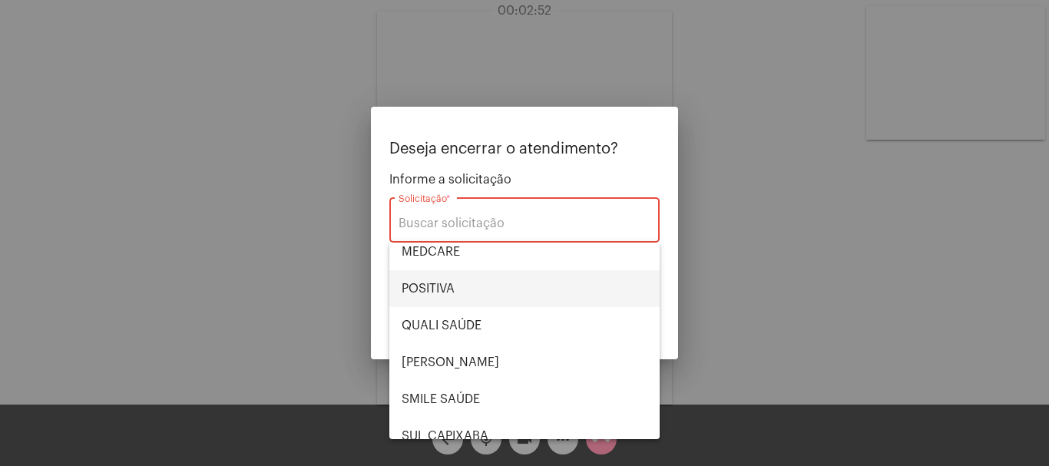
click at [466, 285] on span "POSITIVA" at bounding box center [525, 288] width 246 height 37
type input "POSITIVA"
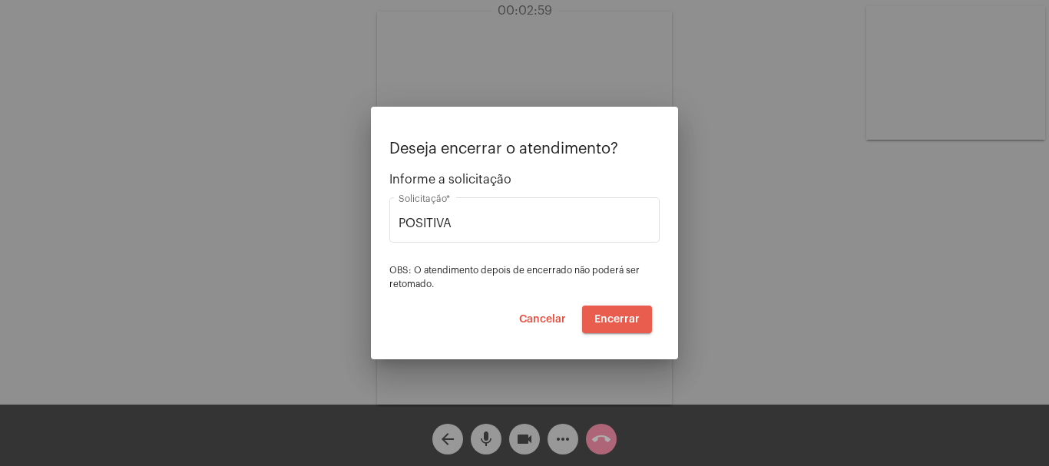
click at [623, 322] on span "Encerrar" at bounding box center [616, 319] width 45 height 11
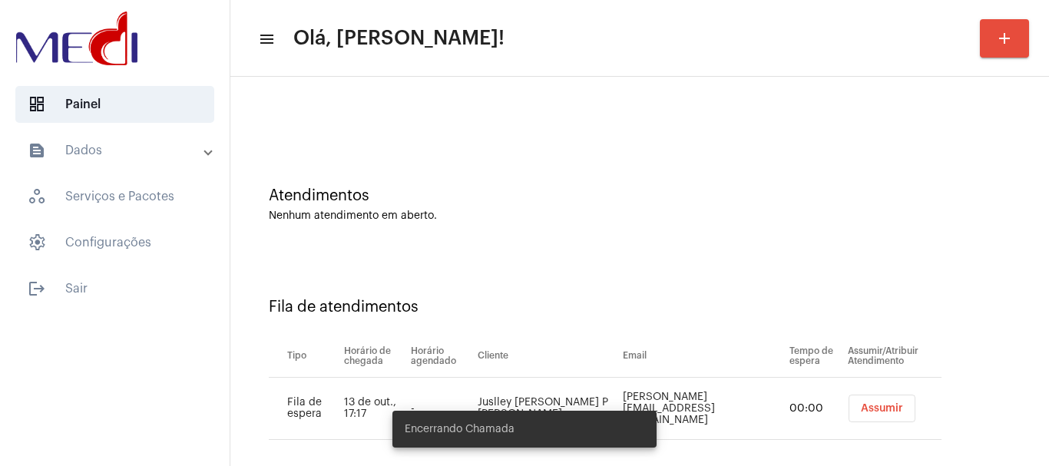
scroll to position [47, 0]
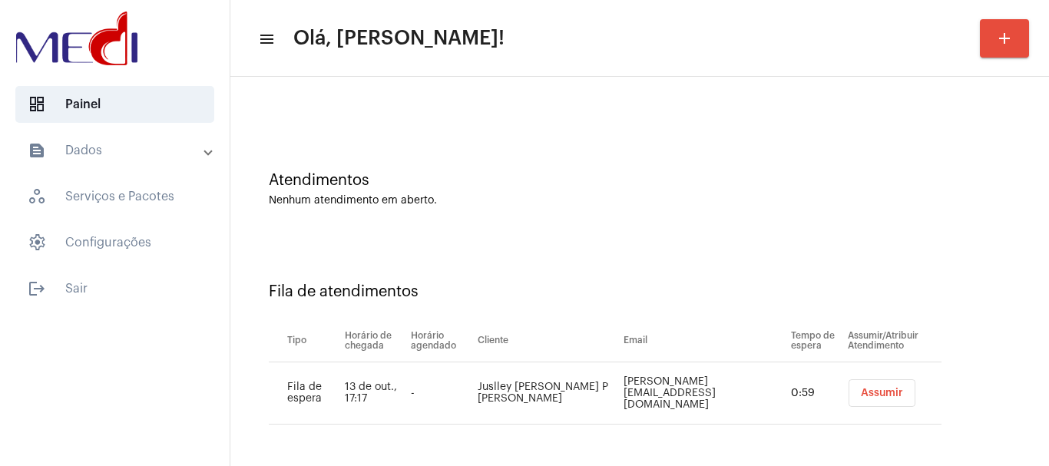
click at [861, 396] on span "Assumir" at bounding box center [882, 393] width 42 height 11
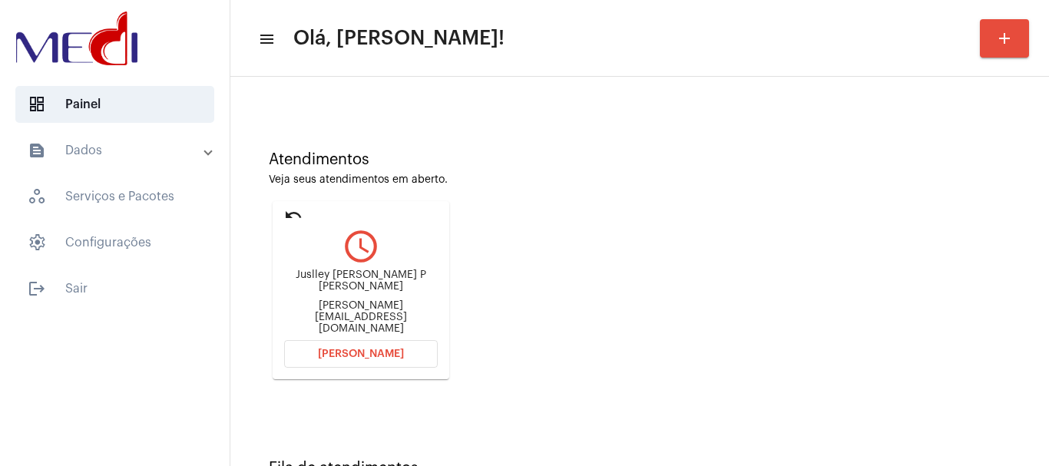
scroll to position [134, 0]
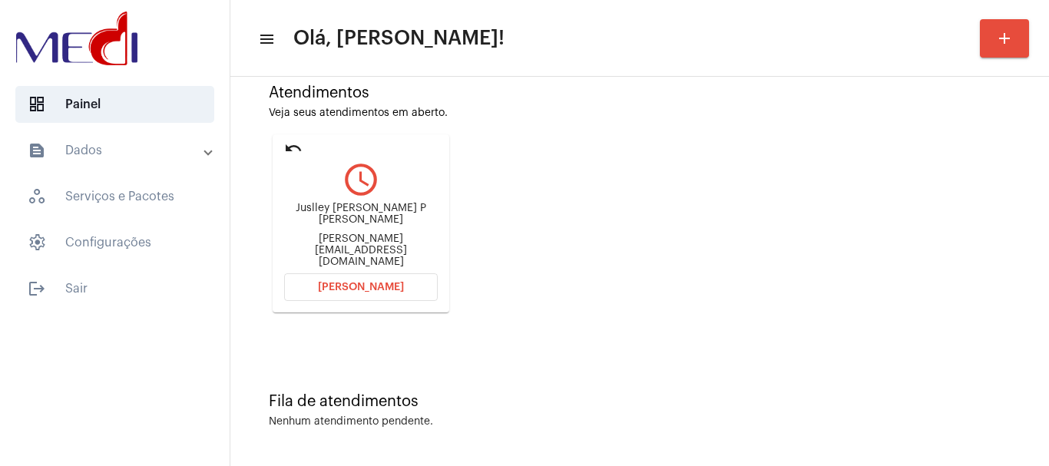
drag, startPoint x: 293, startPoint y: 223, endPoint x: 373, endPoint y: 217, distance: 80.9
click at [373, 217] on div "[PERSON_NAME] P [PERSON_NAME] [PERSON_NAME][EMAIL_ADDRESS][DOMAIN_NAME]" at bounding box center [361, 234] width 154 height 69
copy div "[PERSON_NAME]"
click at [314, 293] on button "[PERSON_NAME]" at bounding box center [361, 287] width 154 height 28
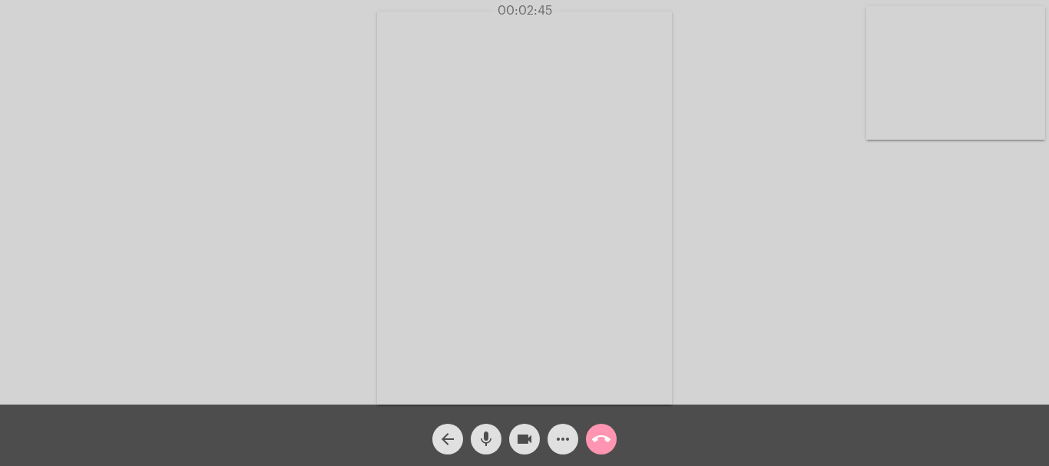
click at [600, 438] on mat-icon "call_end" at bounding box center [601, 439] width 18 height 18
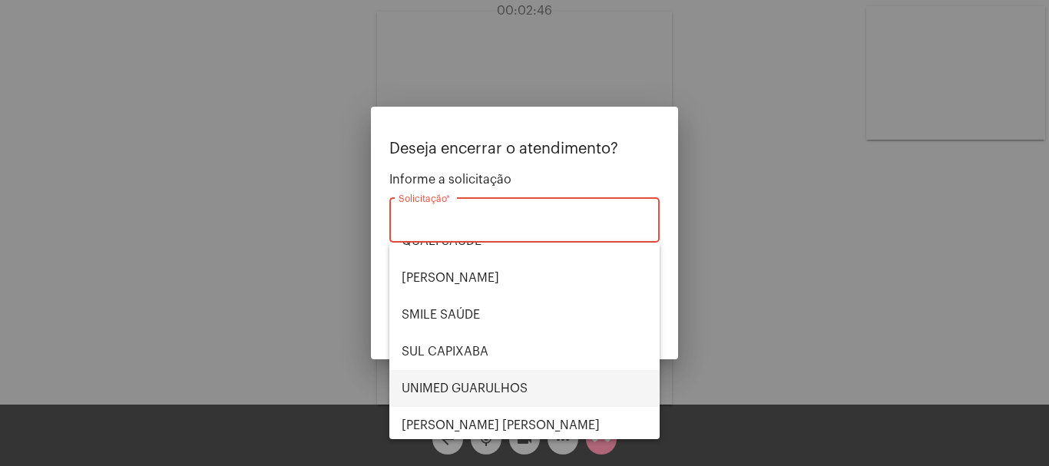
scroll to position [319, 0]
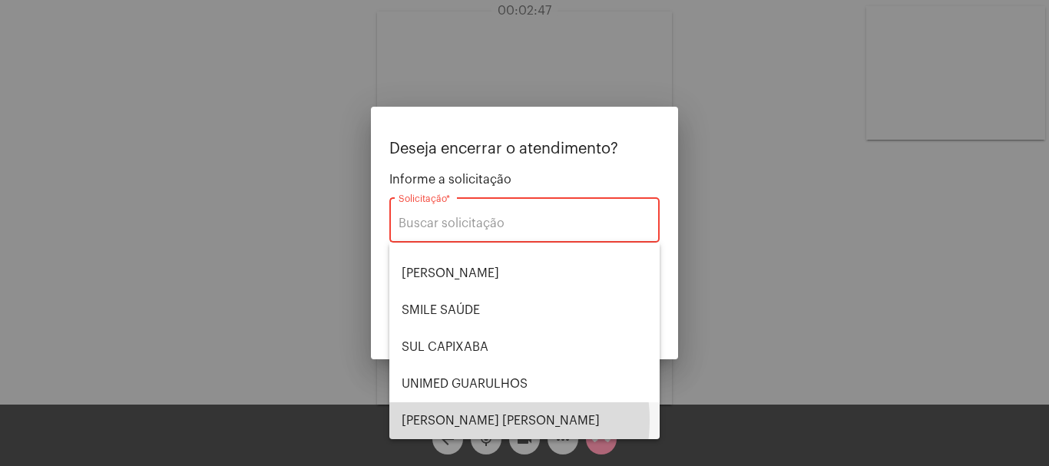
click at [491, 420] on span "[PERSON_NAME] [PERSON_NAME]" at bounding box center [525, 420] width 246 height 37
type input "VERA CRUZ"
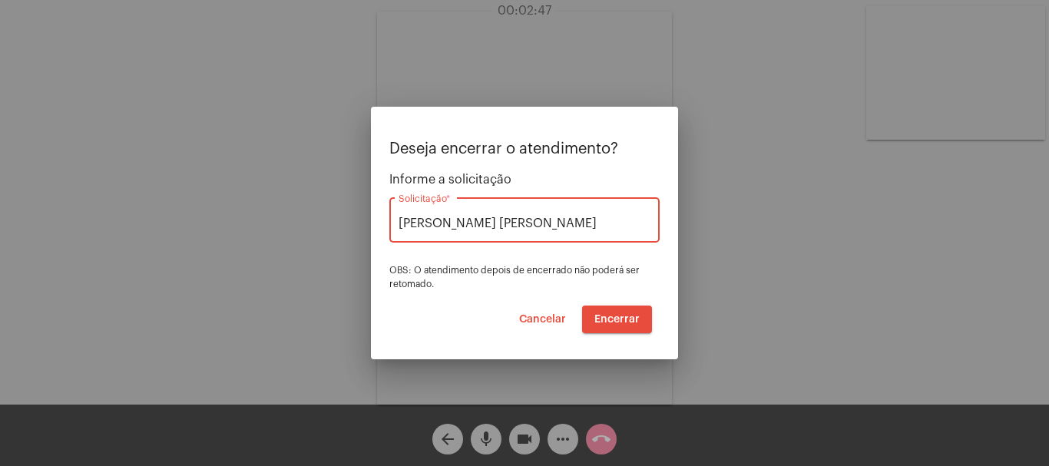
click at [611, 314] on span "Encerrar" at bounding box center [616, 319] width 45 height 11
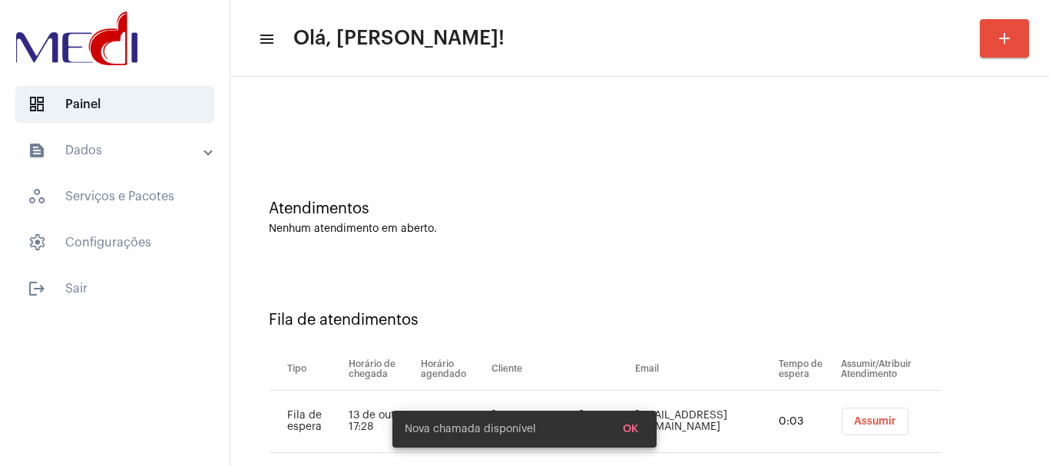
scroll to position [47, 0]
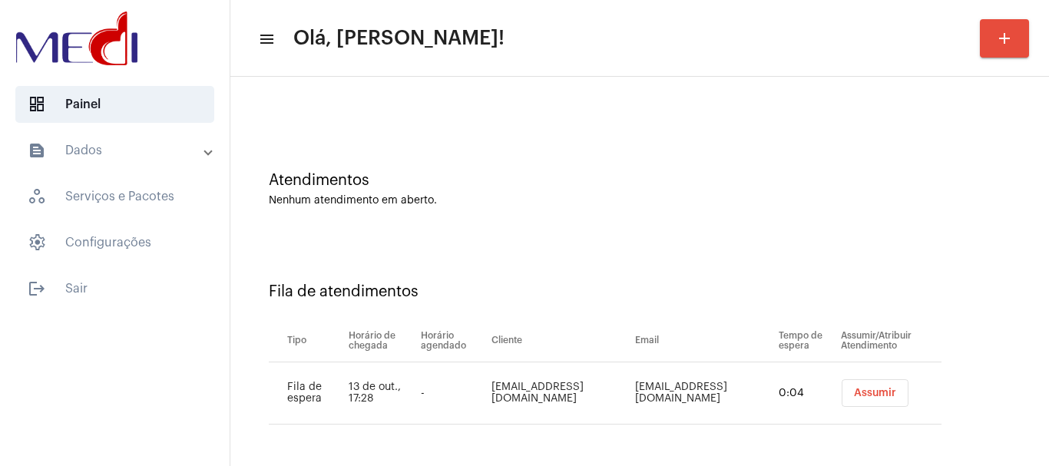
click at [883, 398] on span "Assumir" at bounding box center [875, 393] width 42 height 11
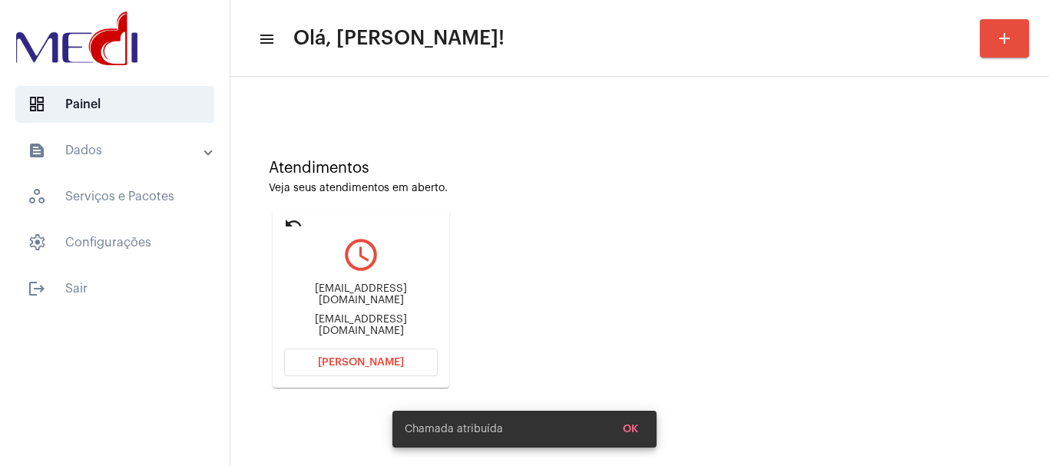
scroll to position [134, 0]
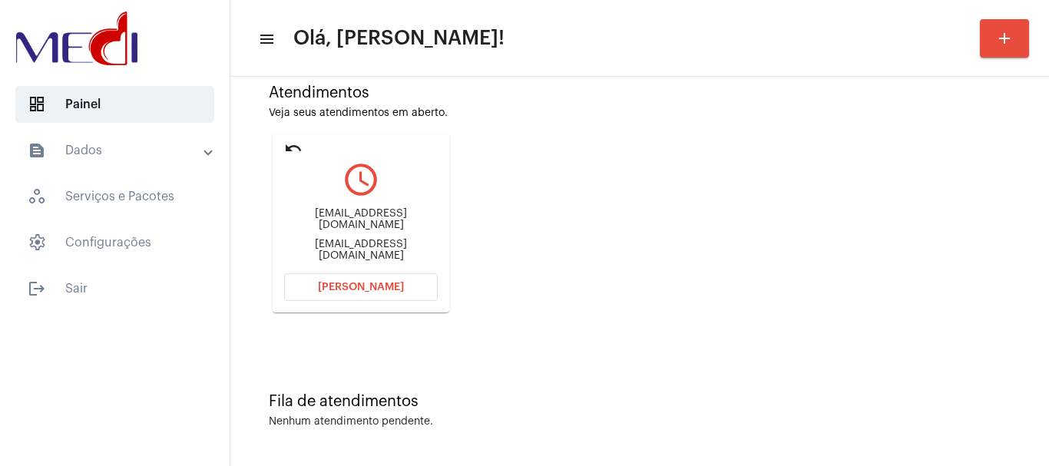
drag, startPoint x: 281, startPoint y: 224, endPoint x: 395, endPoint y: 227, distance: 113.7
click at [395, 227] on mat-card "undo query_builder Alexandra.mgoliveira@gmail.com Alexandra.mgoliveira@gmail.co…" at bounding box center [361, 223] width 177 height 178
copy div "Alexandra.mgoliveira"
click at [305, 282] on button "Abrir Chamada" at bounding box center [361, 287] width 154 height 28
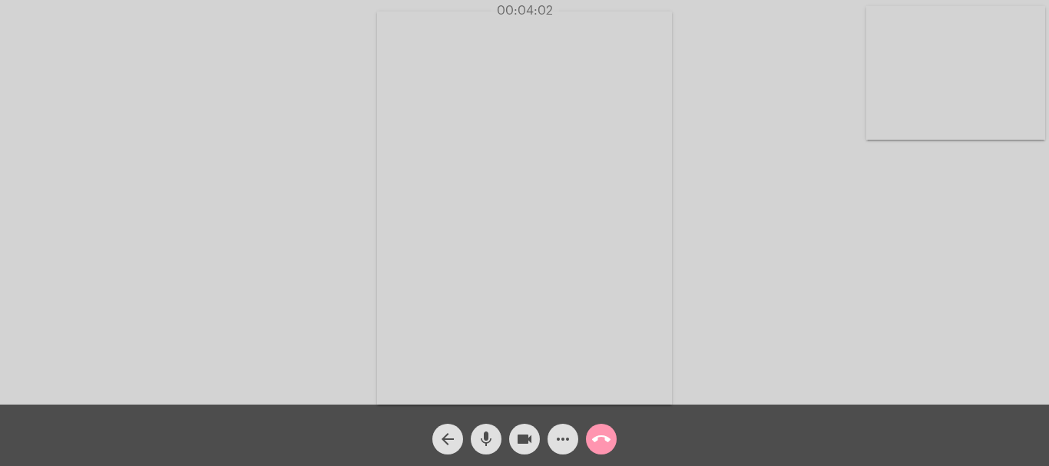
click at [599, 437] on mat-icon "call_end" at bounding box center [601, 439] width 18 height 18
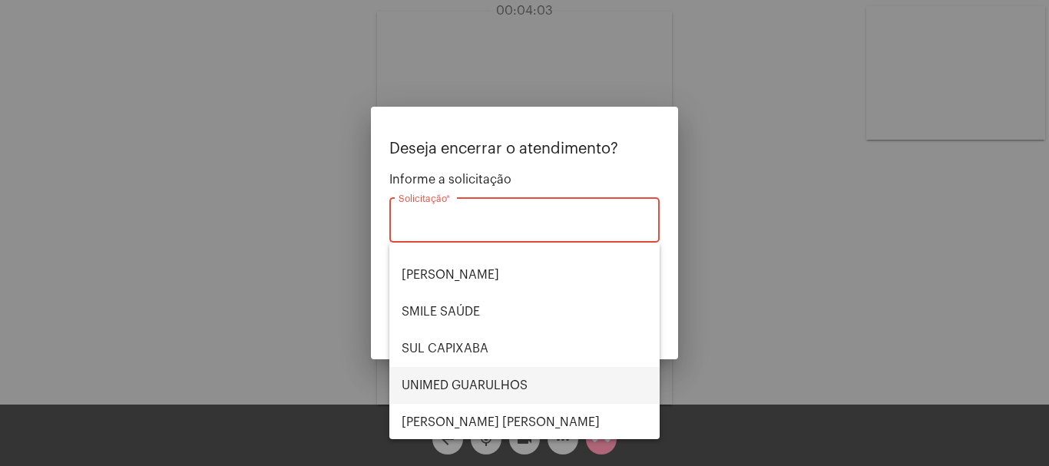
scroll to position [319, 0]
click at [559, 379] on span "UNIMED GUARULHOS" at bounding box center [525, 383] width 246 height 37
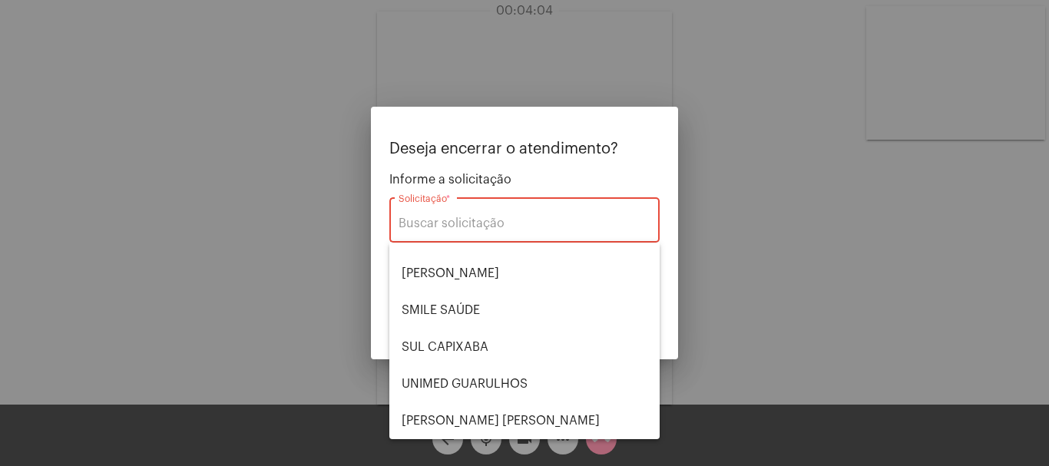
type input "UNIMED GUARULHOS"
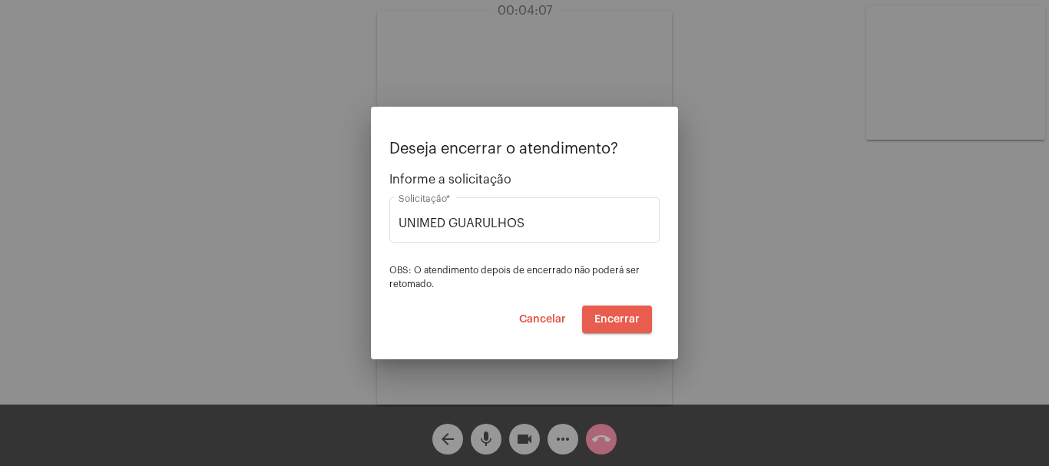
click at [616, 324] on span "Encerrar" at bounding box center [616, 319] width 45 height 11
click at [618, 326] on button "Encerrar" at bounding box center [617, 320] width 70 height 28
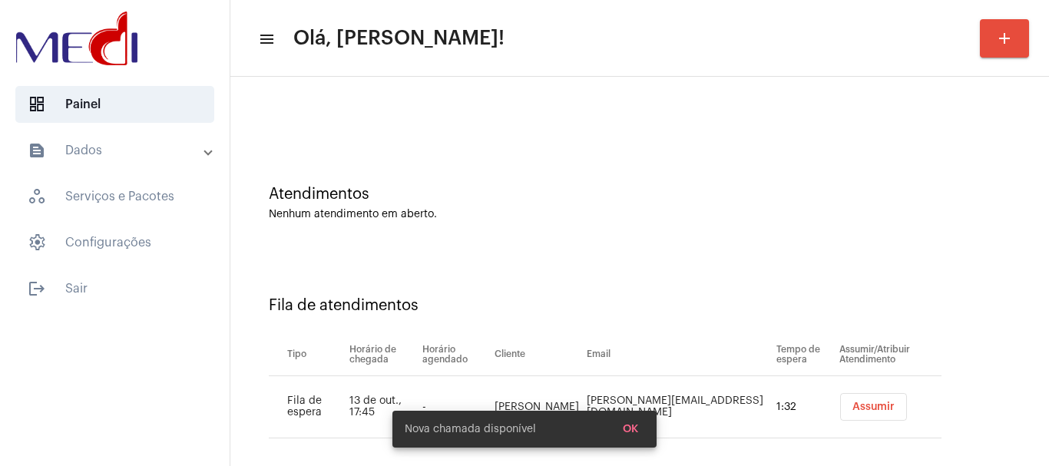
scroll to position [47, 0]
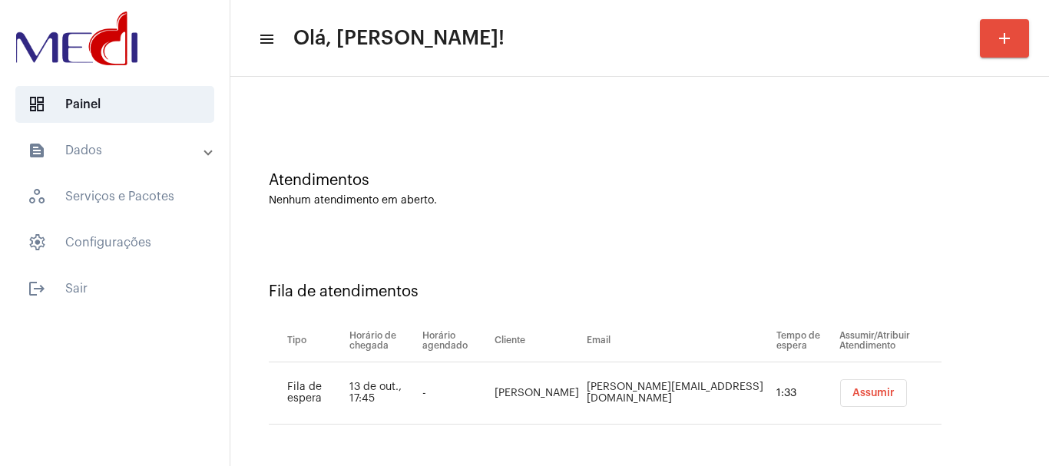
click at [845, 386] on button "Assumir" at bounding box center [873, 393] width 67 height 28
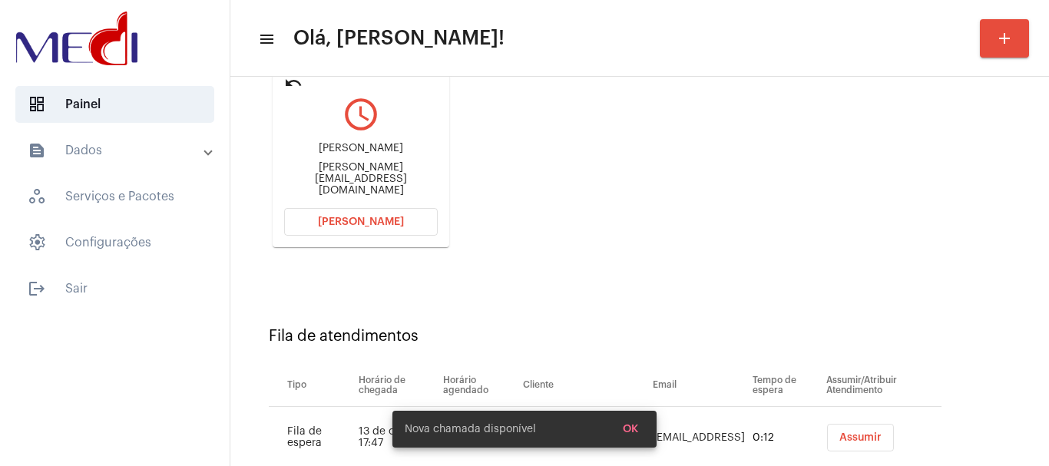
scroll to position [244, 0]
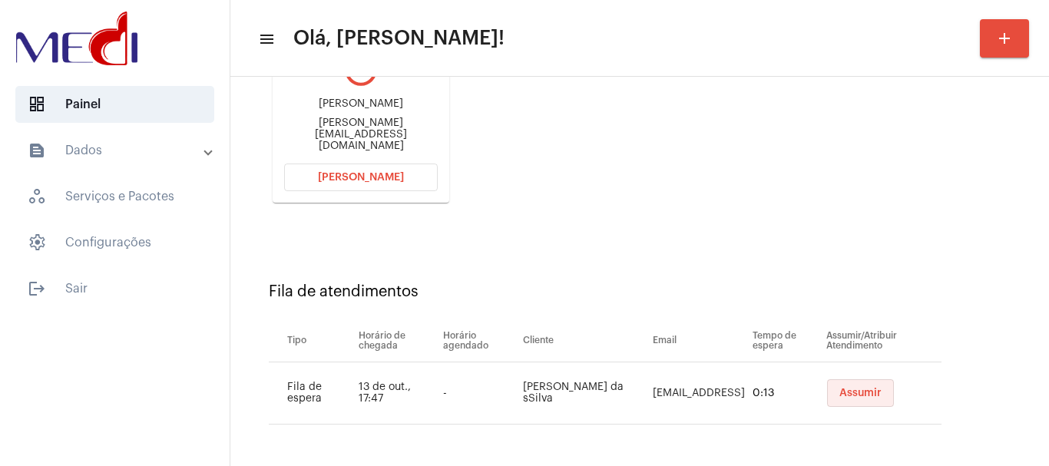
click at [855, 396] on span "Assumir" at bounding box center [860, 393] width 42 height 11
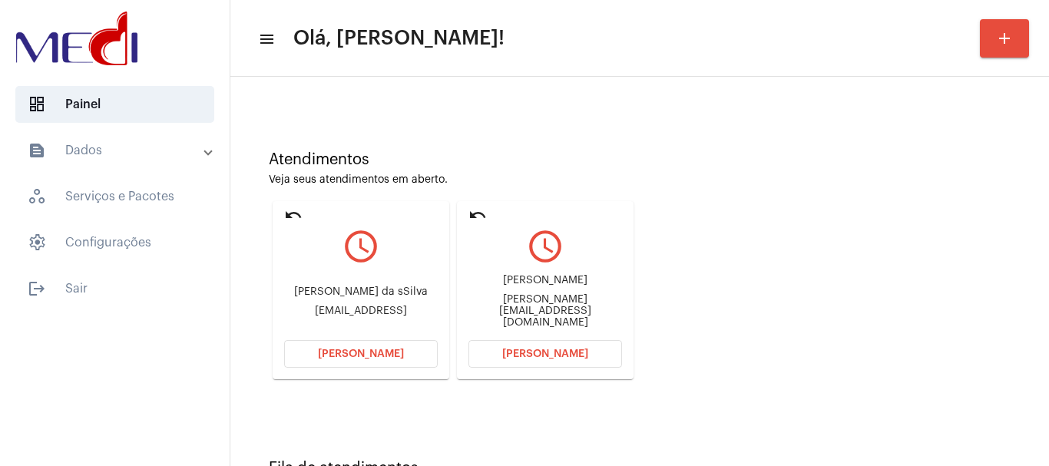
scroll to position [134, 0]
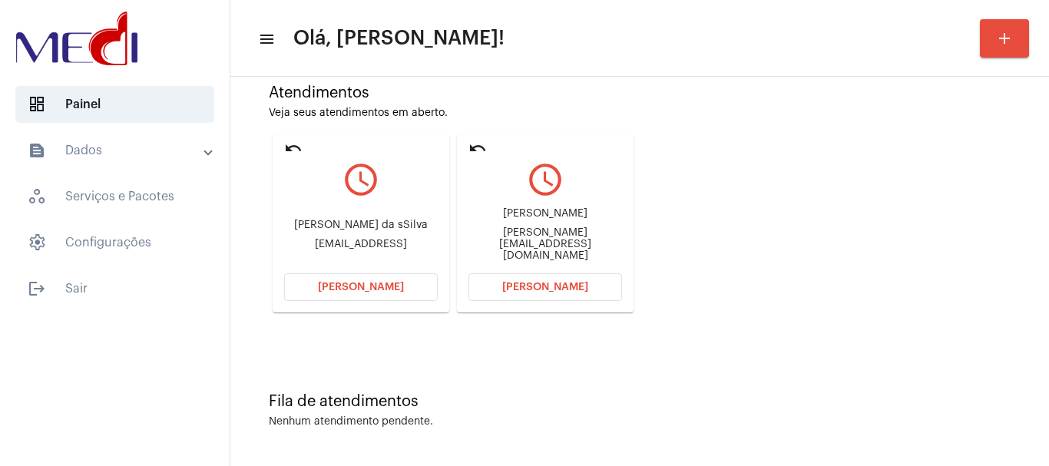
drag, startPoint x: 514, startPoint y: 223, endPoint x: 580, endPoint y: 233, distance: 67.4
click at [580, 233] on div "MAurício Gomes de OLiveira mauricio.quimindl@gmail.com" at bounding box center [545, 234] width 154 height 69
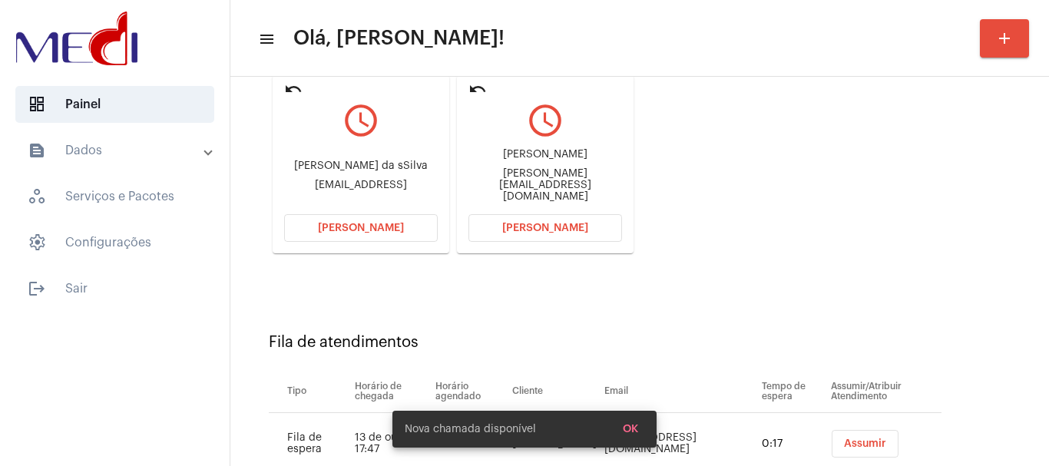
scroll to position [244, 0]
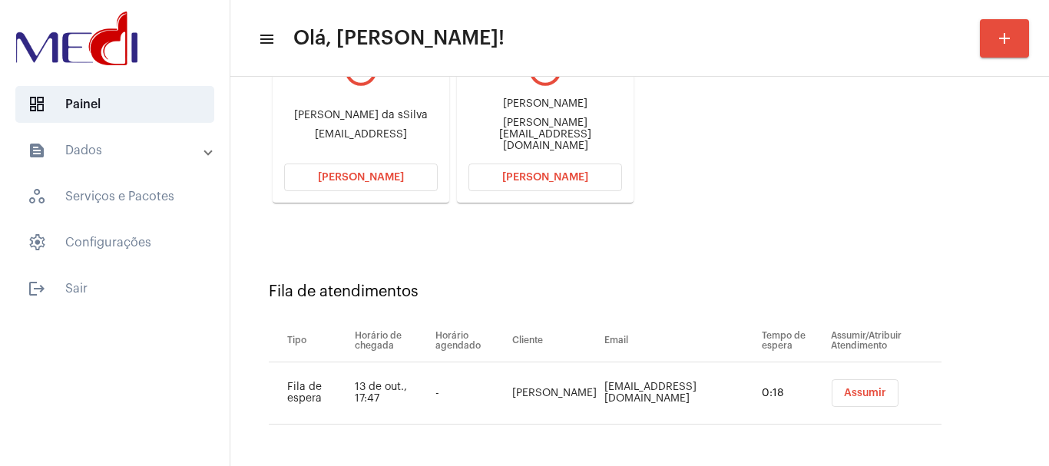
click at [855, 392] on span "Assumir" at bounding box center [865, 393] width 42 height 11
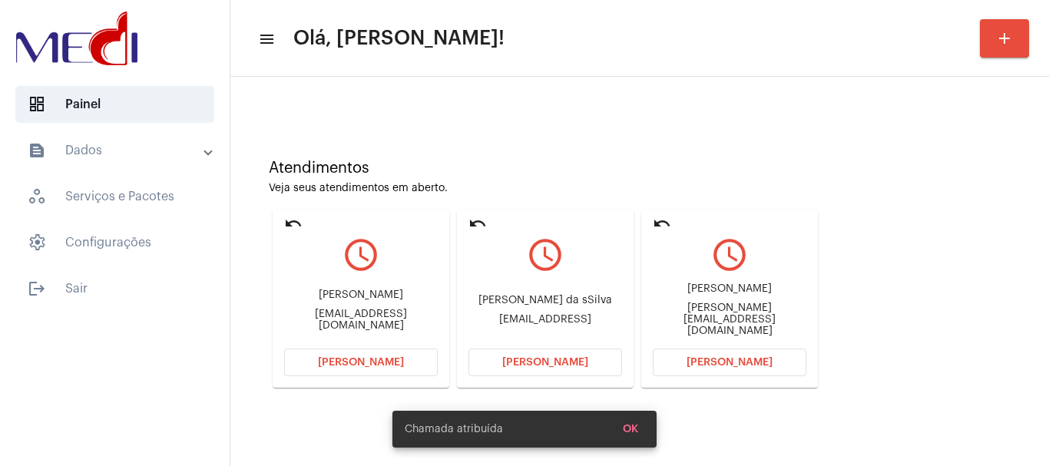
scroll to position [134, 0]
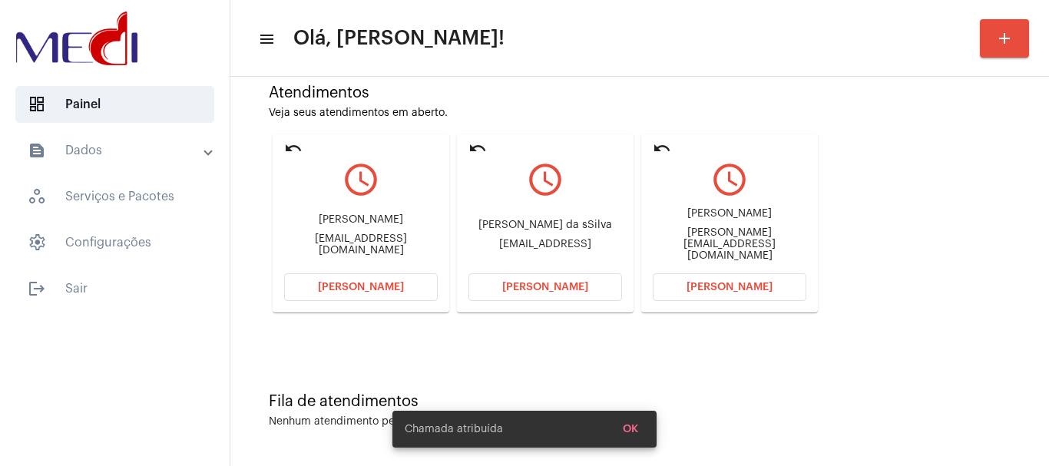
click at [759, 290] on span "Abrir Chamada" at bounding box center [729, 287] width 86 height 11
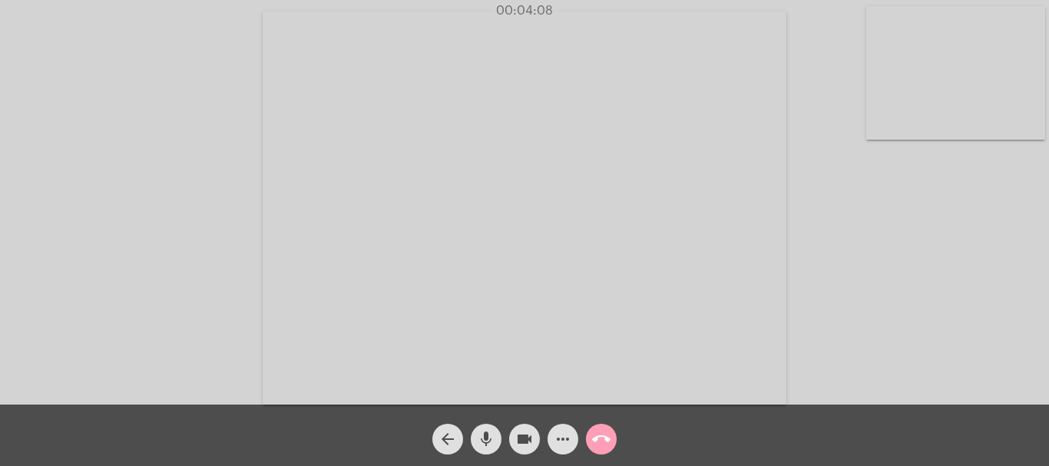
click at [600, 443] on mat-icon "call_end" at bounding box center [601, 439] width 18 height 18
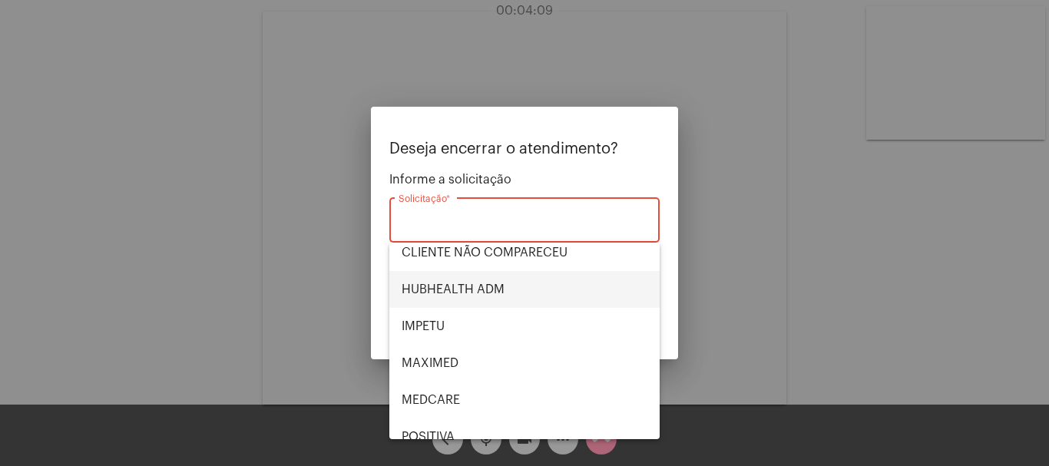
scroll to position [319, 0]
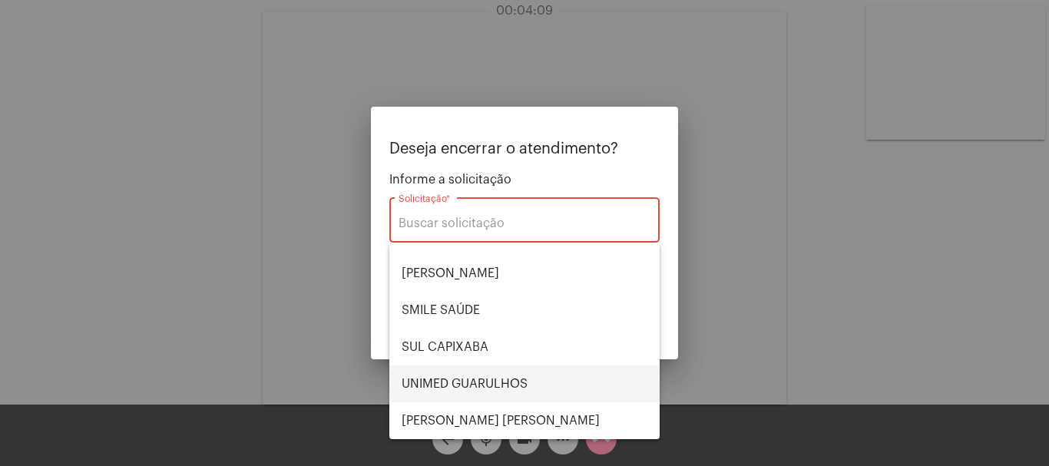
click at [518, 371] on span "UNIMED GUARULHOS" at bounding box center [525, 383] width 246 height 37
type input "UNIMED GUARULHOS"
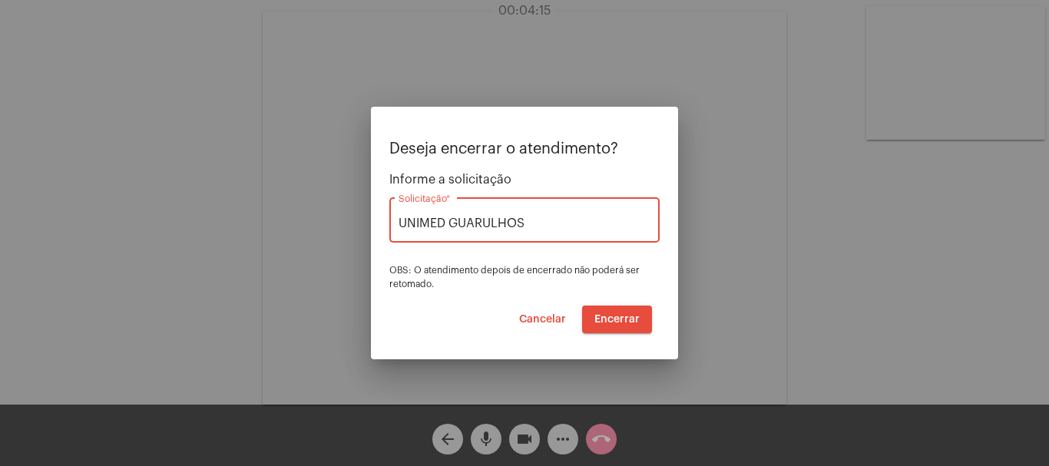
click at [623, 316] on span "Encerrar" at bounding box center [616, 319] width 45 height 11
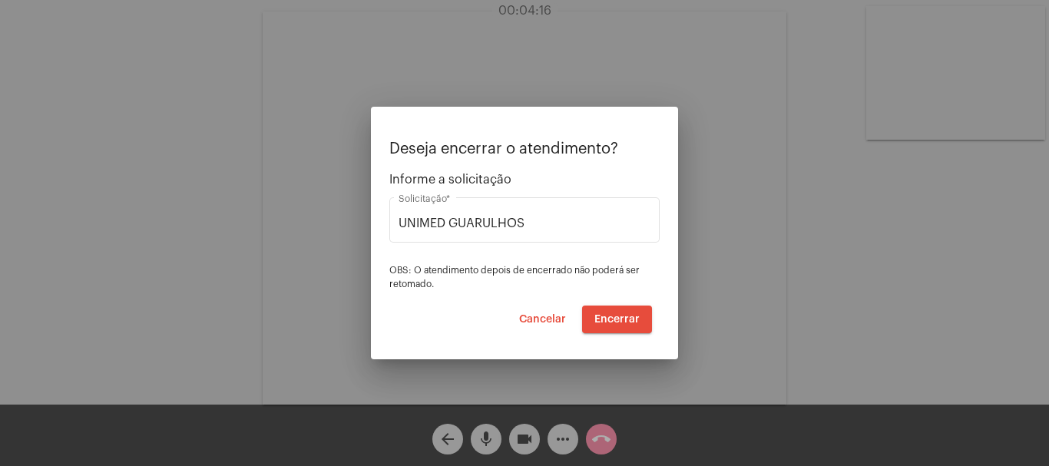
click at [623, 315] on span "Encerrar" at bounding box center [616, 319] width 45 height 11
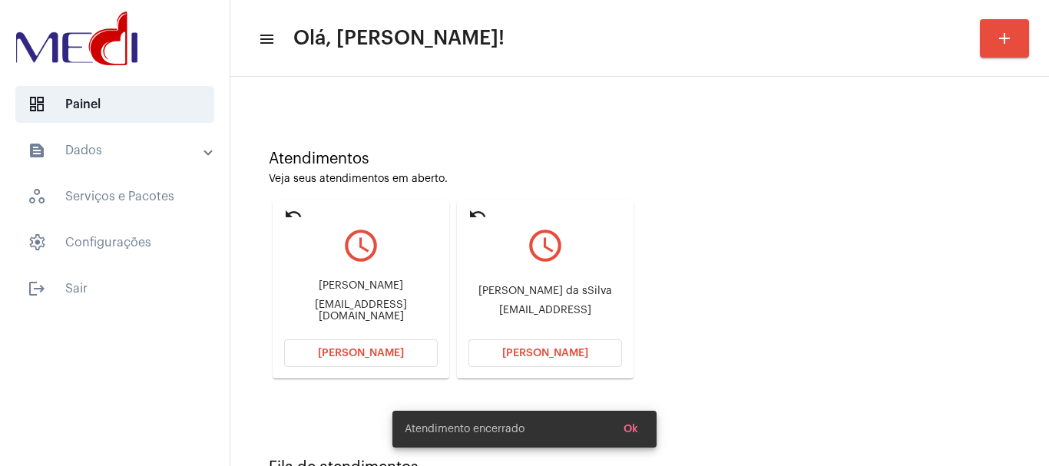
scroll to position [134, 0]
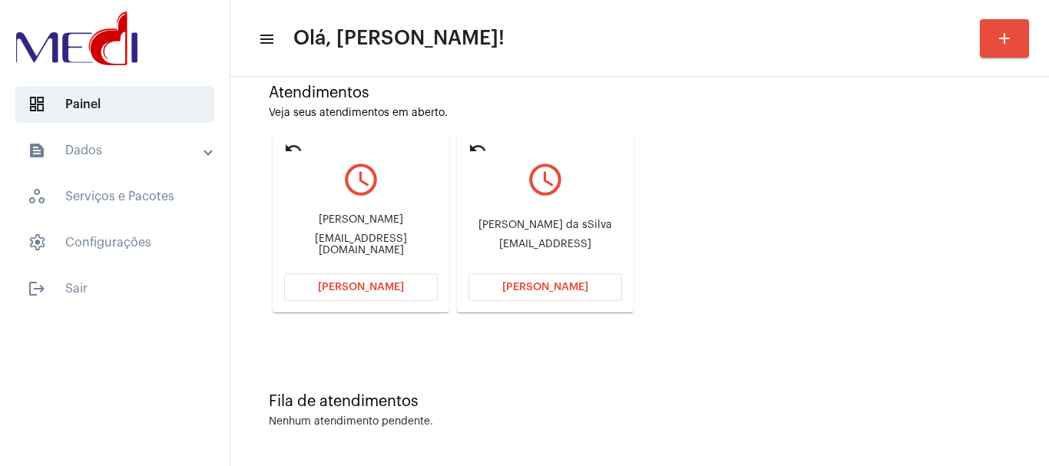
drag, startPoint x: 488, startPoint y: 219, endPoint x: 581, endPoint y: 216, distance: 93.0
click at [581, 216] on div "Shirley Galdino da sSilva Shirleylimaoliveiravidracaria@gmail.c0m" at bounding box center [545, 234] width 154 height 69
click at [523, 289] on span "Abrir Chamada" at bounding box center [545, 287] width 86 height 11
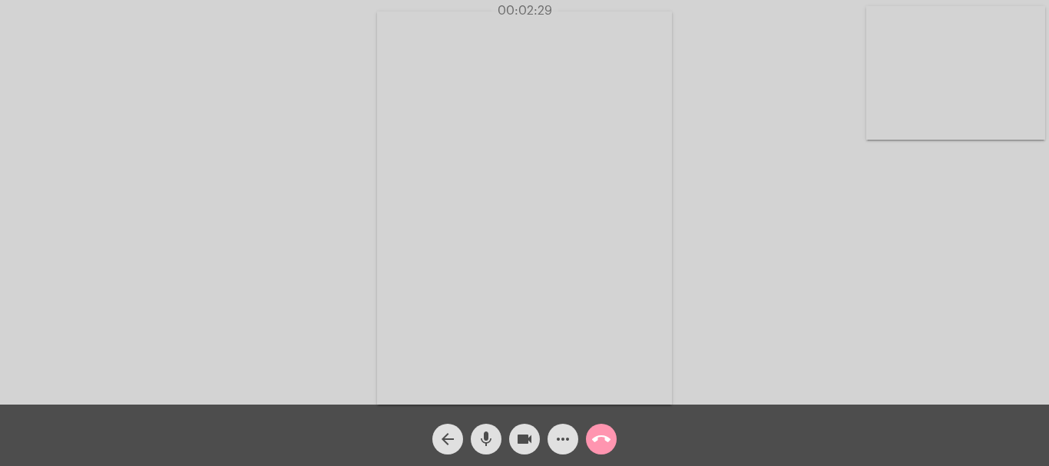
click at [600, 436] on mat-icon "call_end" at bounding box center [601, 439] width 18 height 18
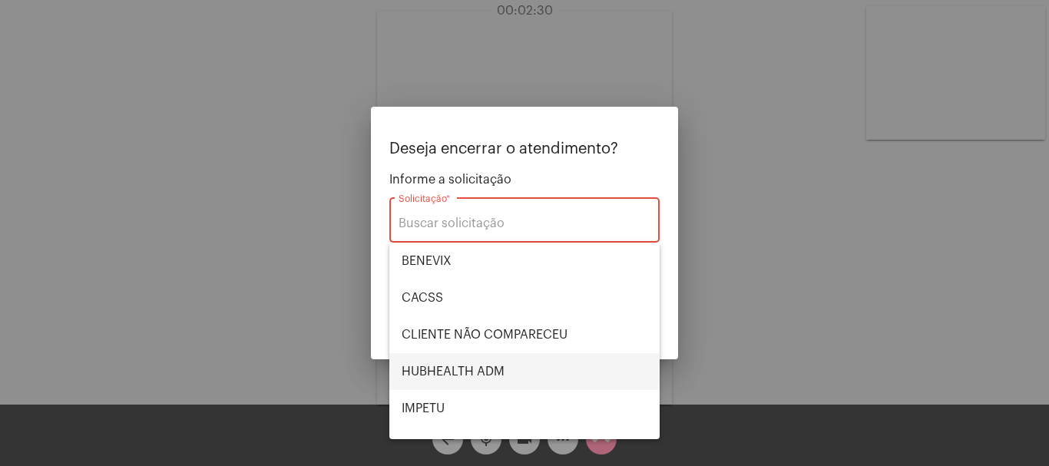
click at [568, 374] on span "HUBHEALTH ADM" at bounding box center [525, 371] width 246 height 37
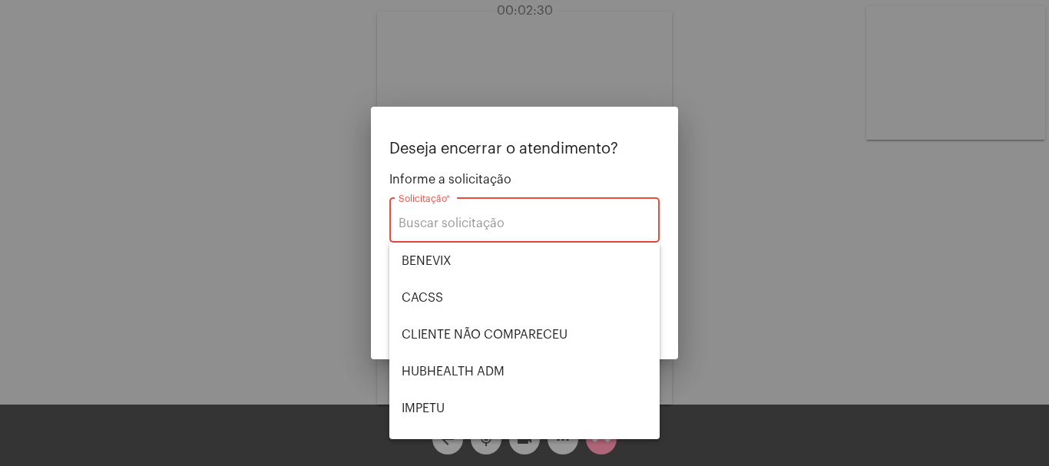
type input "HUBHEALTH ADM"
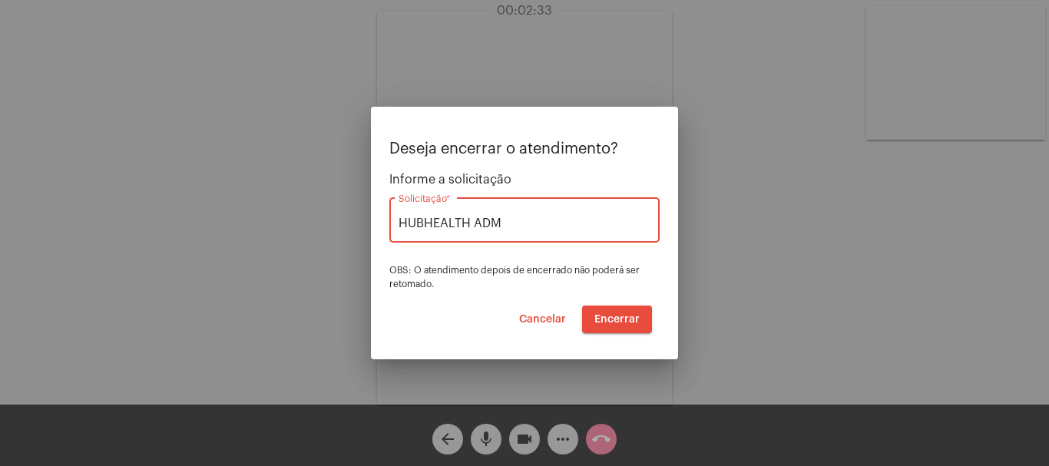
click at [607, 319] on span "Encerrar" at bounding box center [616, 319] width 45 height 11
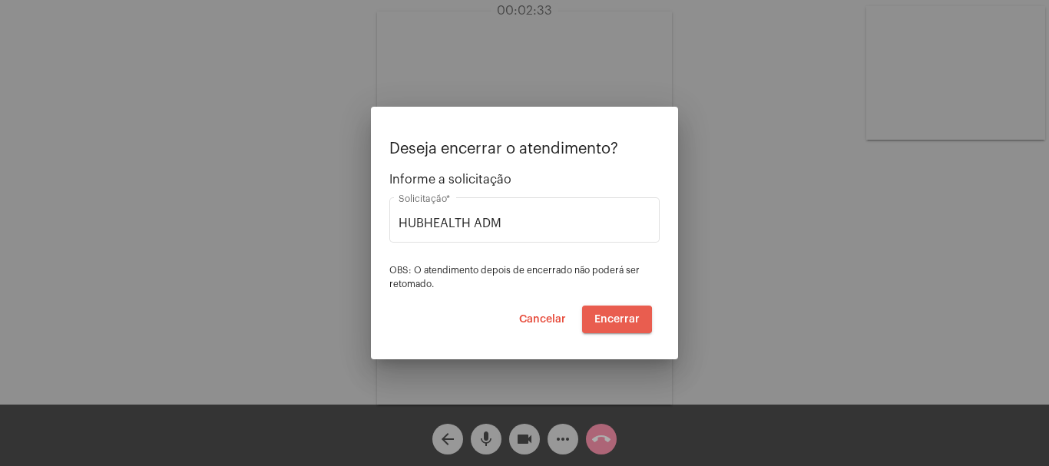
click at [607, 319] on span "Encerrar" at bounding box center [616, 319] width 45 height 11
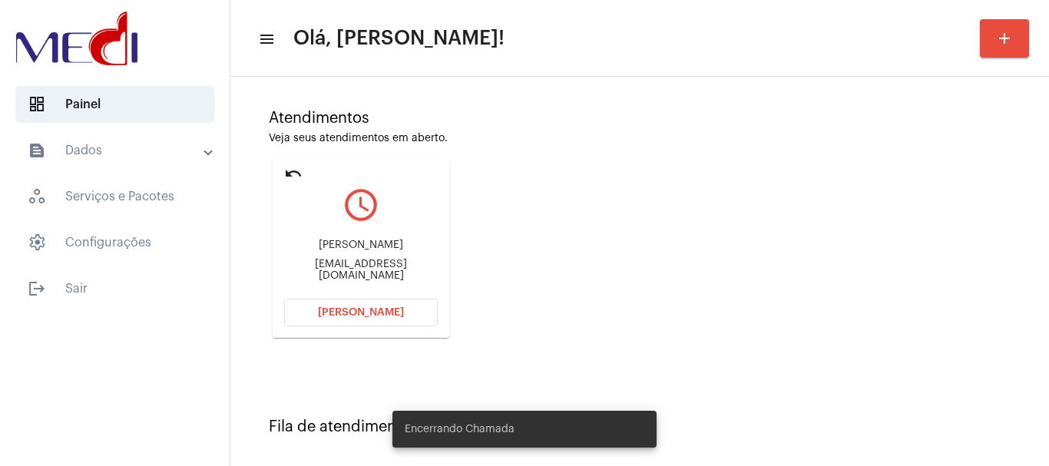
scroll to position [244, 0]
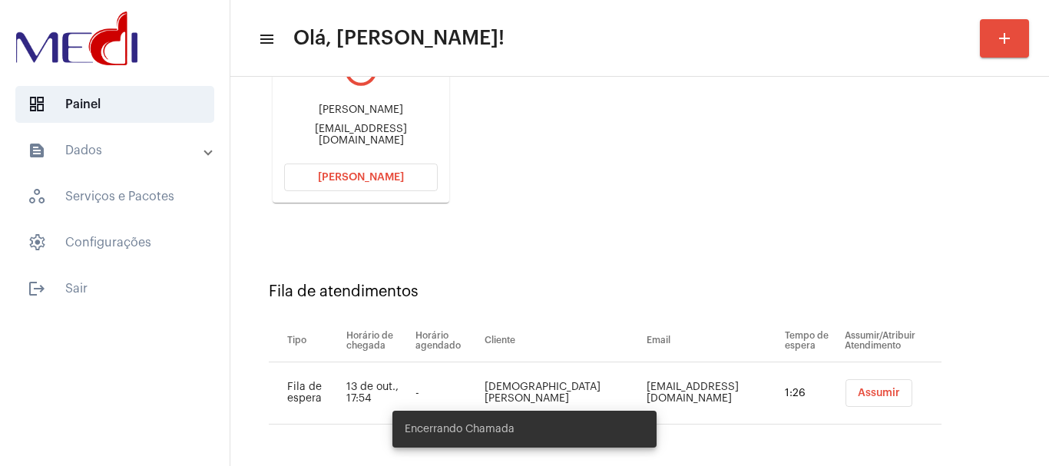
click at [845, 387] on button "Assumir" at bounding box center [878, 393] width 67 height 28
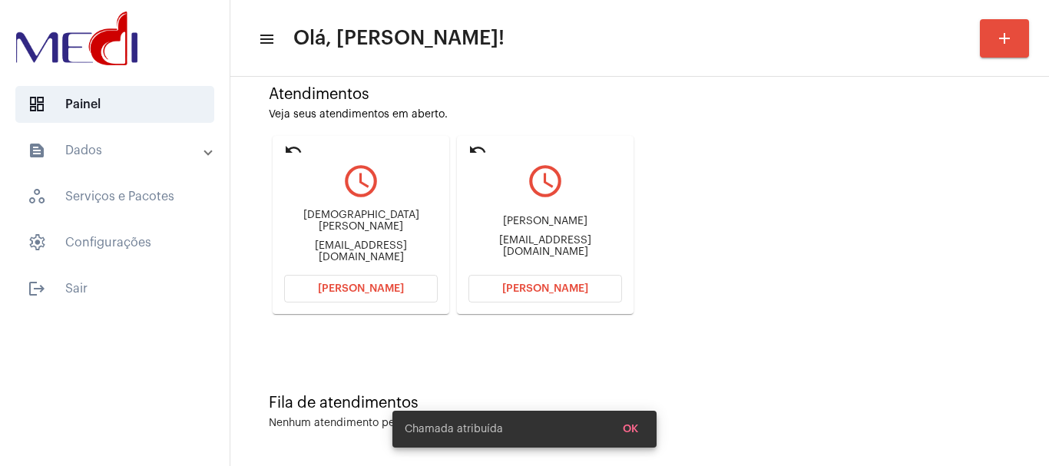
scroll to position [134, 0]
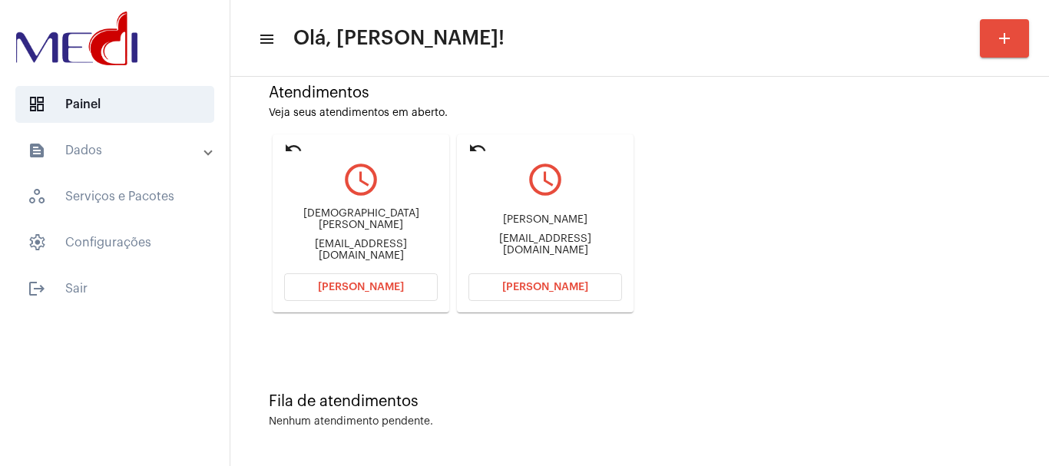
drag, startPoint x: 503, startPoint y: 222, endPoint x: 564, endPoint y: 217, distance: 60.9
click at [564, 217] on div "Eliane Maria da Silva Cfrancajessica@gmail.com" at bounding box center [545, 234] width 154 height 69
copy div "Eliane Maria d"
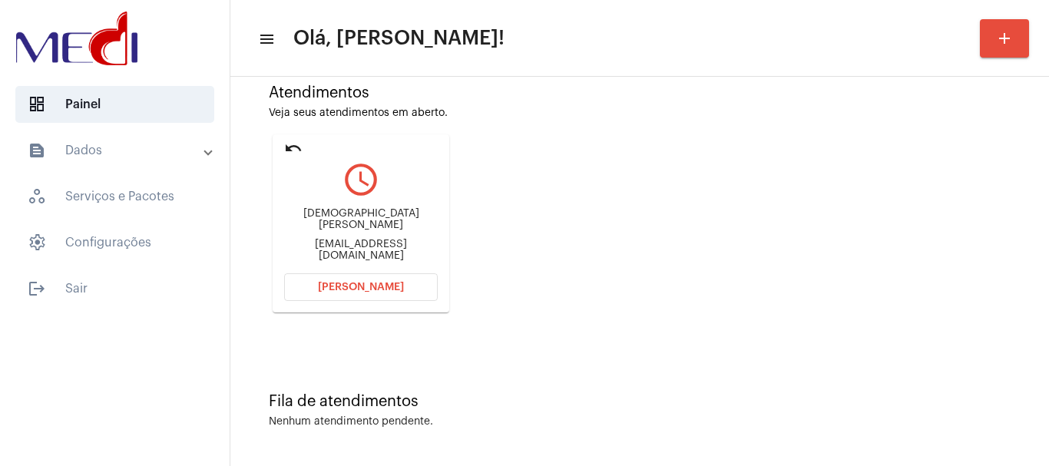
drag, startPoint x: 322, startPoint y: 219, endPoint x: 392, endPoint y: 216, distance: 70.7
click at [392, 216] on div "Simoní Lima simonysoueu@gmail.com" at bounding box center [361, 234] width 154 height 69
copy div "Simoní Lima"
click at [355, 291] on span "[PERSON_NAME]" at bounding box center [361, 287] width 86 height 11
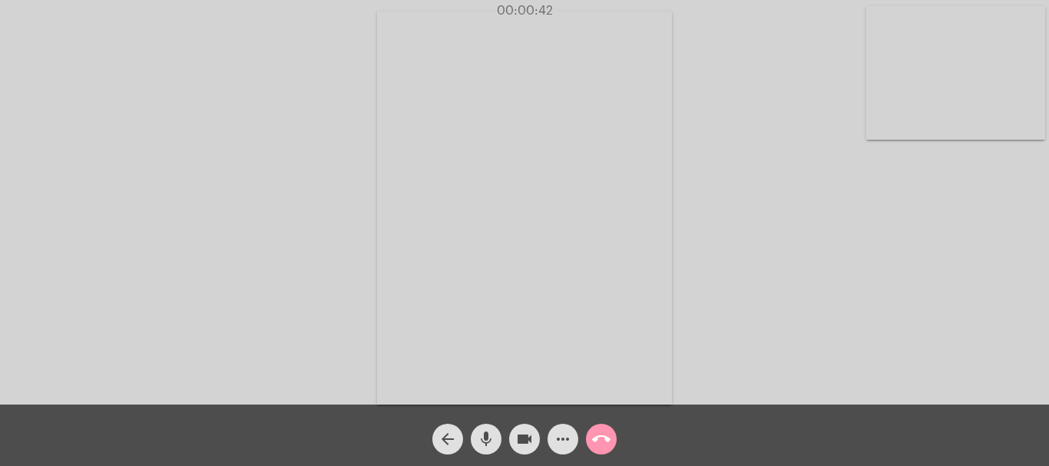
click at [561, 437] on mat-icon "more_horiz" at bounding box center [563, 439] width 18 height 18
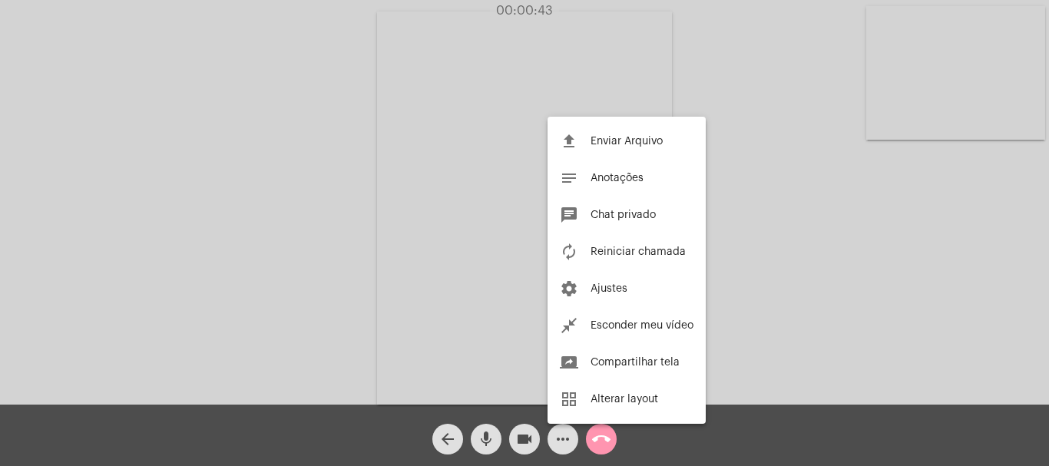
click at [623, 240] on button "autorenew Reiniciar chamada" at bounding box center [626, 251] width 158 height 37
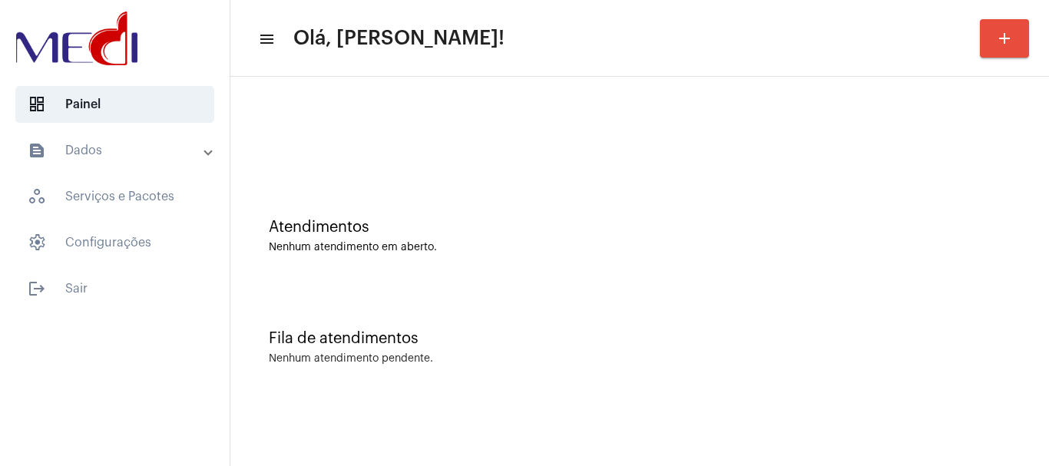
click at [415, 137] on div at bounding box center [640, 137] width 742 height 12
click at [610, 230] on div "Atendimentos" at bounding box center [640, 227] width 742 height 17
click at [546, 217] on div "Atendimentos Nenhum atendimento em aberto." at bounding box center [639, 228] width 803 height 111
click at [468, 195] on div "Atendimentos Nenhum atendimento em aberto." at bounding box center [639, 228] width 803 height 111
click at [401, 144] on div at bounding box center [639, 128] width 803 height 88
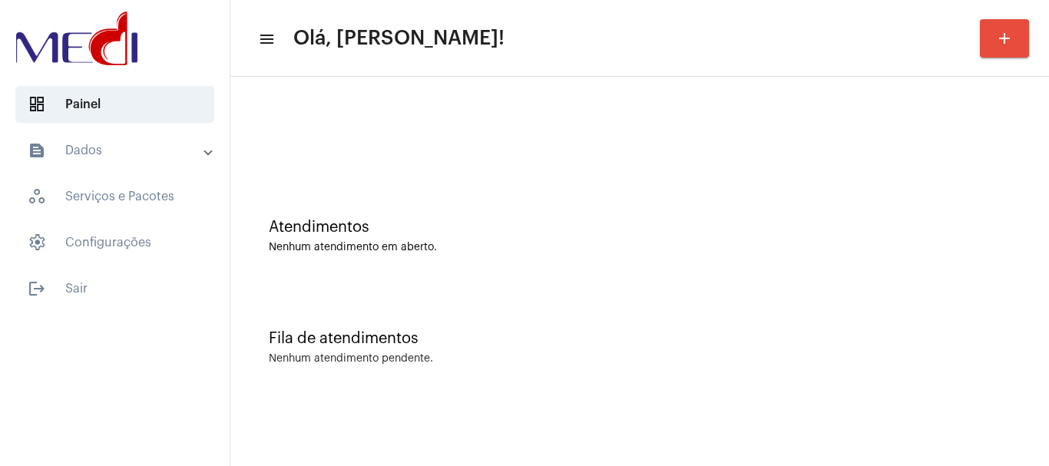
click at [343, 253] on div "Atendimentos Nenhum atendimento em aberto." at bounding box center [639, 228] width 803 height 111
click at [461, 226] on div "Atendimentos" at bounding box center [640, 227] width 742 height 17
click at [628, 397] on div "Atendimentos Nenhum atendimento em aberto. Fila de atendimentos Nenhum atendime…" at bounding box center [639, 240] width 819 height 326
click at [381, 275] on div "Atendimentos Nenhum atendimento em aberto." at bounding box center [639, 228] width 803 height 111
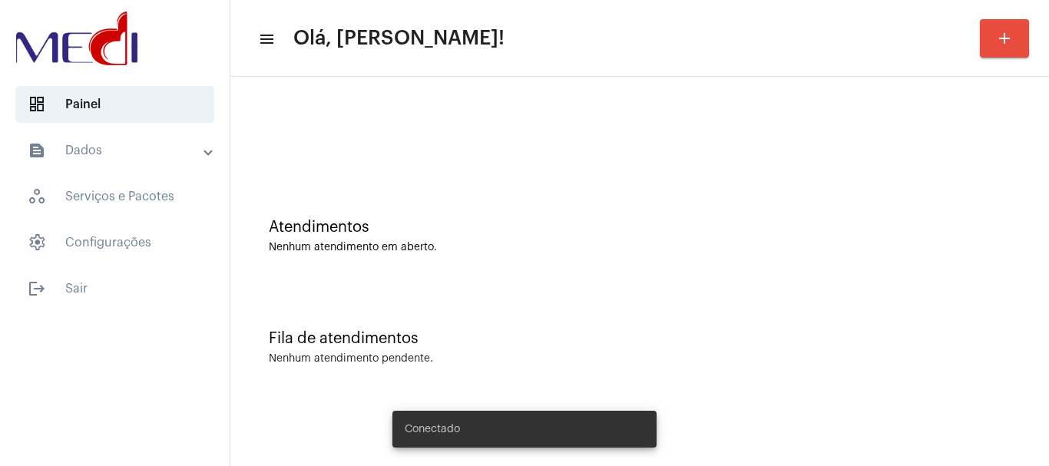
click at [488, 307] on div "Fila de atendimentos Nenhum atendimento pendente." at bounding box center [639, 339] width 803 height 111
click at [994, 45] on button "add" at bounding box center [1004, 38] width 49 height 38
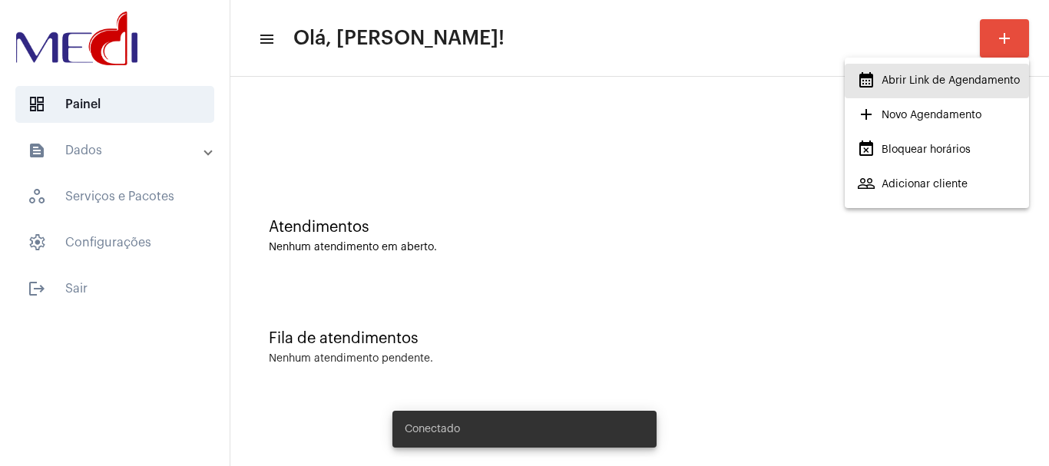
click at [951, 84] on span "calendar_month_outlined Abrir Link de Agendamento" at bounding box center [938, 81] width 163 height 28
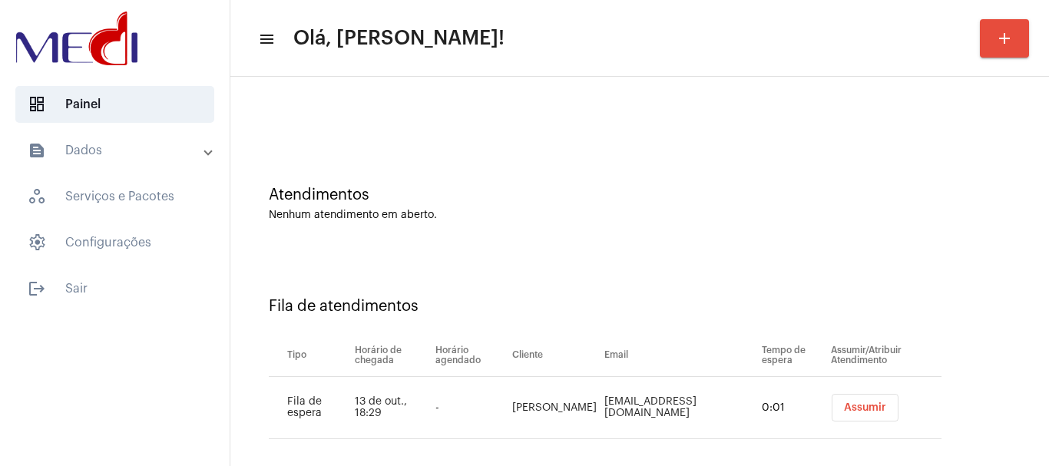
scroll to position [47, 0]
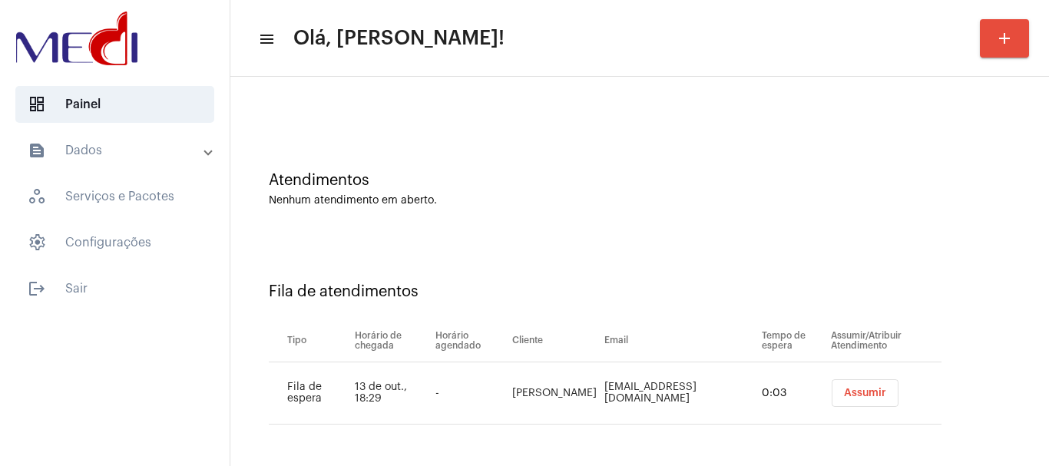
click at [839, 392] on button "Assumir" at bounding box center [865, 393] width 67 height 28
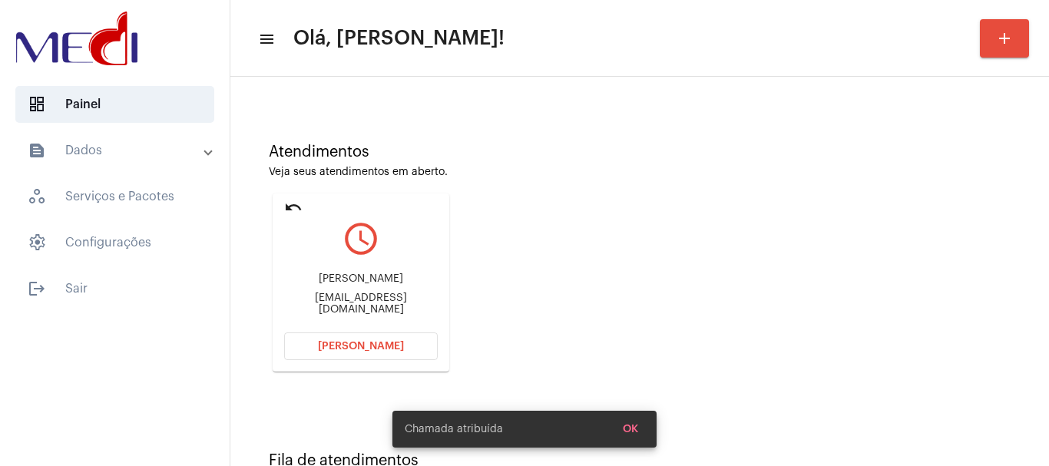
scroll to position [134, 0]
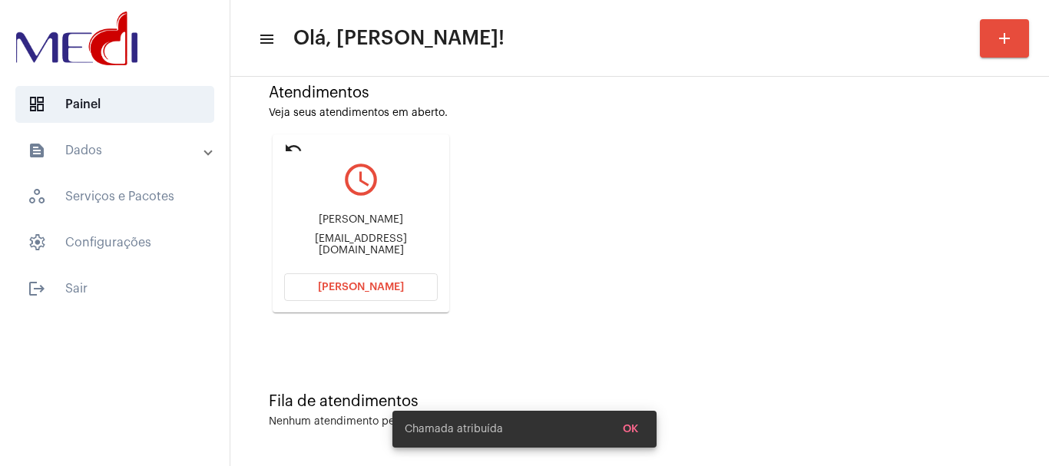
drag, startPoint x: 291, startPoint y: 224, endPoint x: 422, endPoint y: 227, distance: 130.6
click at [422, 226] on div "Guilherme Augusto de Sa" at bounding box center [361, 220] width 154 height 12
copy div "Guilherme Augusto de S"
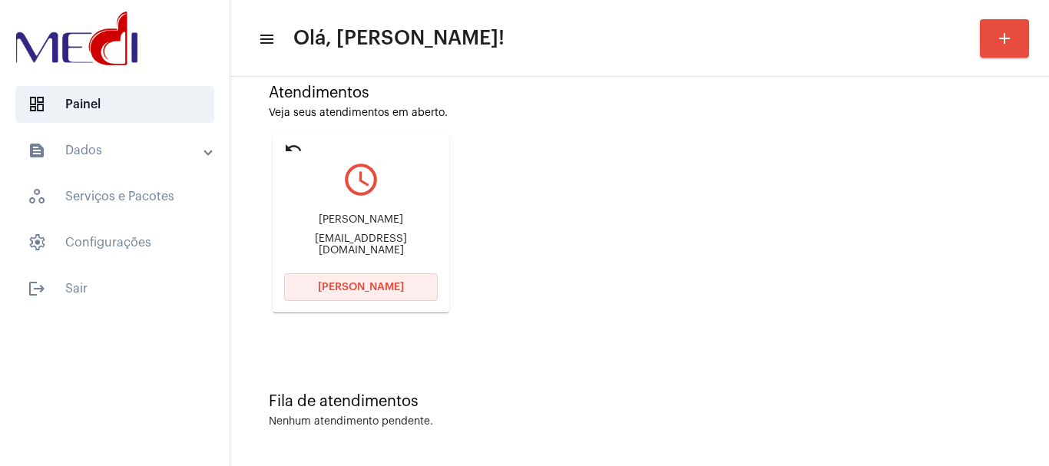
click at [413, 286] on button "Abrir Chamada" at bounding box center [361, 287] width 154 height 28
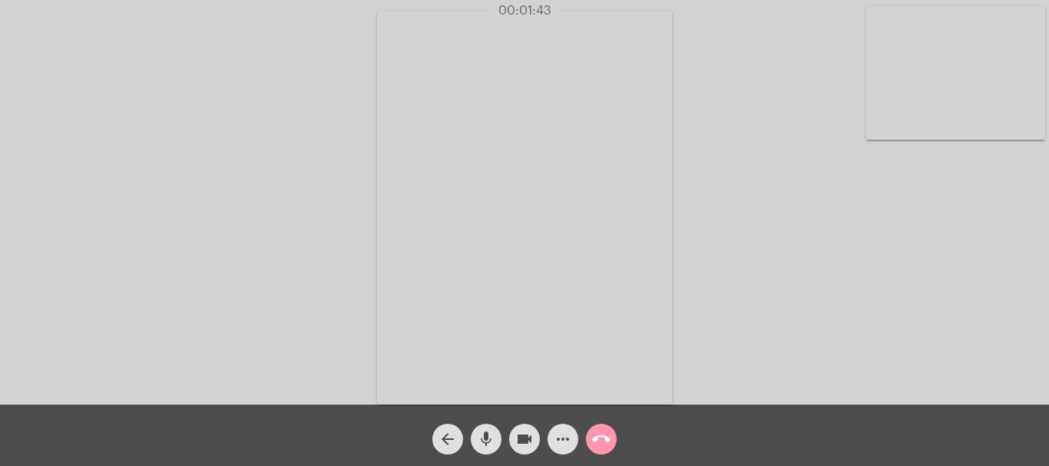
click at [615, 446] on div "call_end" at bounding box center [601, 435] width 38 height 38
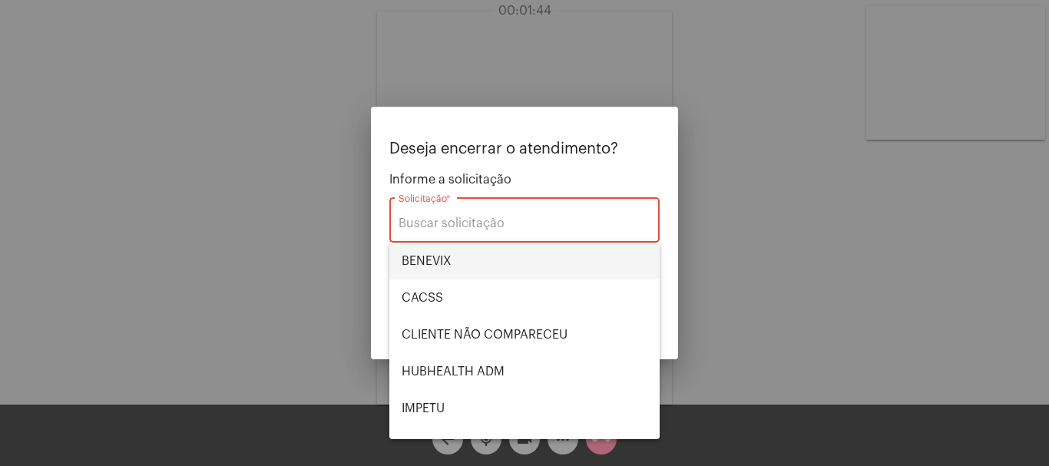
click at [478, 266] on span "BENEVIX" at bounding box center [525, 261] width 246 height 37
type input "BENEVIX"
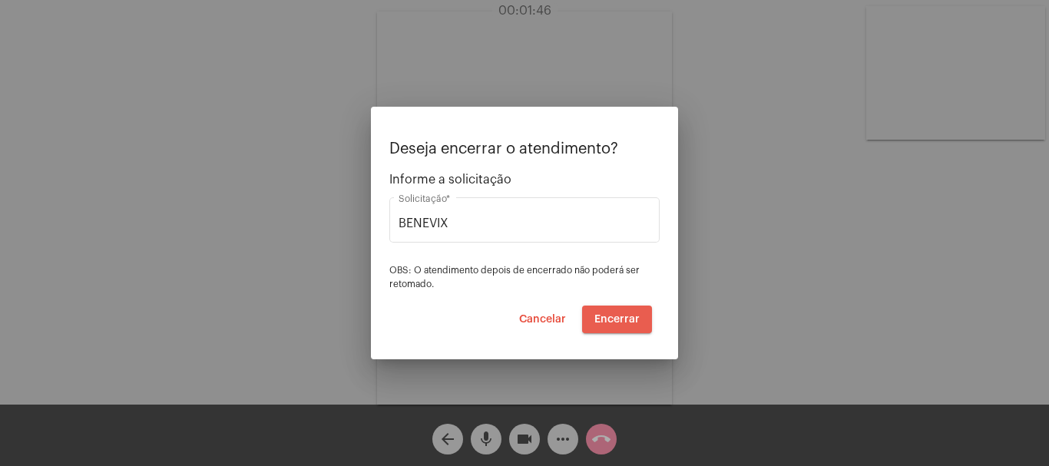
click at [623, 314] on span "Encerrar" at bounding box center [616, 319] width 45 height 11
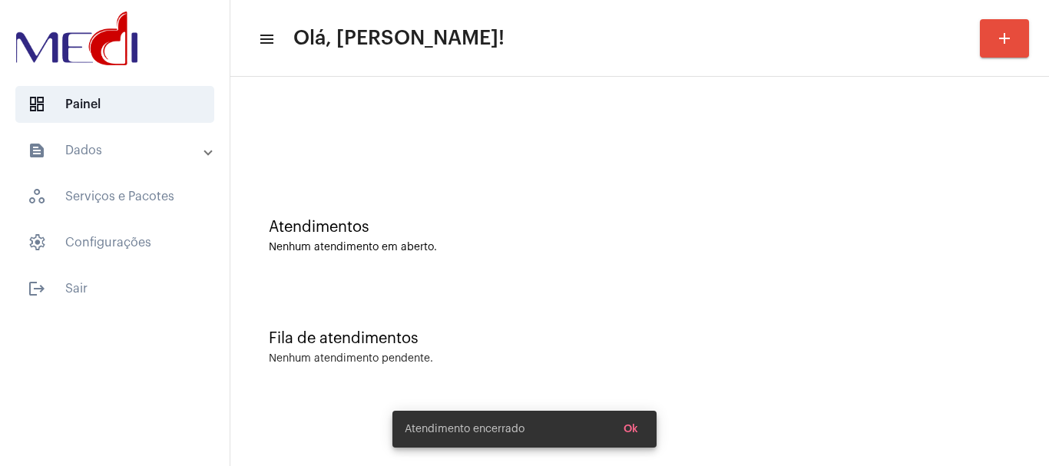
click at [655, 293] on div "Fila de atendimentos Nenhum atendimento pendente." at bounding box center [639, 339] width 803 height 111
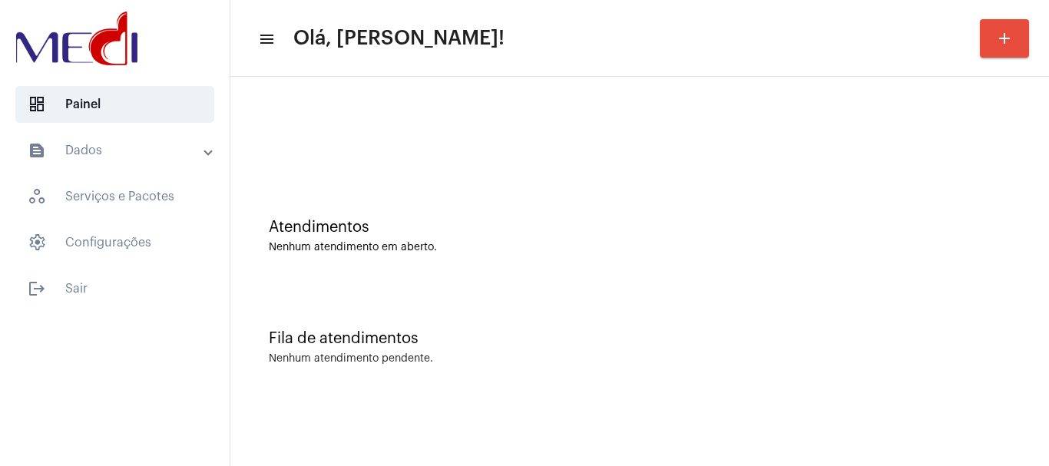
click at [611, 263] on div "Atendimentos Nenhum atendimento em aberto." at bounding box center [639, 228] width 803 height 111
click at [512, 345] on div "Fila de atendimentos" at bounding box center [640, 338] width 742 height 17
click at [465, 222] on div "Atendimentos" at bounding box center [640, 227] width 742 height 17
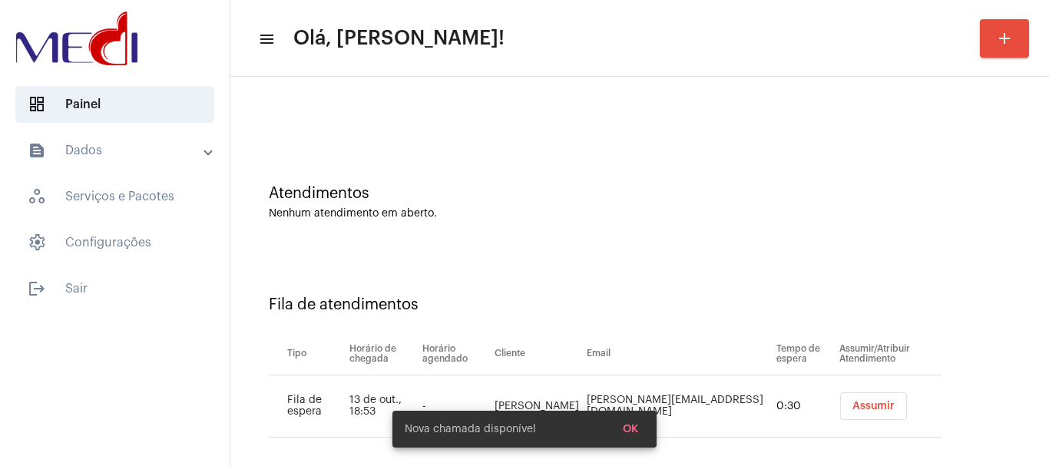
scroll to position [47, 0]
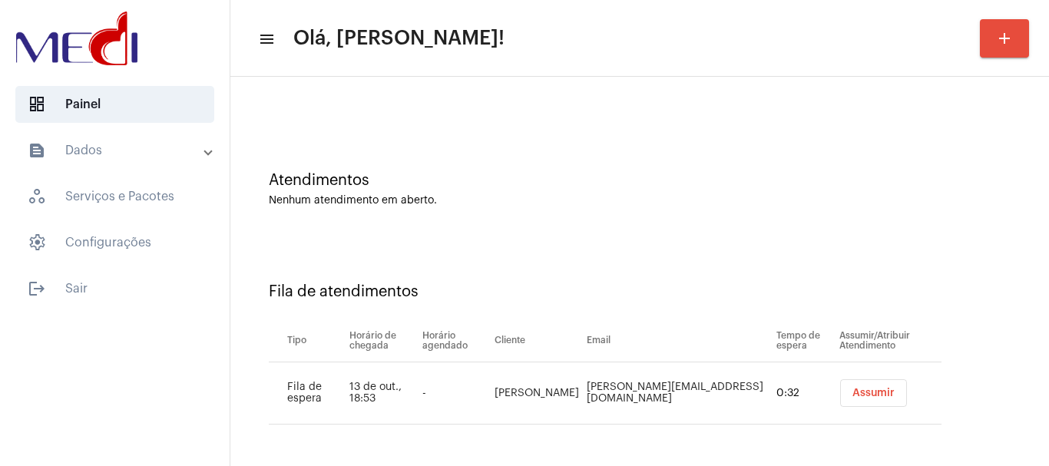
click at [852, 392] on span "Assumir" at bounding box center [873, 393] width 42 height 11
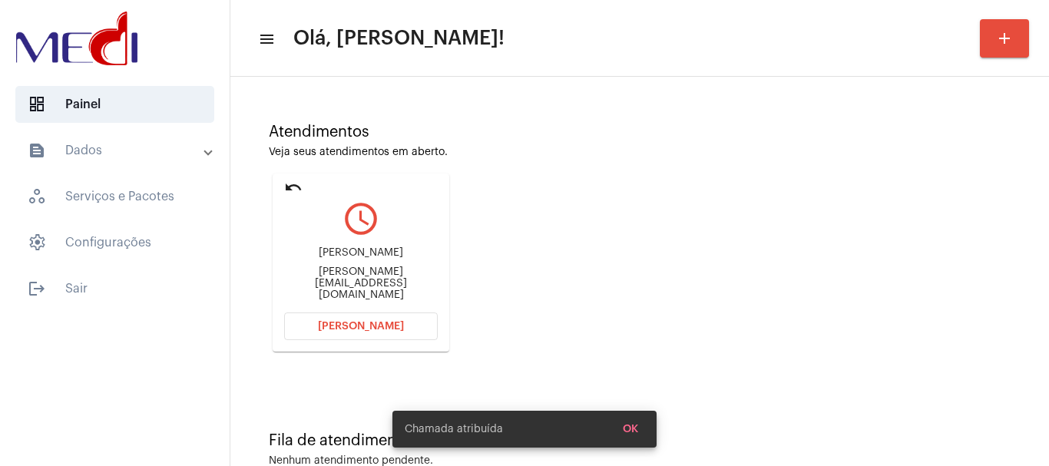
scroll to position [134, 0]
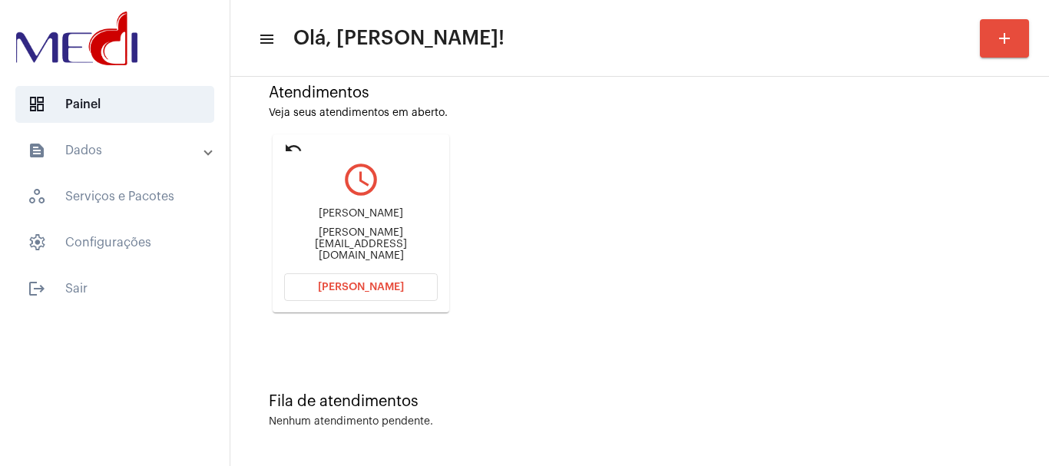
drag, startPoint x: 405, startPoint y: 213, endPoint x: 422, endPoint y: 213, distance: 17.7
click at [422, 213] on div "Mariana Leite Costa mary_bleite@hotmail.com" at bounding box center [361, 234] width 154 height 69
copy div "Mariana Leite Costa"
click at [333, 286] on span "Abrir Chamada" at bounding box center [361, 287] width 86 height 11
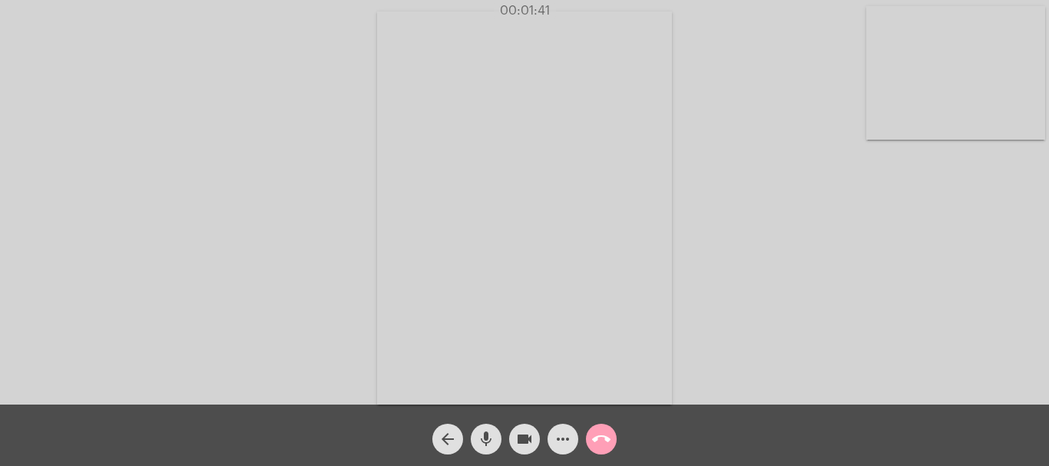
click at [606, 442] on mat-icon "call_end" at bounding box center [601, 439] width 18 height 18
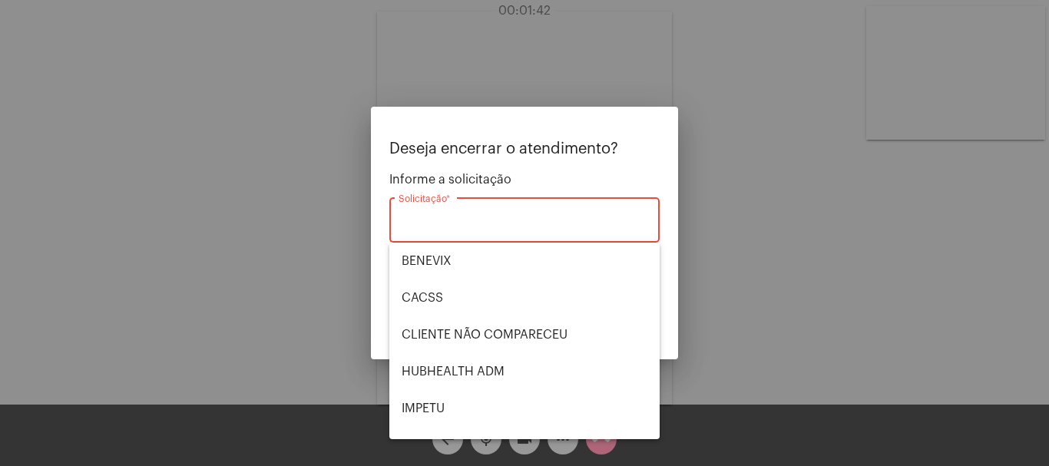
scroll to position [319, 0]
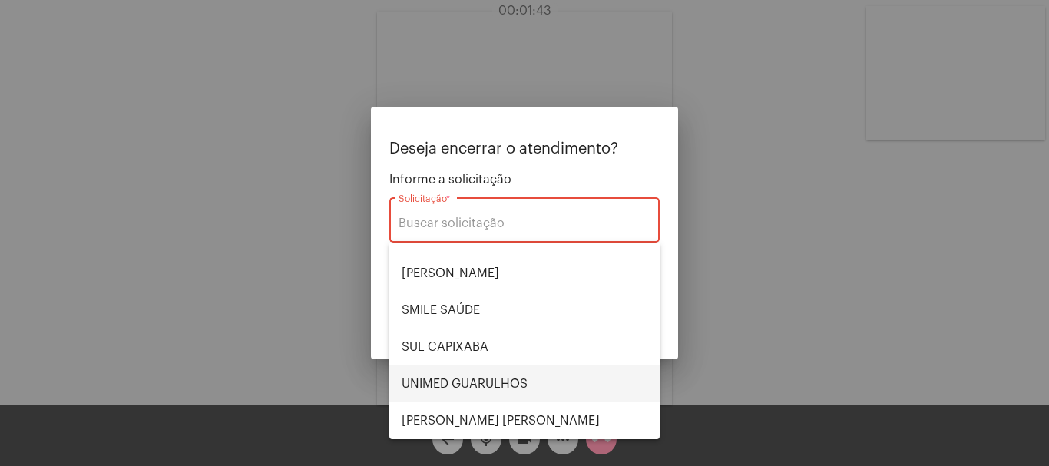
drag, startPoint x: 481, startPoint y: 379, endPoint x: 441, endPoint y: 319, distance: 72.4
click at [481, 379] on span "UNIMED GUARULHOS" at bounding box center [525, 383] width 246 height 37
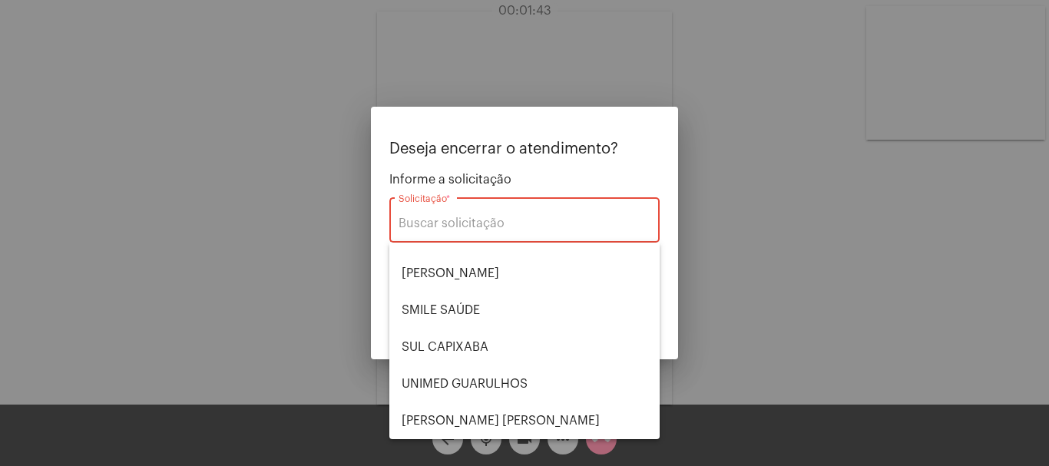
type input "UNIMED GUARULHOS"
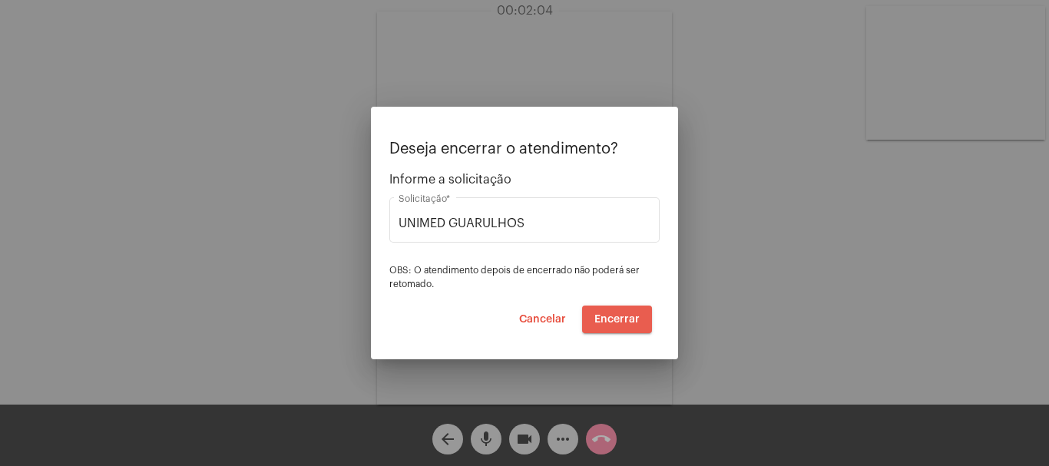
click at [617, 319] on span "Encerrar" at bounding box center [616, 319] width 45 height 11
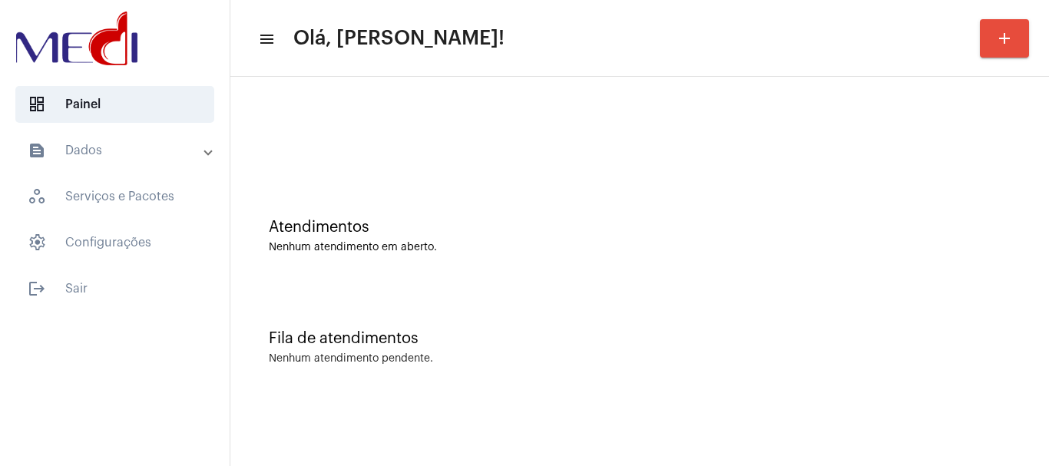
click at [446, 209] on div "Atendimentos Nenhum atendimento em aberto." at bounding box center [639, 228] width 803 height 111
click at [498, 197] on div "Atendimentos Nenhum atendimento em aberto." at bounding box center [639, 228] width 803 height 111
click at [427, 190] on div "Atendimentos Nenhum atendimento em aberto." at bounding box center [639, 228] width 803 height 111
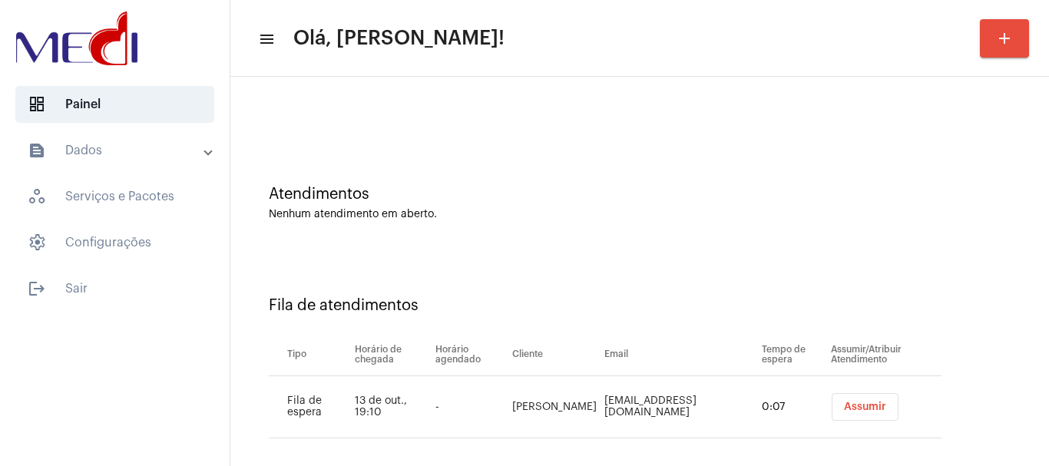
scroll to position [47, 0]
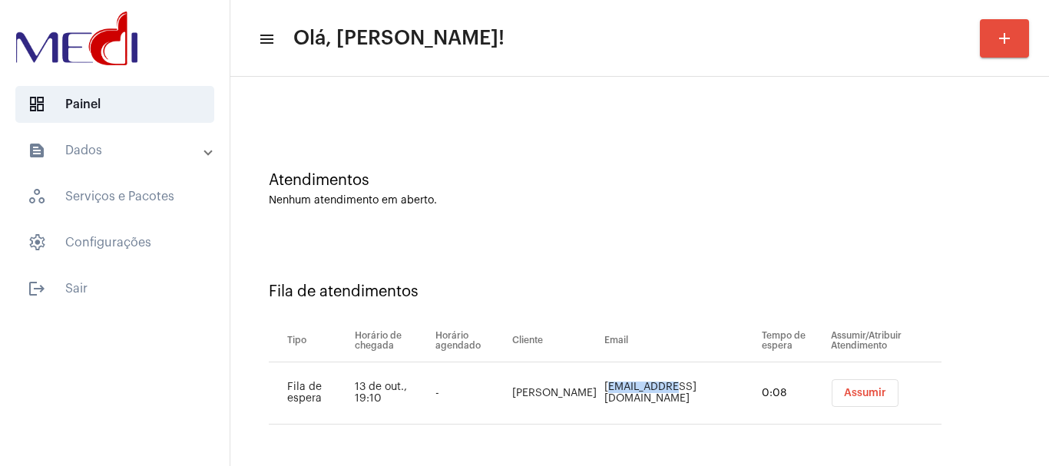
drag, startPoint x: 577, startPoint y: 388, endPoint x: 631, endPoint y: 397, distance: 55.3
click at [631, 397] on td "[EMAIL_ADDRESS][DOMAIN_NAME]" at bounding box center [678, 393] width 157 height 62
copy td "junior.[PERSON_NAME]"
click at [832, 384] on button "Assumir" at bounding box center [865, 393] width 67 height 28
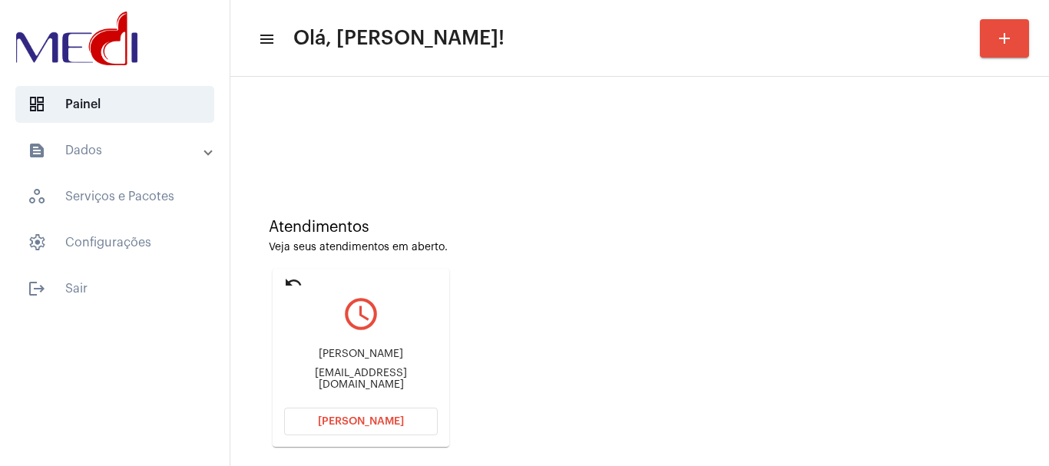
scroll to position [134, 0]
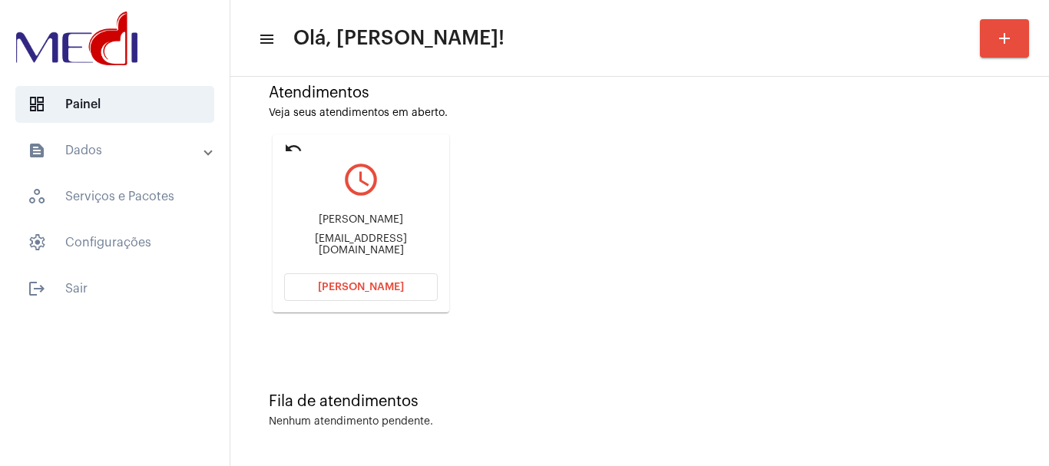
click at [394, 287] on span "Abrir Chamada" at bounding box center [361, 287] width 86 height 11
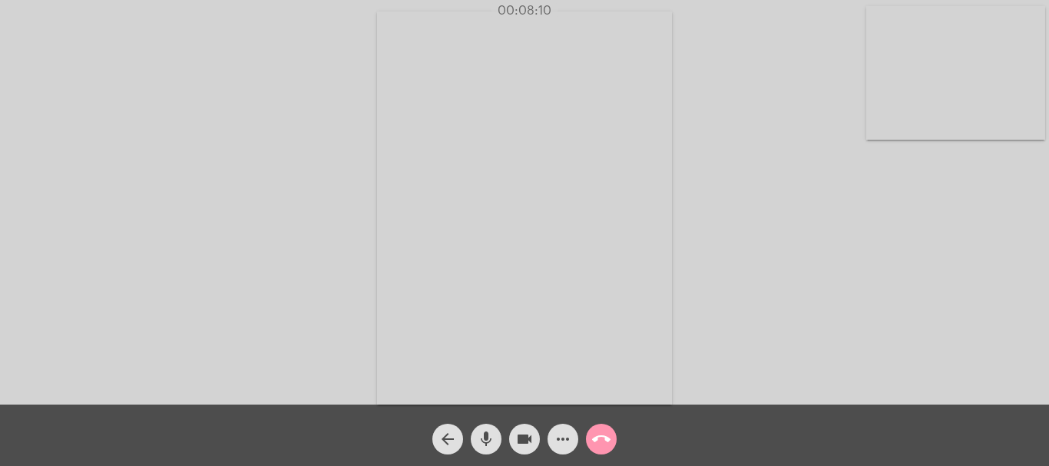
click at [601, 436] on mat-icon "call_end" at bounding box center [601, 439] width 18 height 18
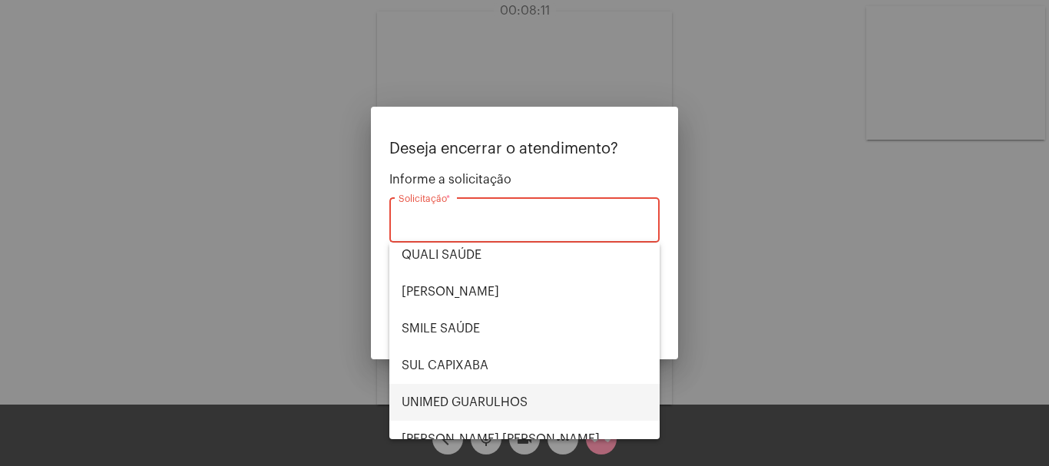
scroll to position [319, 0]
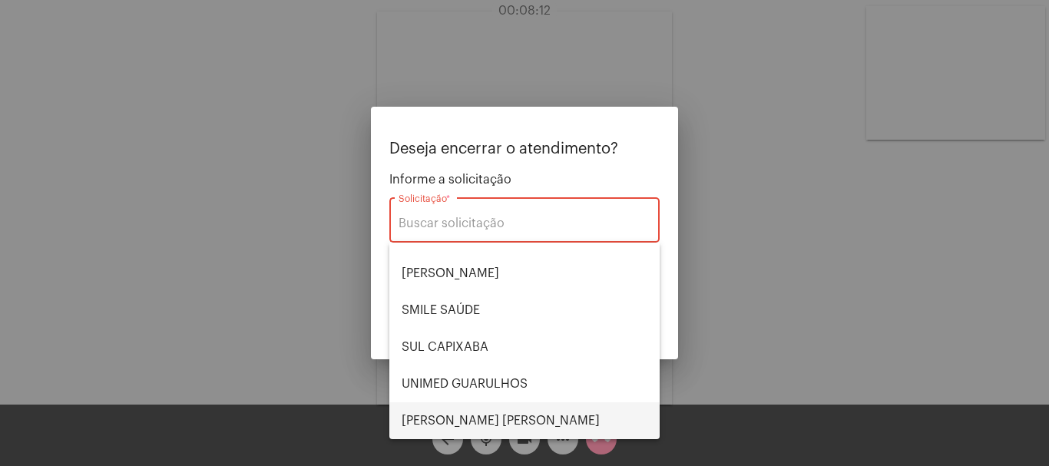
click at [473, 412] on span "VERA CRUZ" at bounding box center [525, 420] width 246 height 37
type input "VERA CRUZ"
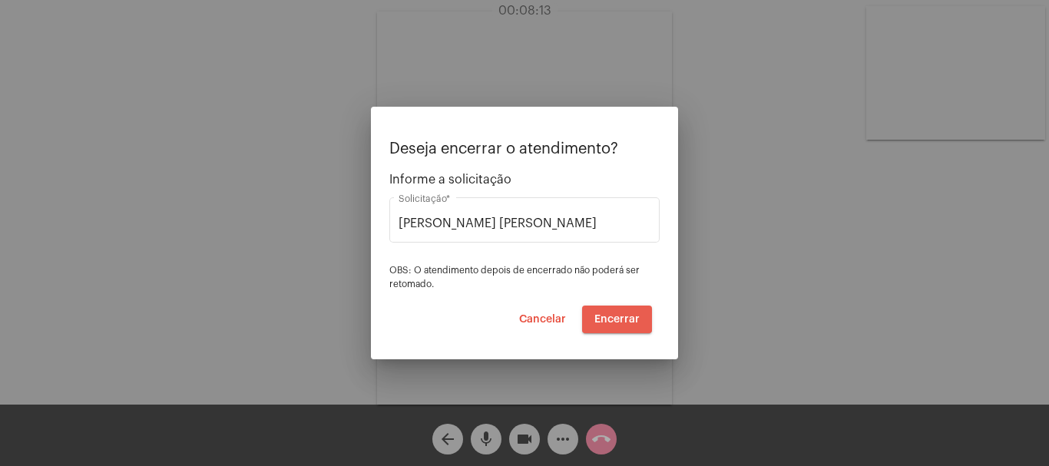
click at [618, 316] on span "Encerrar" at bounding box center [616, 319] width 45 height 11
click at [618, 317] on span "Encerrar" at bounding box center [616, 319] width 45 height 11
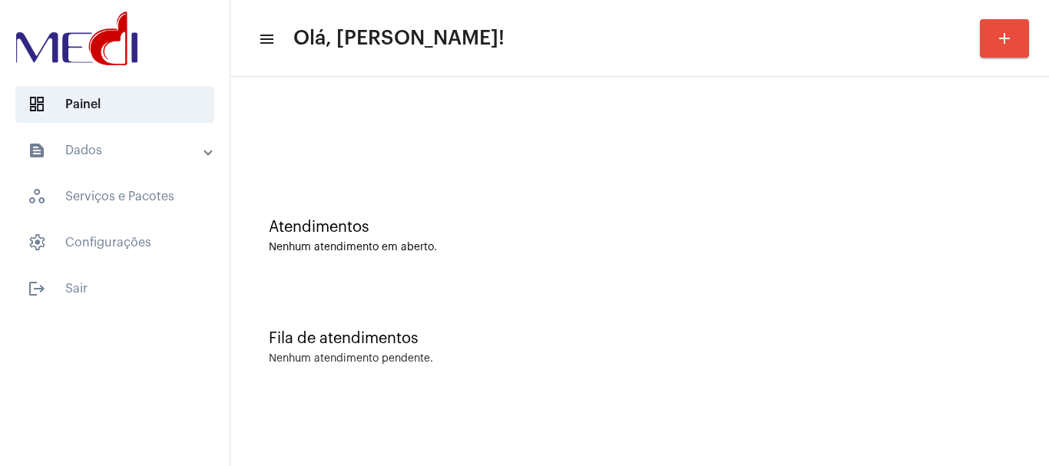
drag, startPoint x: 469, startPoint y: 209, endPoint x: 434, endPoint y: 61, distance: 151.6
click at [470, 209] on div "Atendimentos Nenhum atendimento em aberto." at bounding box center [639, 228] width 803 height 111
click at [339, 160] on div at bounding box center [639, 128] width 803 height 88
click at [503, 222] on div "Atendimentos" at bounding box center [640, 227] width 742 height 17
click at [468, 250] on div "Nenhum atendimento em aberto." at bounding box center [640, 248] width 742 height 12
